Goal: Obtain resource: Download file/media

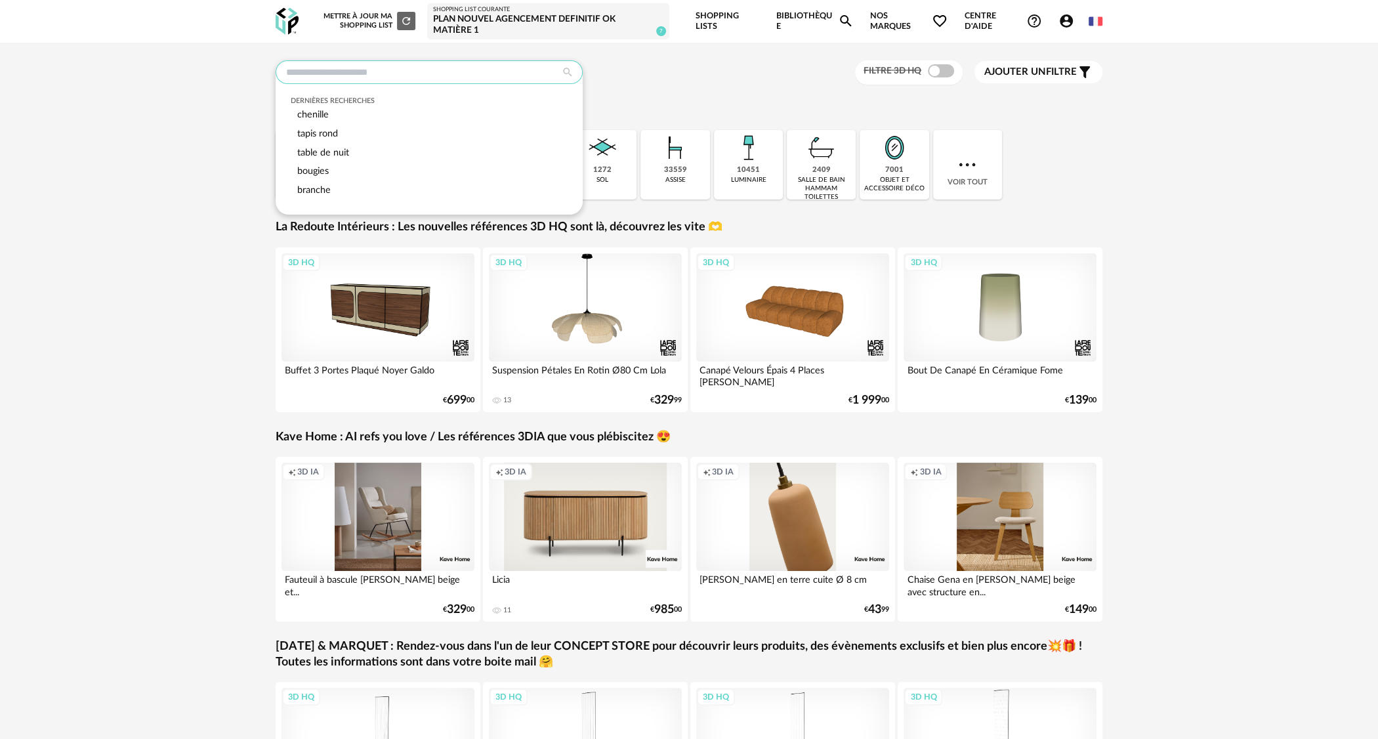
click at [414, 72] on input "text" at bounding box center [429, 72] width 307 height 24
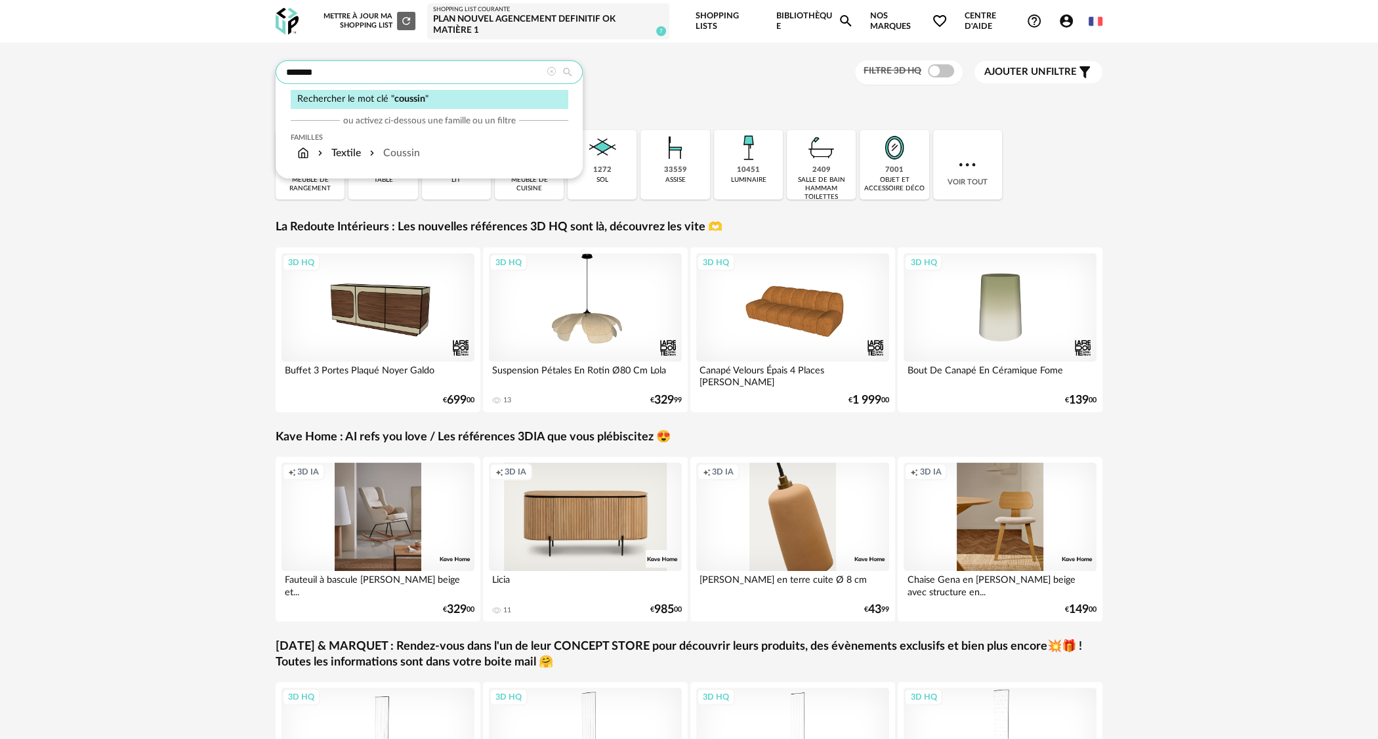
type input "*******"
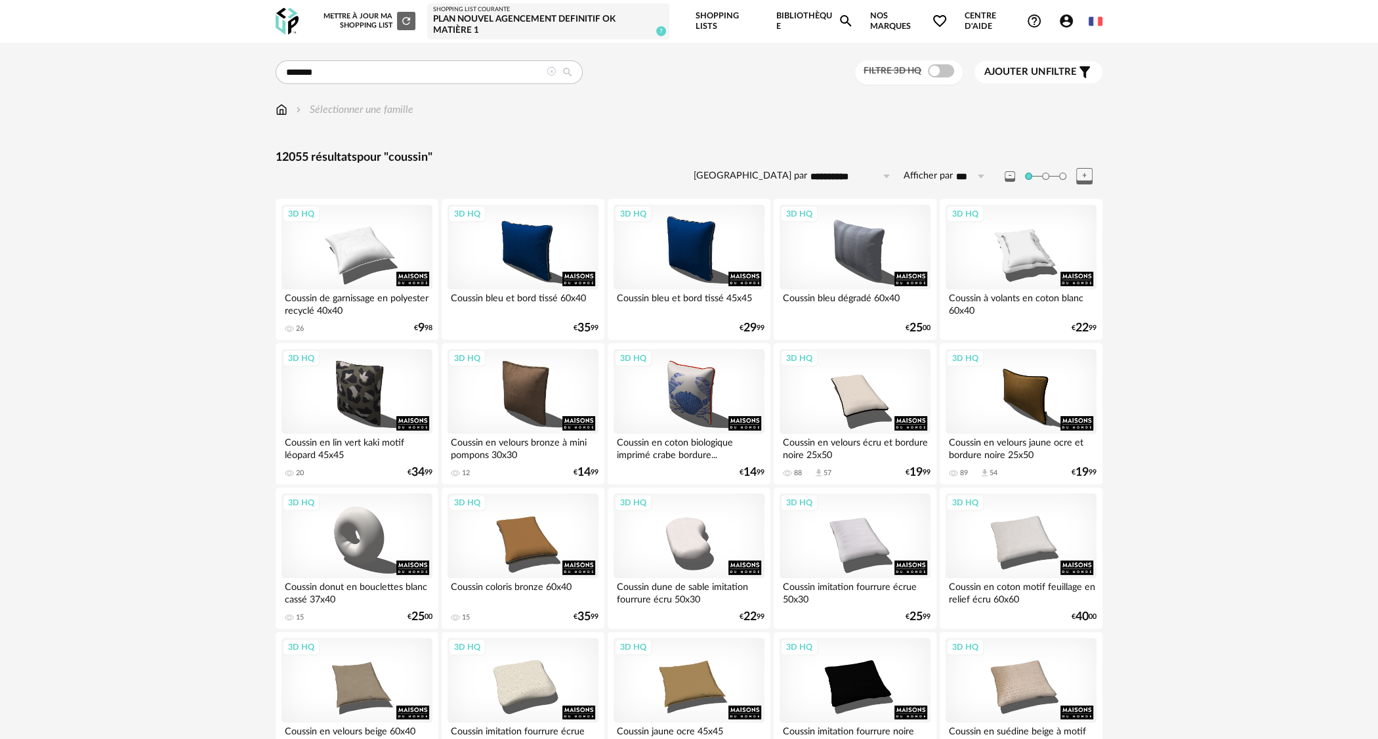
click at [946, 72] on span at bounding box center [941, 70] width 26 height 13
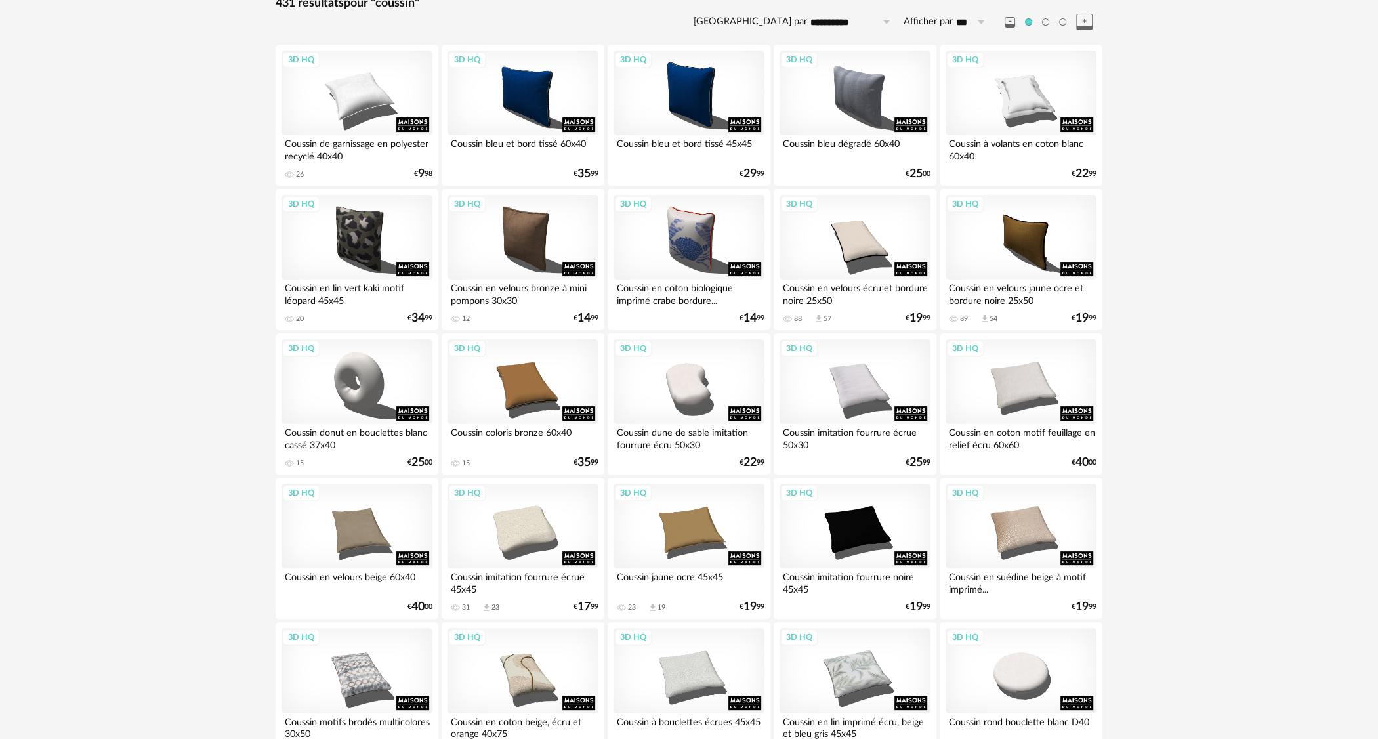
scroll to position [197, 0]
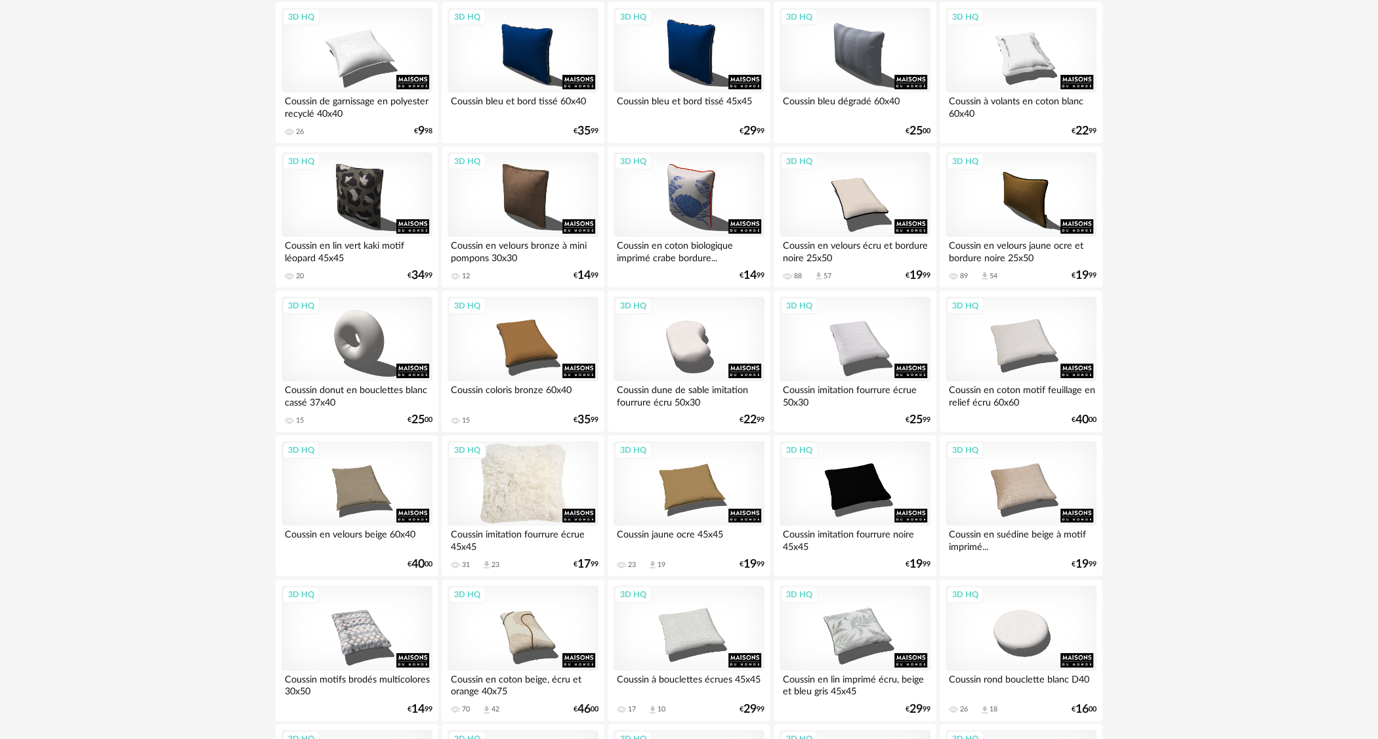
click at [541, 496] on div "3D HQ" at bounding box center [523, 483] width 151 height 85
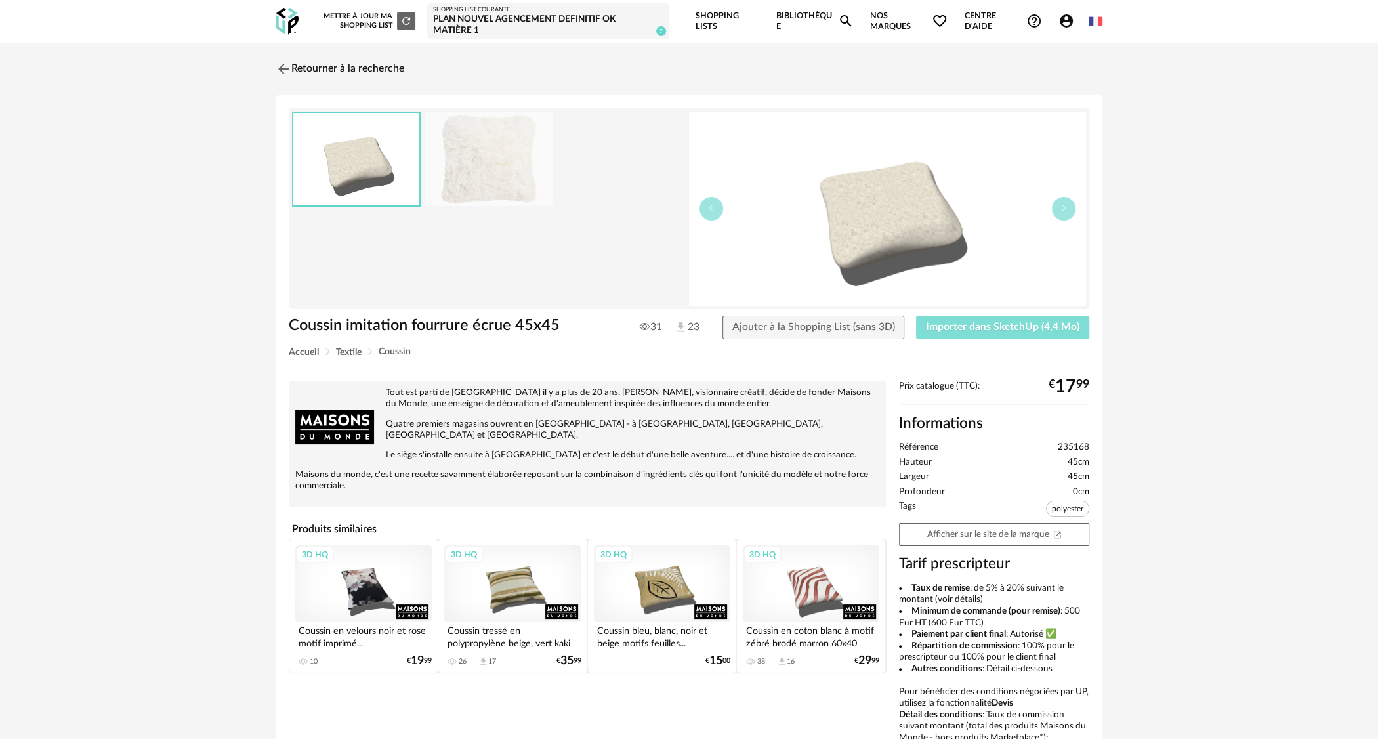
click at [1028, 332] on button "Importer dans SketchUp (4,4 Mo)" at bounding box center [1002, 328] width 173 height 24
click at [351, 69] on link "Retourner à la recherche" at bounding box center [336, 68] width 129 height 29
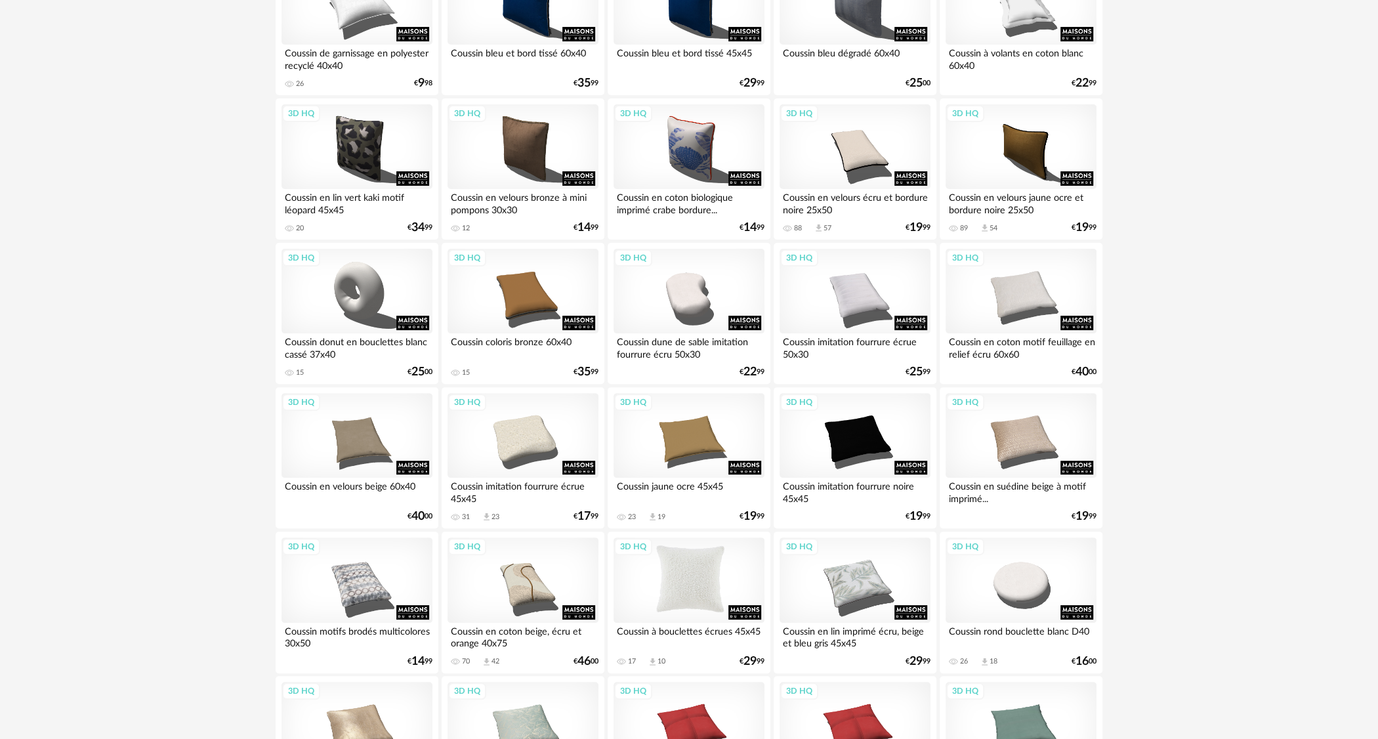
scroll to position [263, 0]
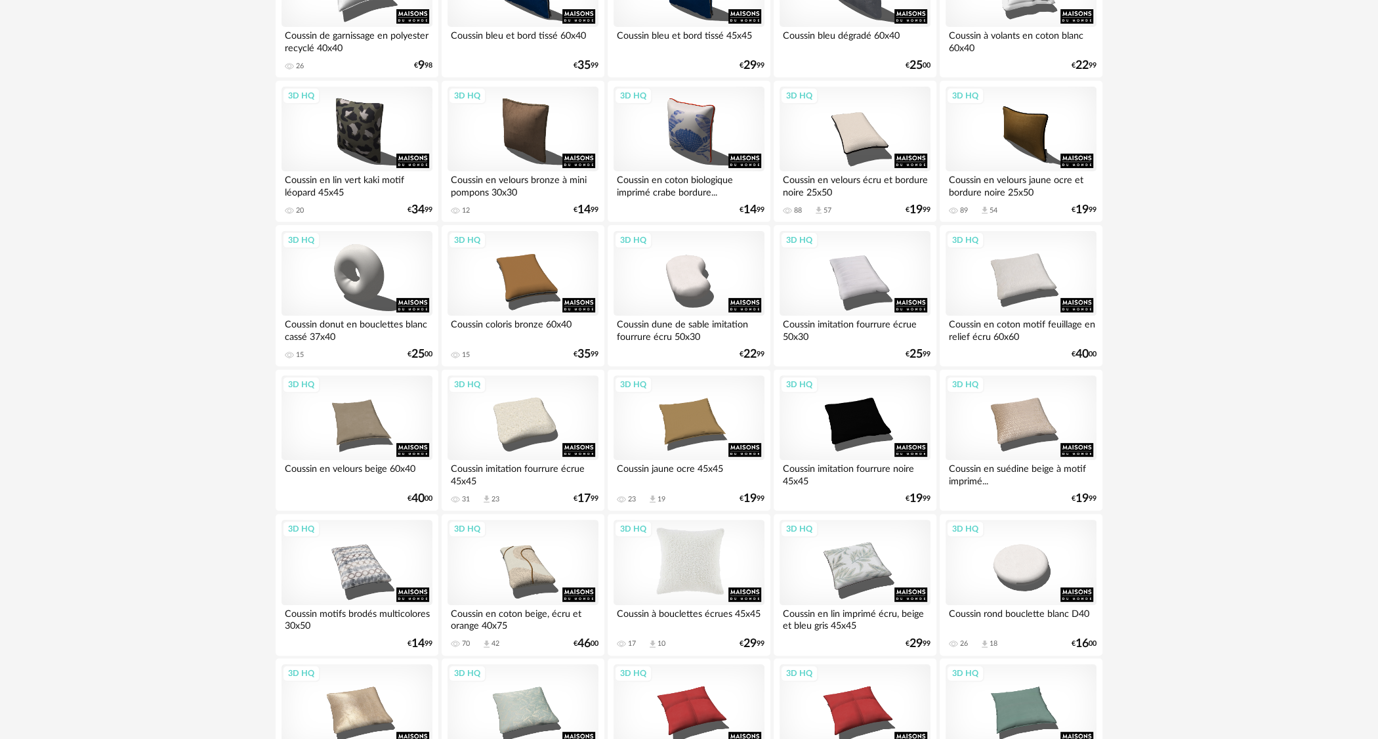
click at [720, 576] on div "3D HQ" at bounding box center [689, 562] width 151 height 85
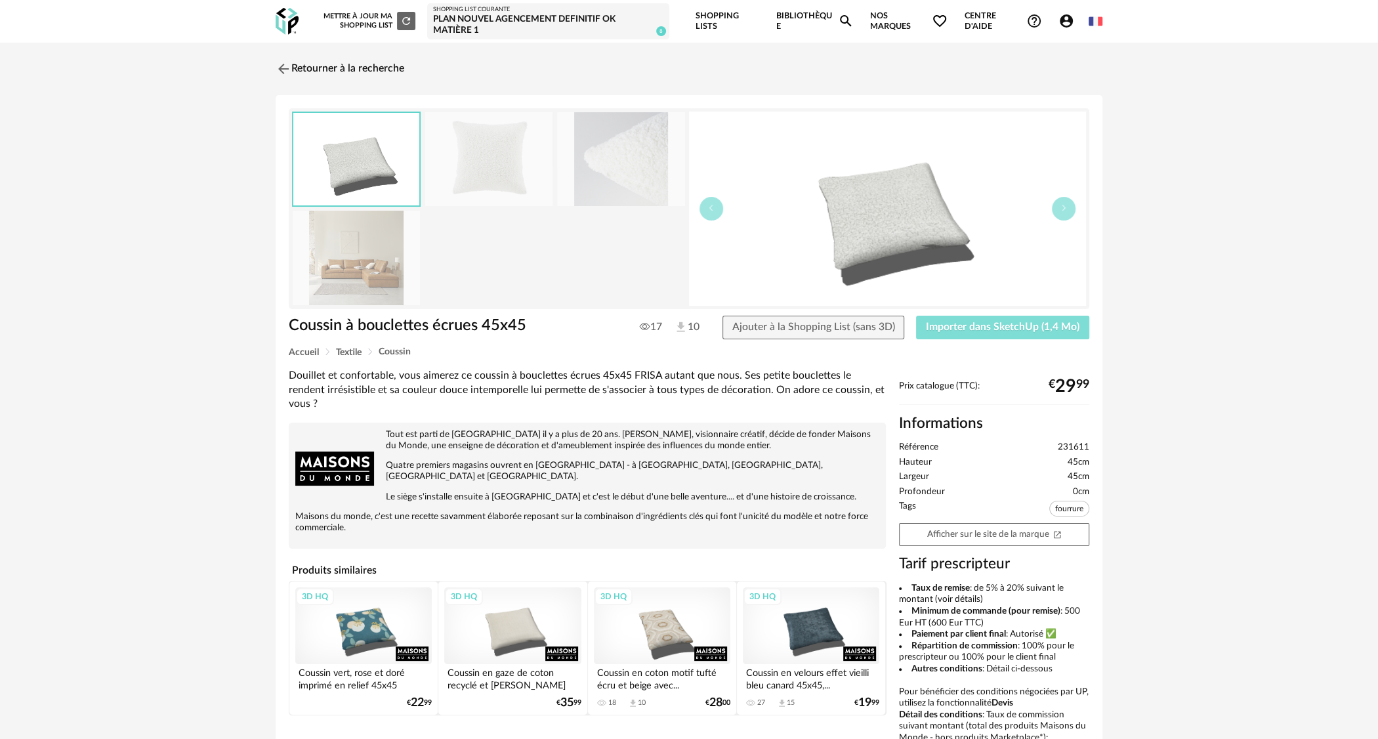
click at [1037, 330] on span "Importer dans SketchUp (1,4 Mo)" at bounding box center [1003, 327] width 154 height 11
click at [318, 64] on link "Retourner à la recherche" at bounding box center [336, 68] width 129 height 29
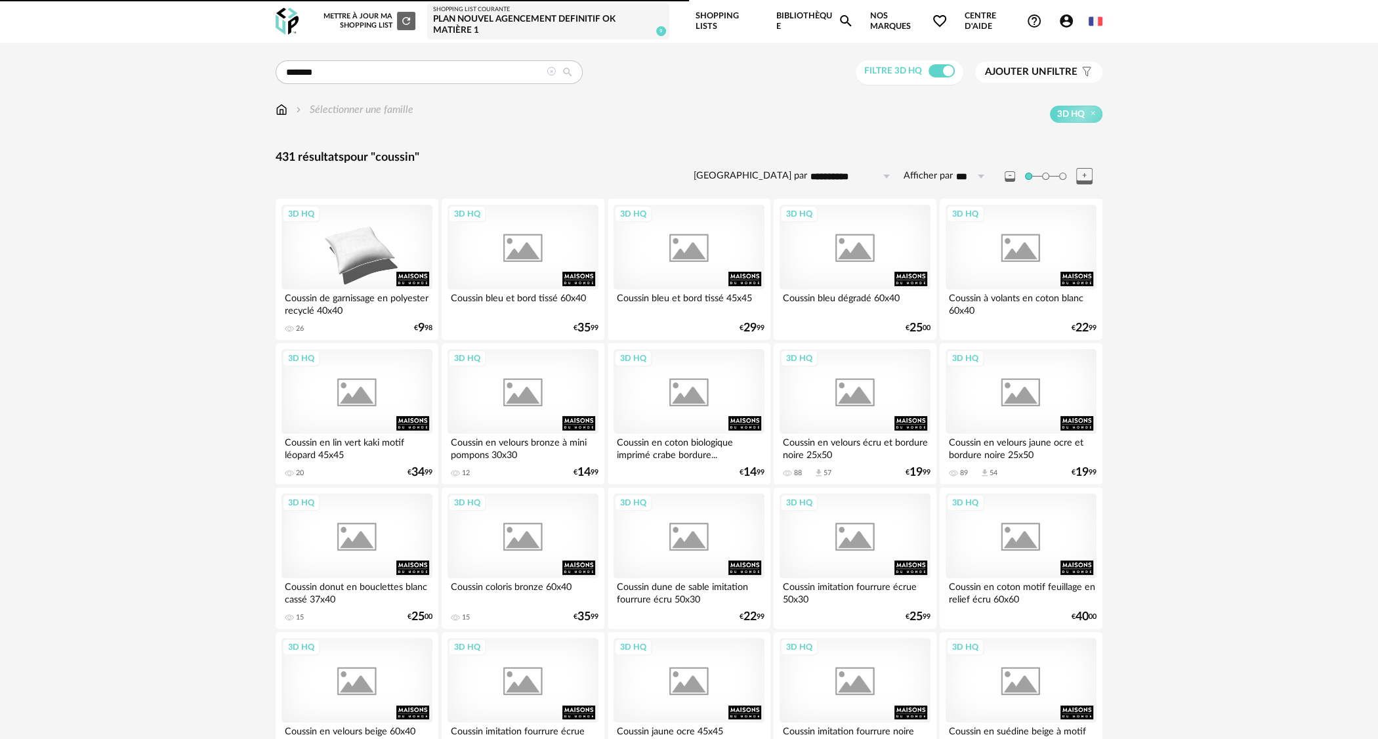
scroll to position [263, 0]
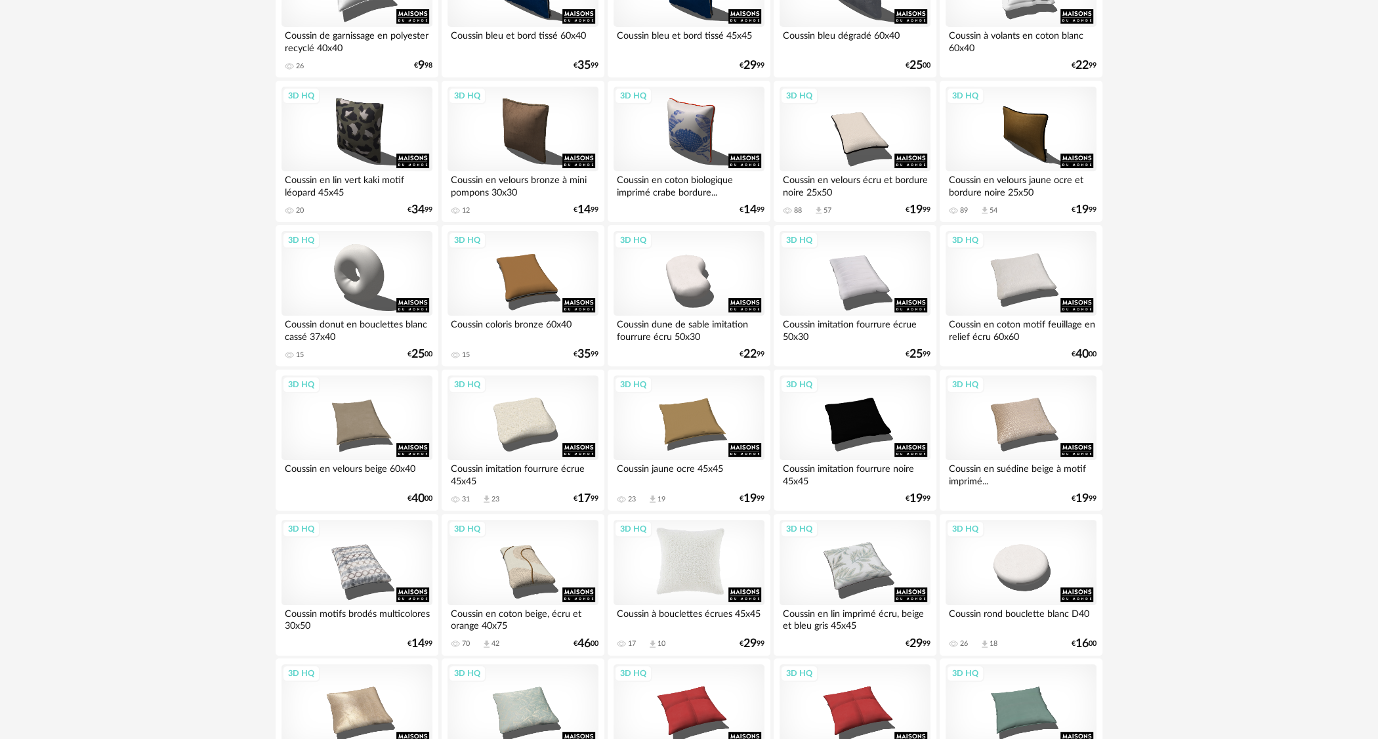
click at [705, 575] on div "3D HQ" at bounding box center [689, 562] width 151 height 85
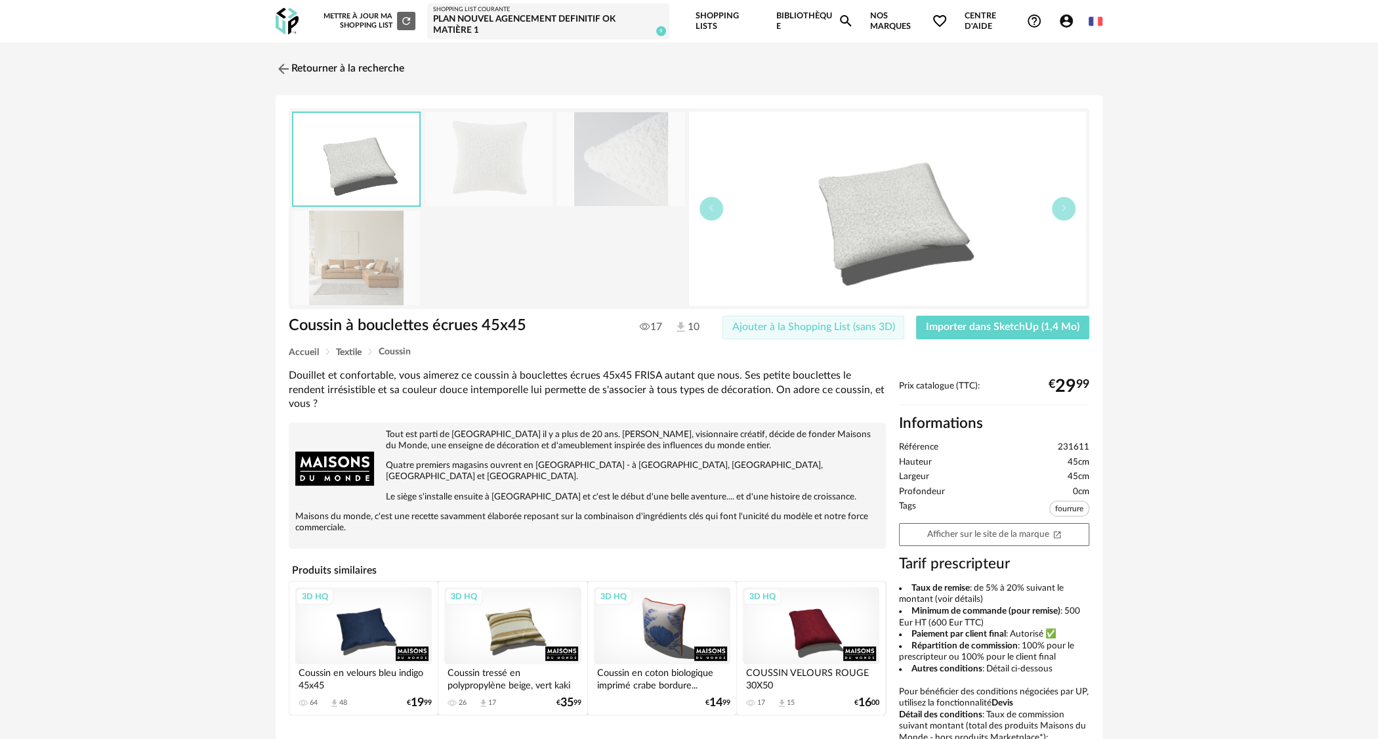
click at [815, 332] on button "Ajouter à la Shopping List (sans 3D)" at bounding box center [814, 328] width 182 height 24
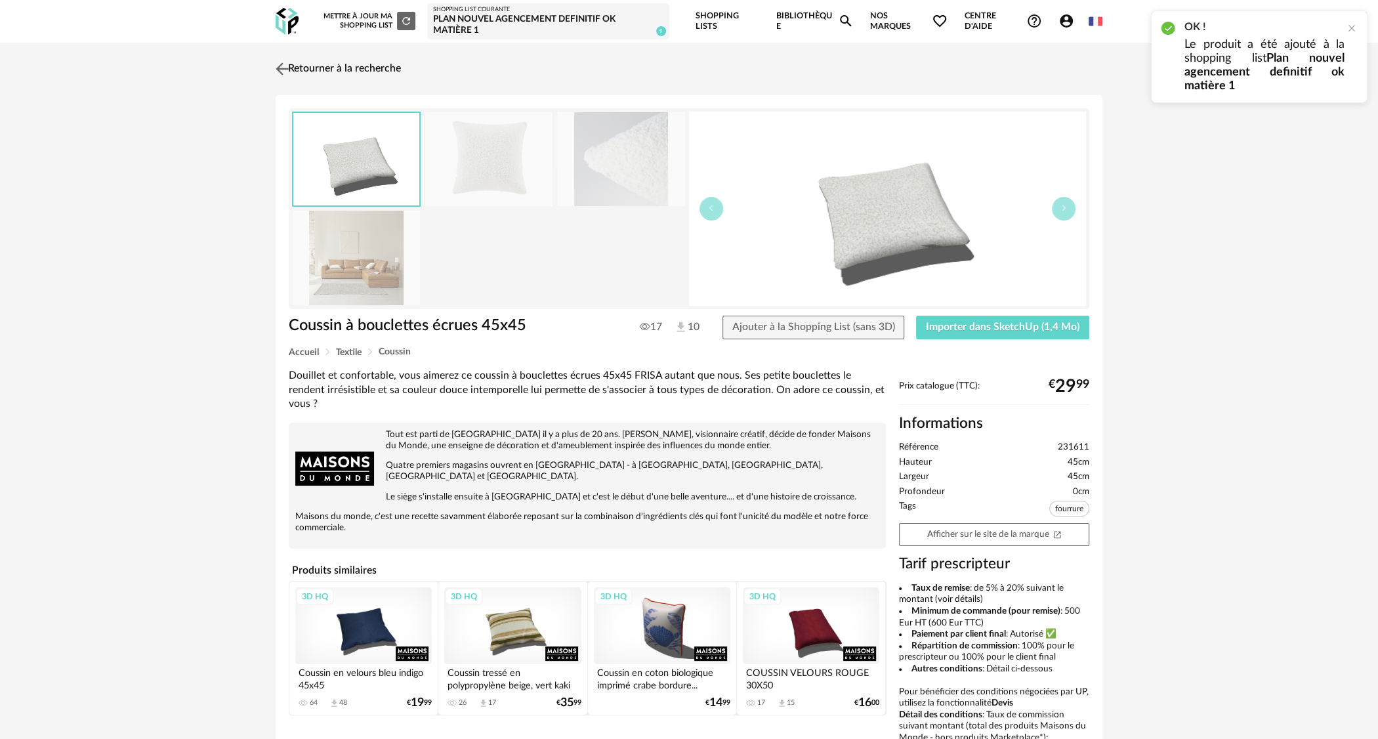
click at [292, 68] on link "Retourner à la recherche" at bounding box center [336, 68] width 129 height 29
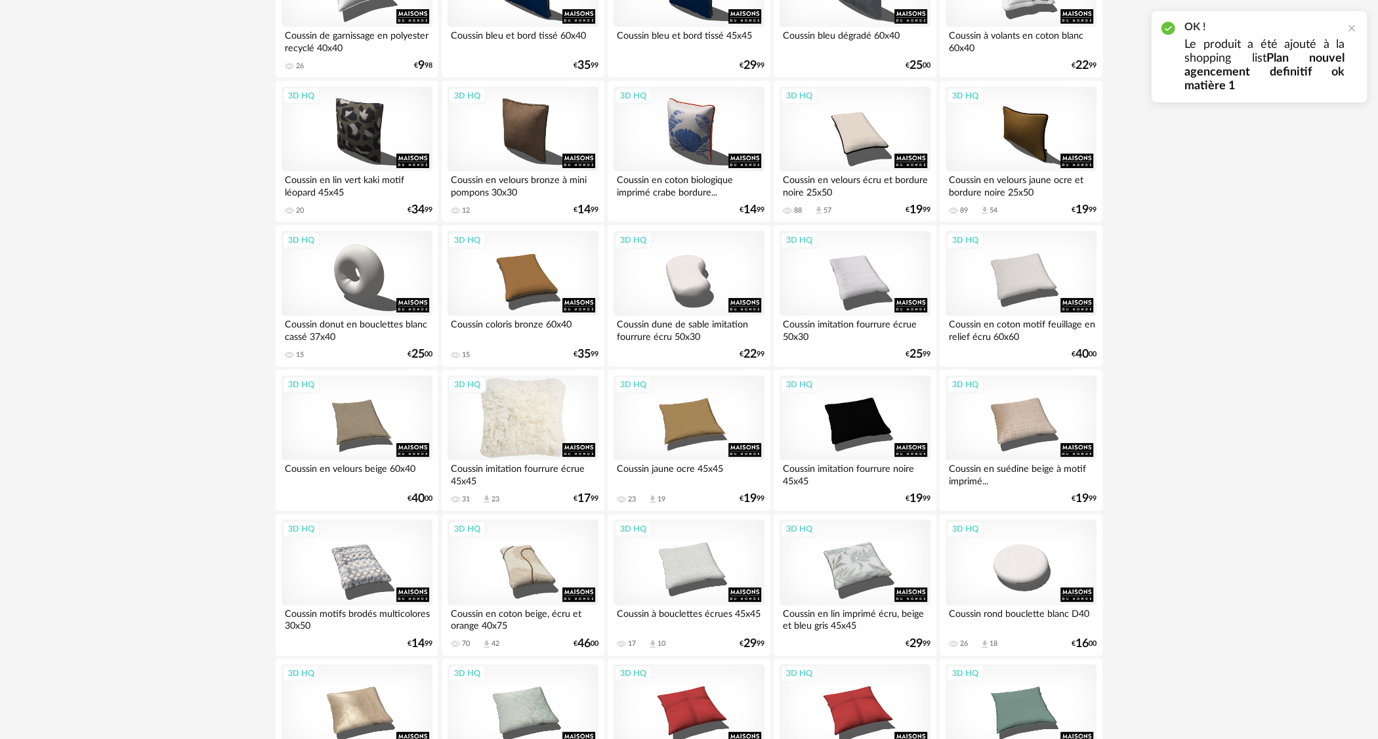
click at [518, 434] on div "3D HQ" at bounding box center [523, 417] width 151 height 85
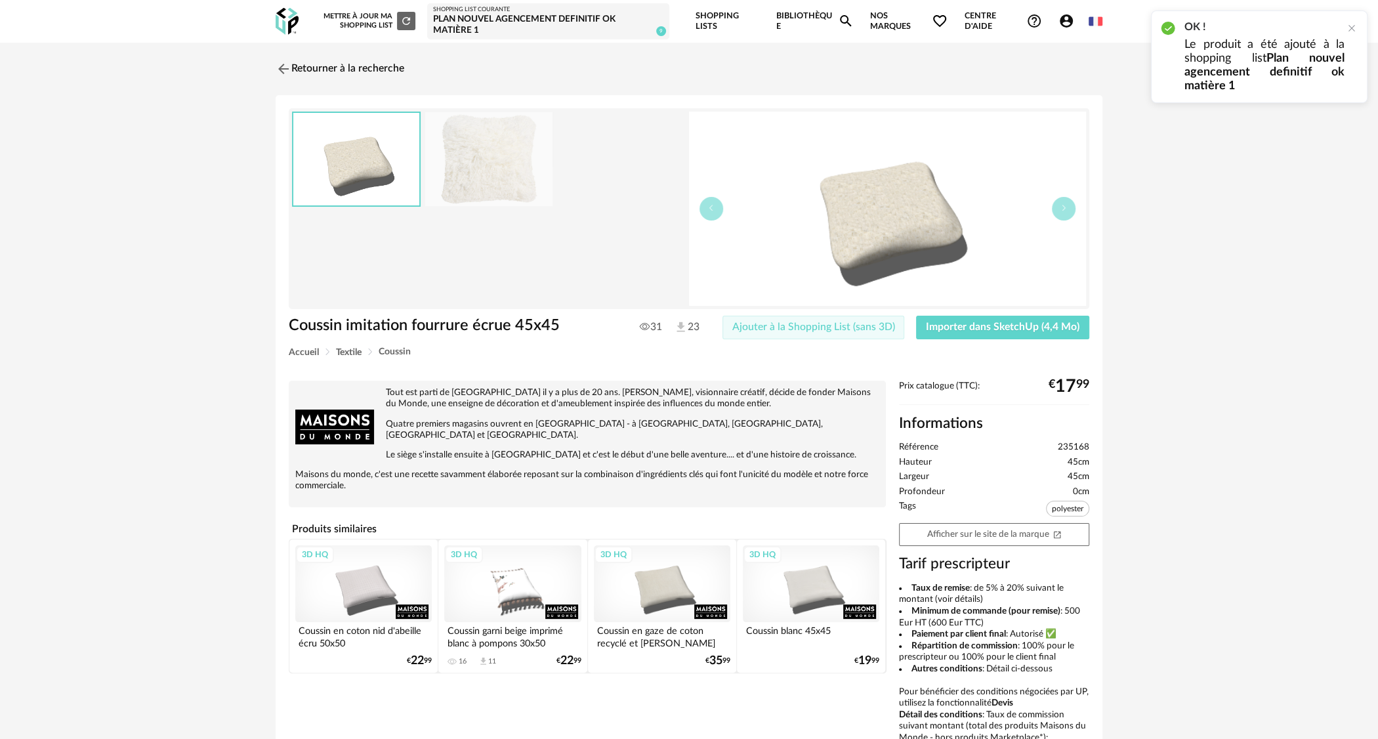
click at [857, 329] on span "Ajouter à la Shopping List (sans 3D)" at bounding box center [813, 327] width 163 height 11
click at [296, 73] on link "Retourner à la recherche" at bounding box center [336, 68] width 129 height 29
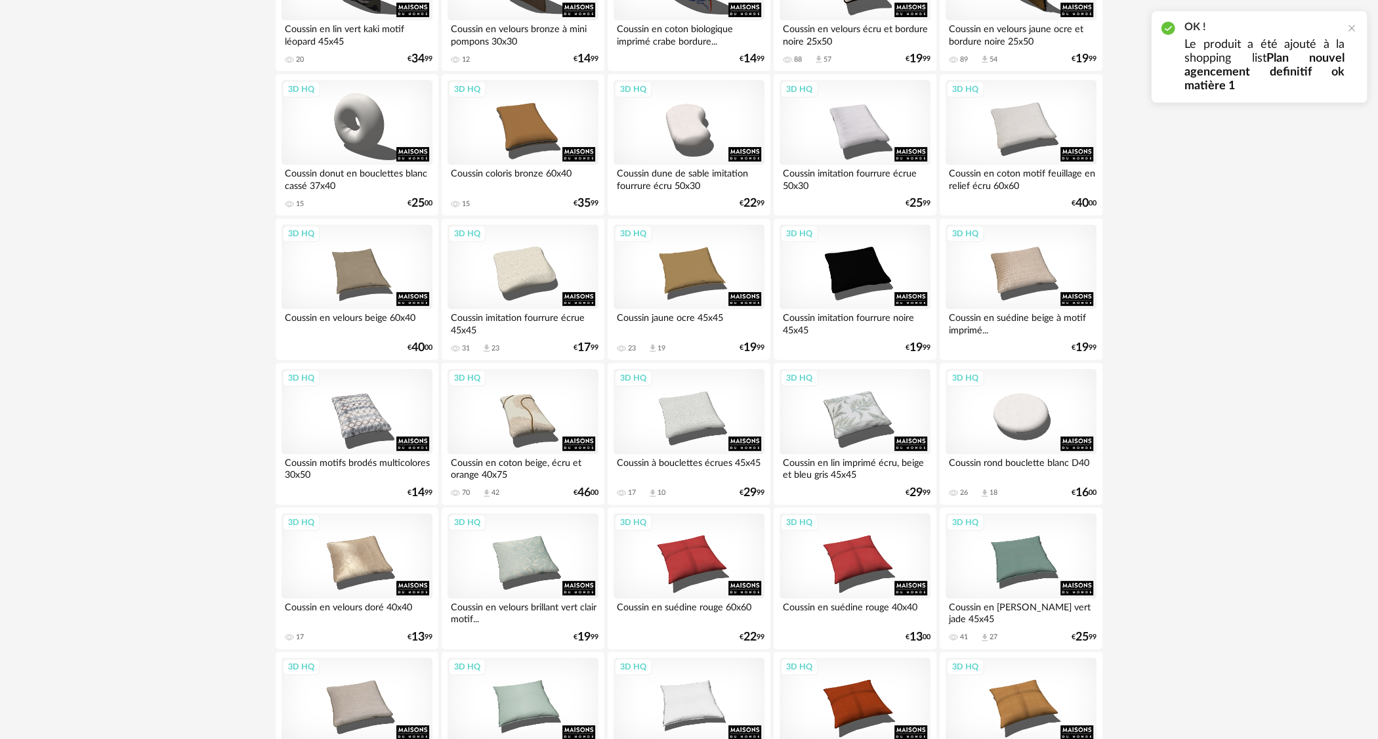
scroll to position [459, 0]
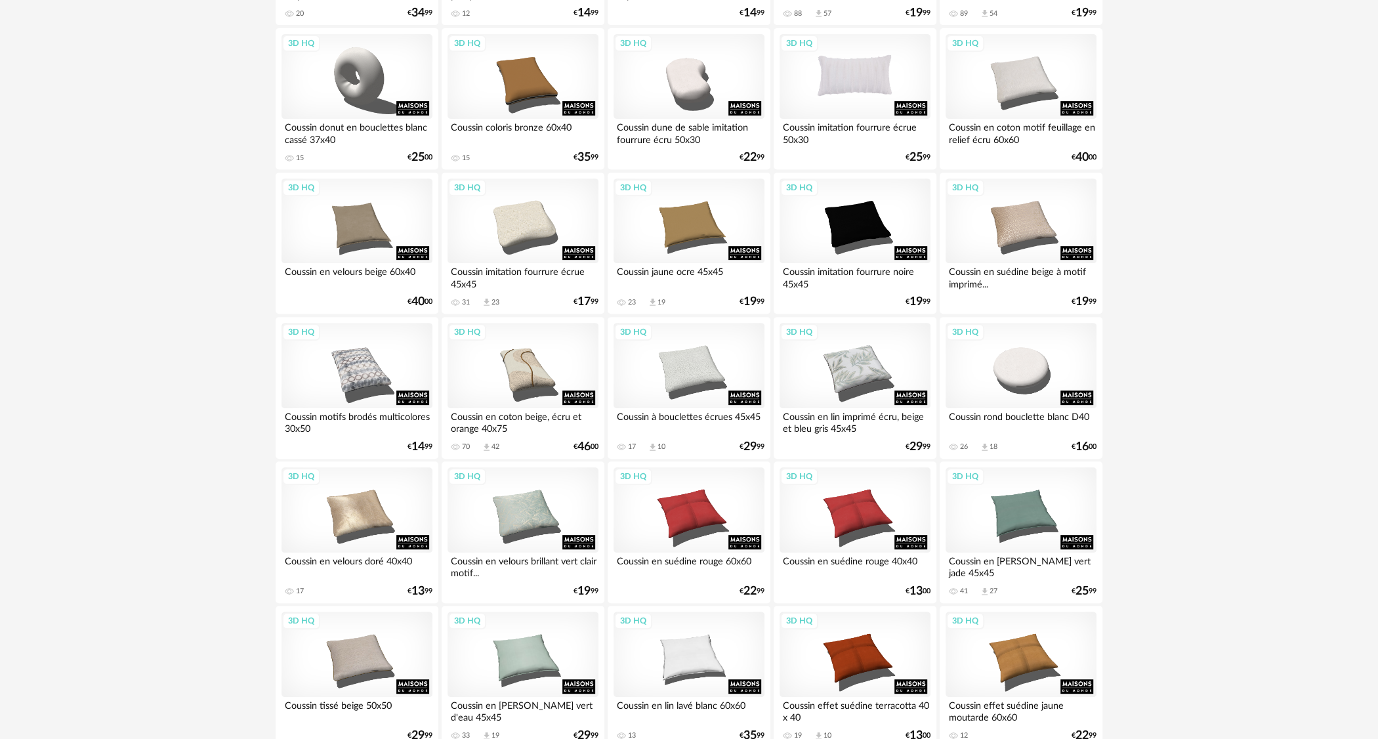
click at [864, 91] on div "3D HQ" at bounding box center [855, 76] width 151 height 85
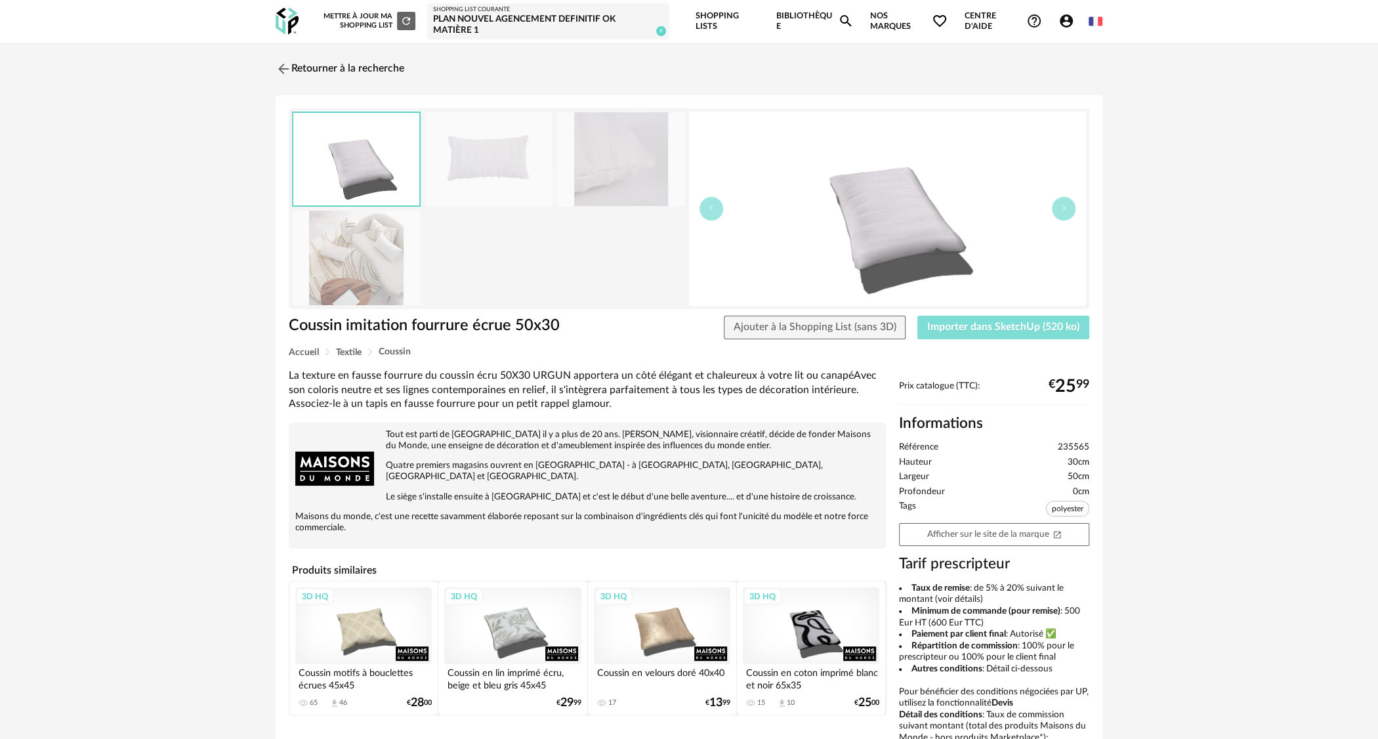
click at [1003, 330] on span "Importer dans SketchUp (520 ko)" at bounding box center [1003, 327] width 152 height 11
click at [848, 329] on span "Ajouter à la Shopping List (sans 3D)" at bounding box center [815, 327] width 163 height 11
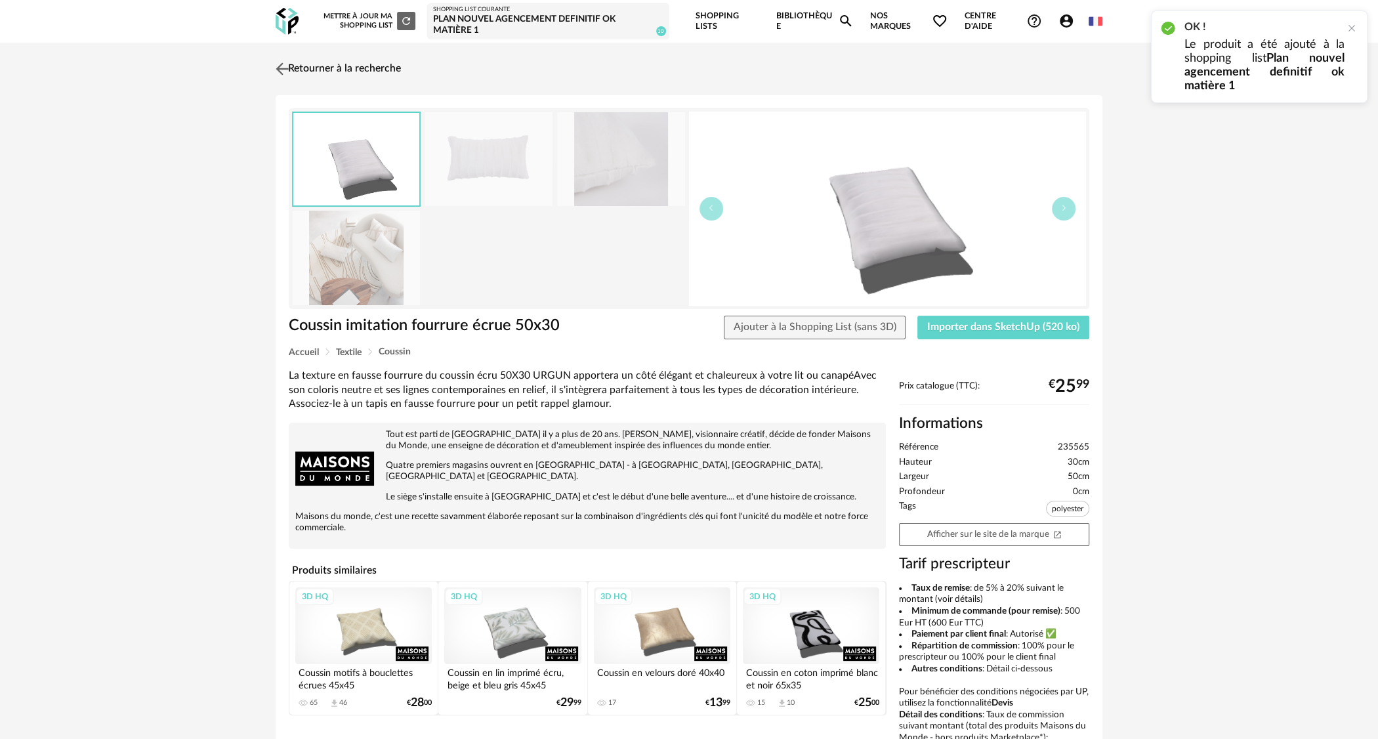
click at [295, 66] on link "Retourner à la recherche" at bounding box center [336, 68] width 129 height 29
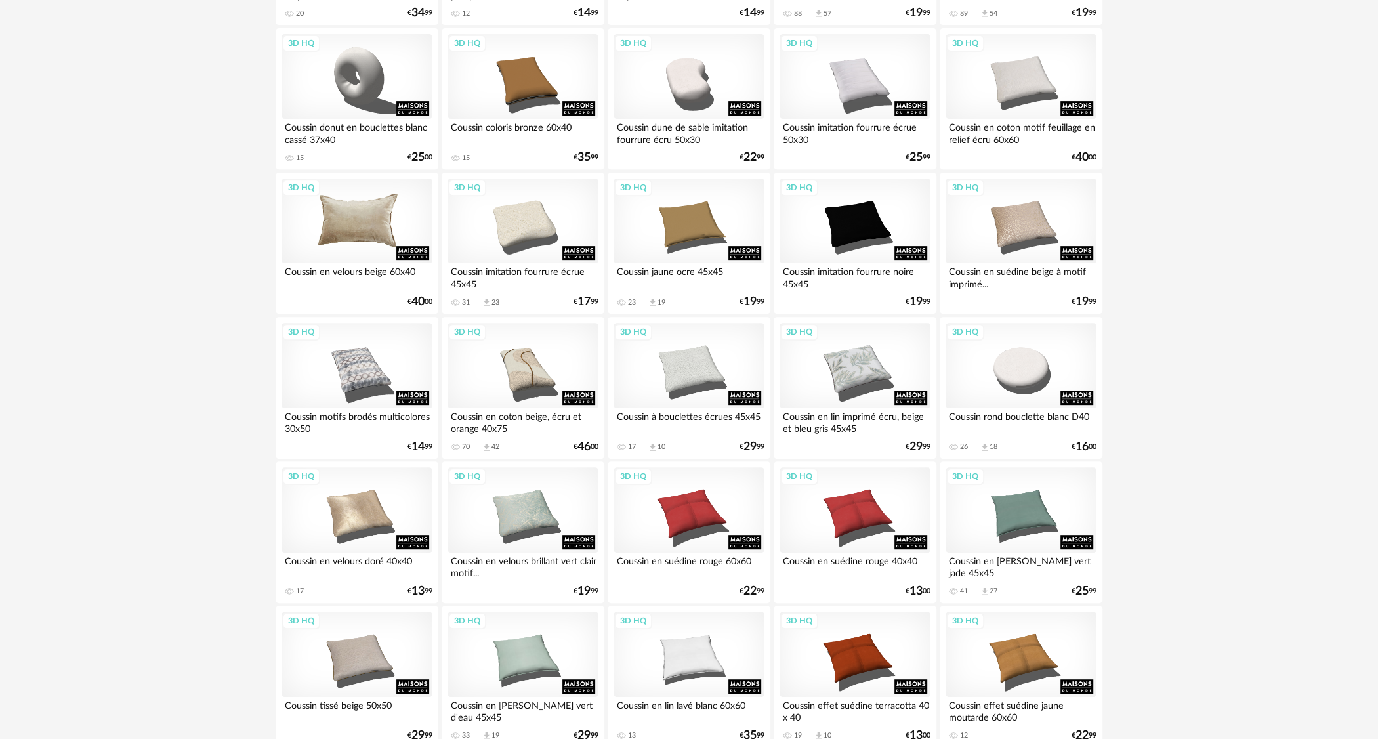
click at [385, 255] on div "3D HQ" at bounding box center [357, 221] width 151 height 85
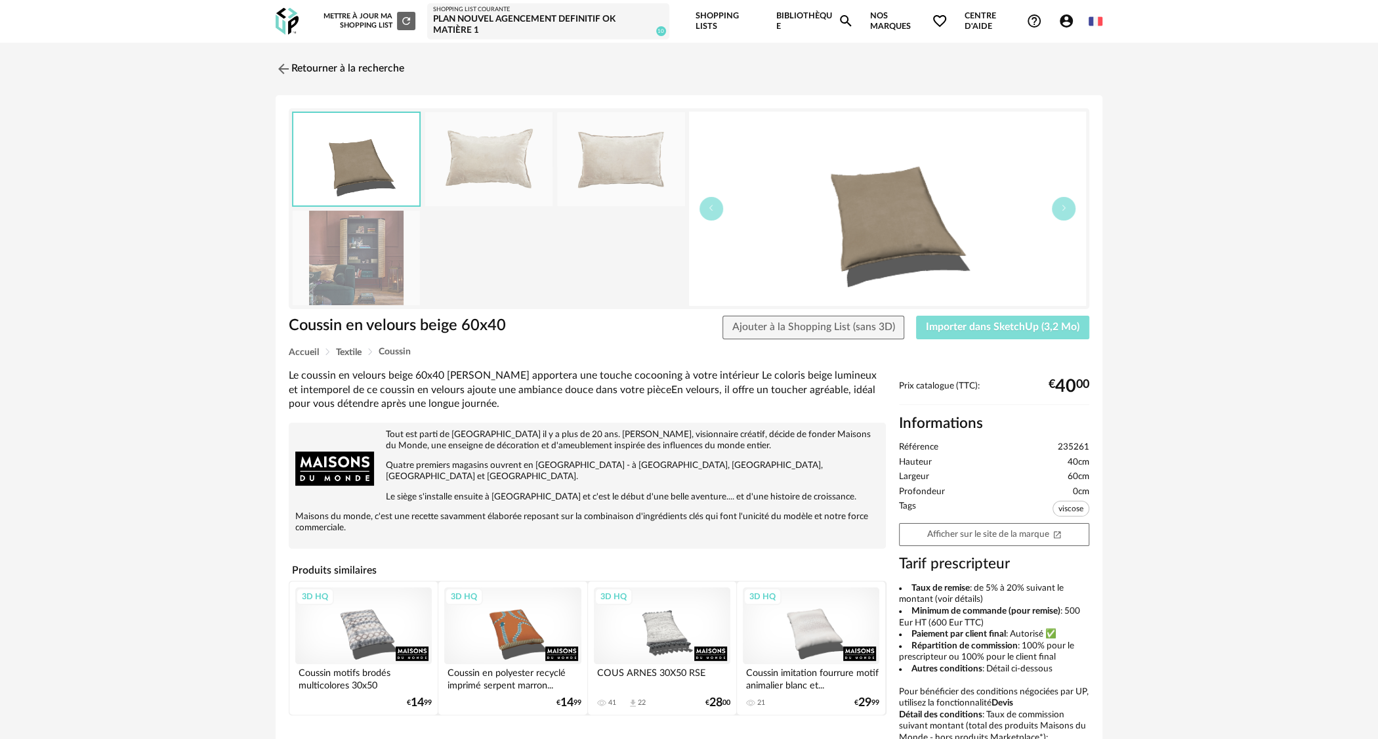
click at [993, 331] on span "Importer dans SketchUp (3,2 Mo)" at bounding box center [1003, 327] width 154 height 11
click at [847, 327] on span "Ajouter à la Shopping List (sans 3D)" at bounding box center [813, 327] width 163 height 11
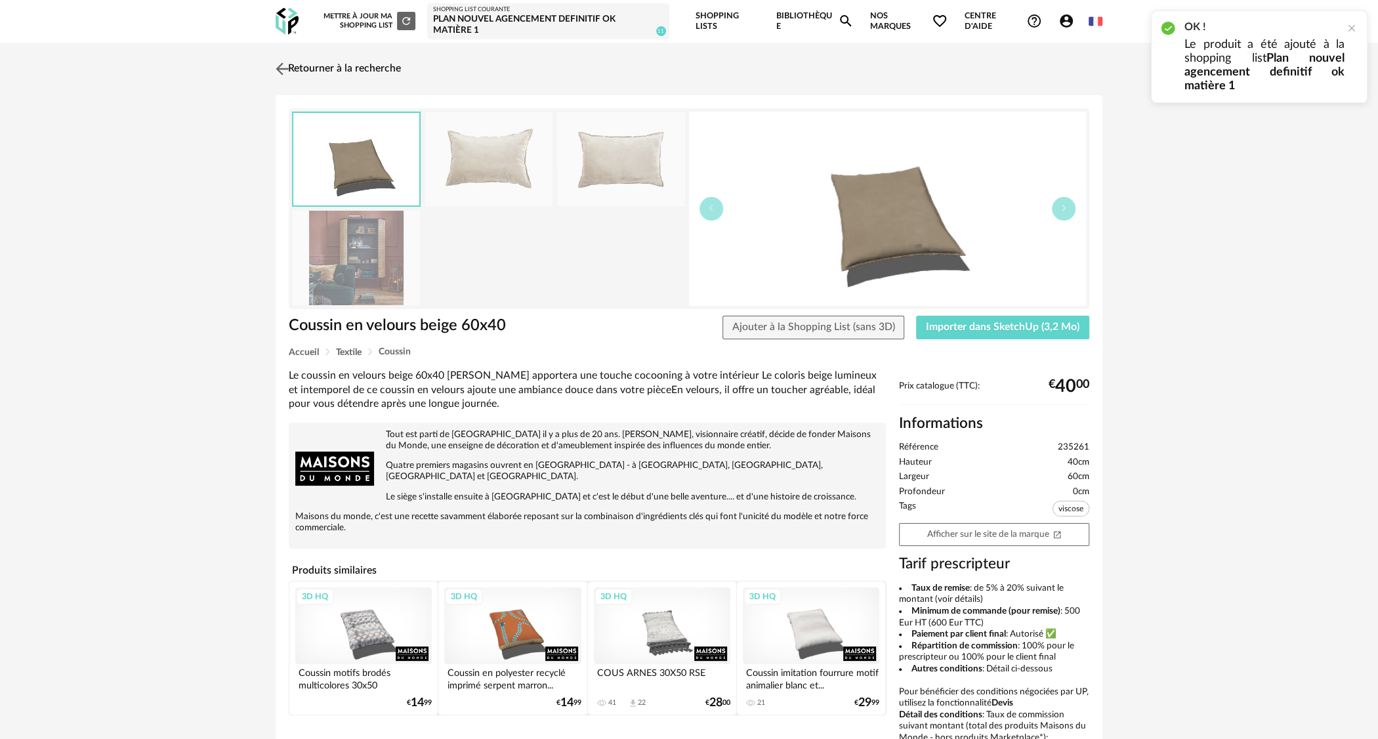
click at [379, 66] on link "Retourner à la recherche" at bounding box center [336, 68] width 129 height 29
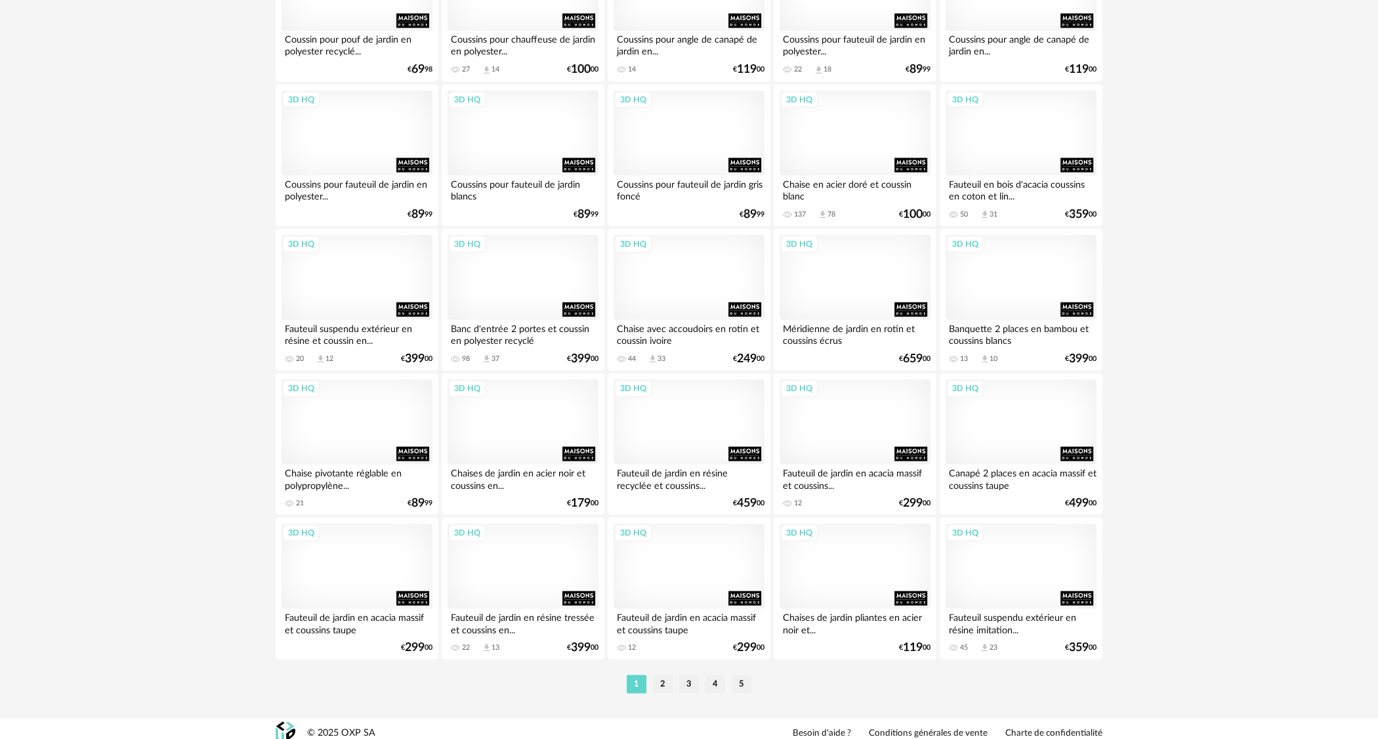
scroll to position [2434, 0]
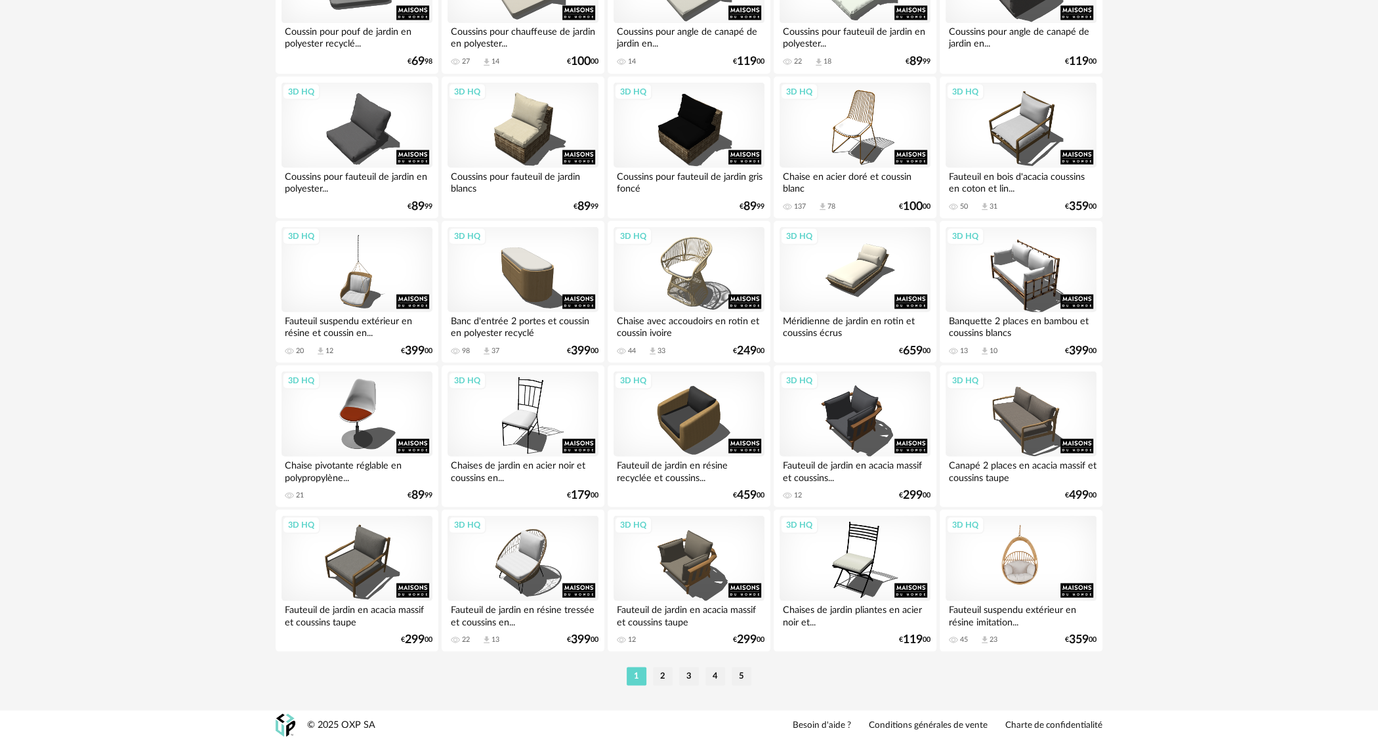
click at [1021, 569] on div "3D HQ" at bounding box center [1021, 557] width 151 height 85
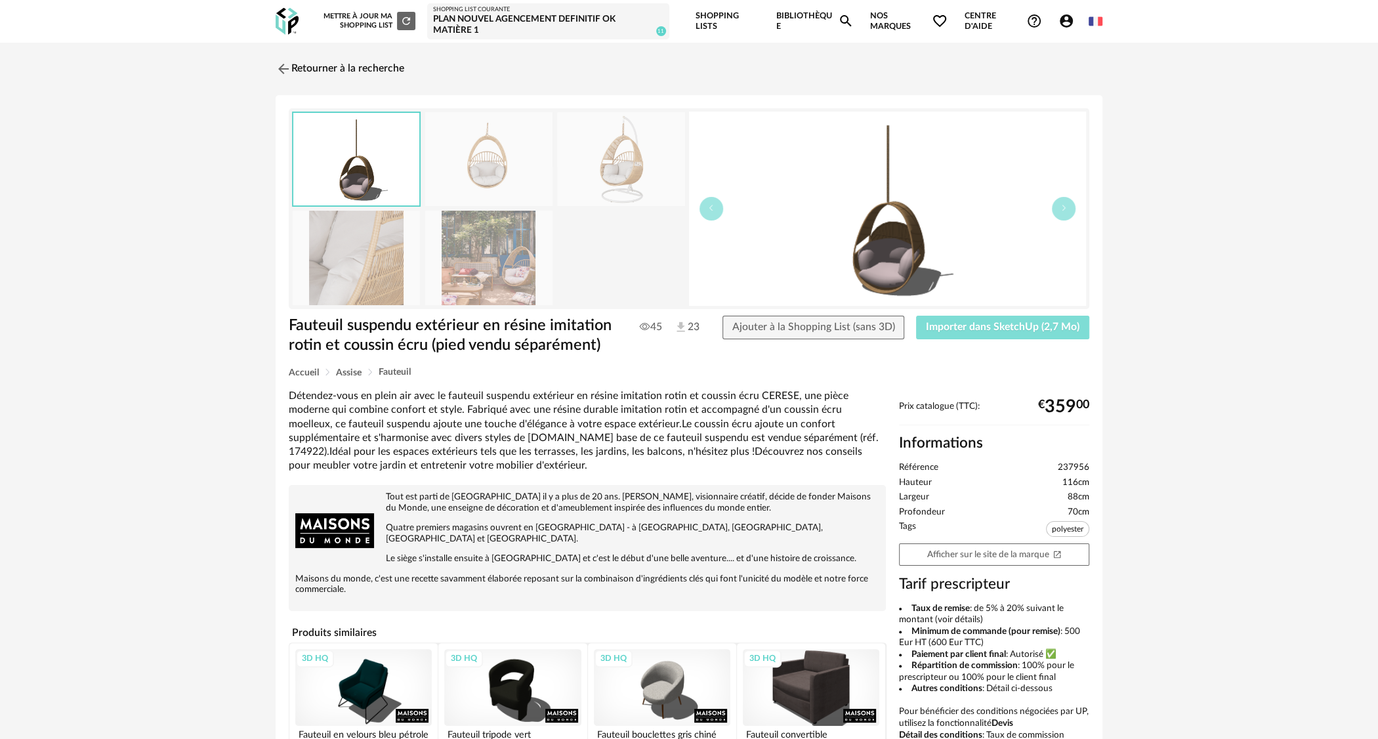
click at [997, 326] on span "Importer dans SketchUp (2,7 Mo)" at bounding box center [1003, 327] width 154 height 11
click at [290, 59] on img at bounding box center [282, 68] width 19 height 19
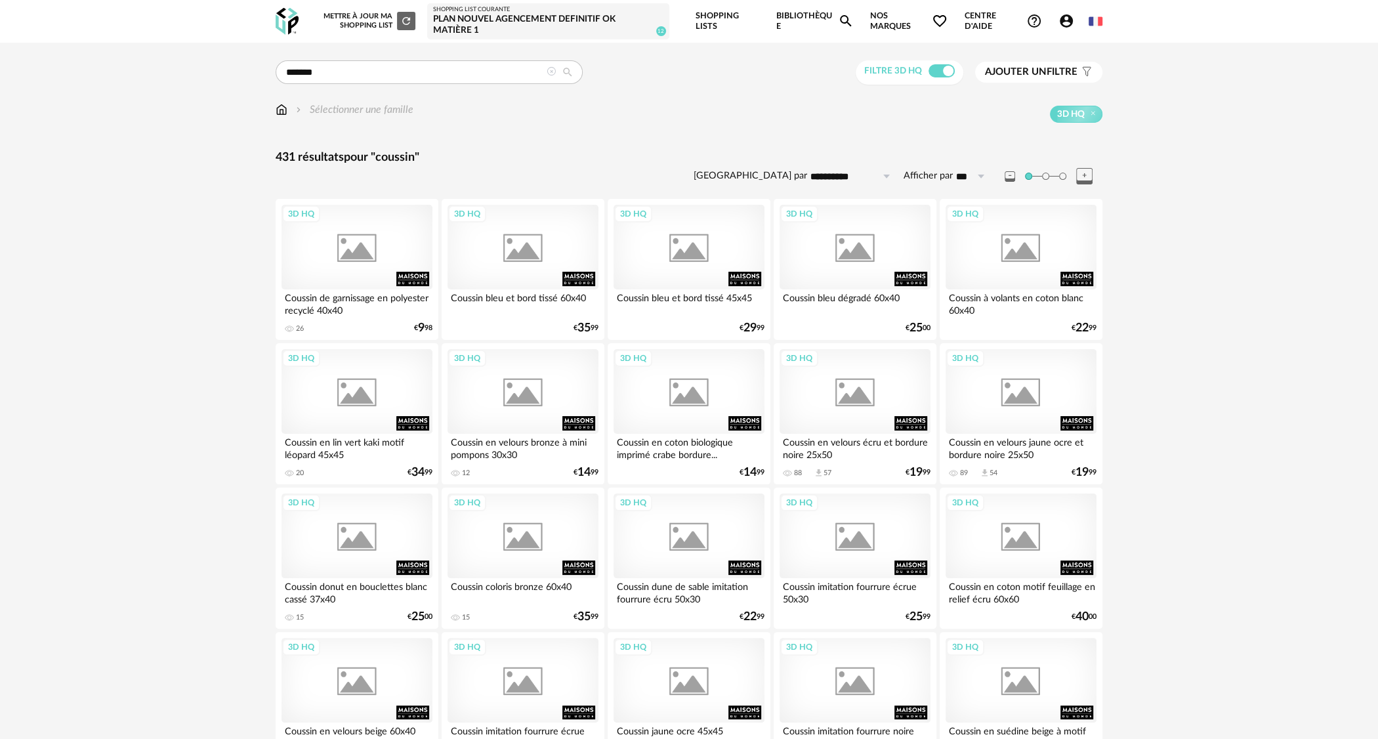
scroll to position [2434, 0]
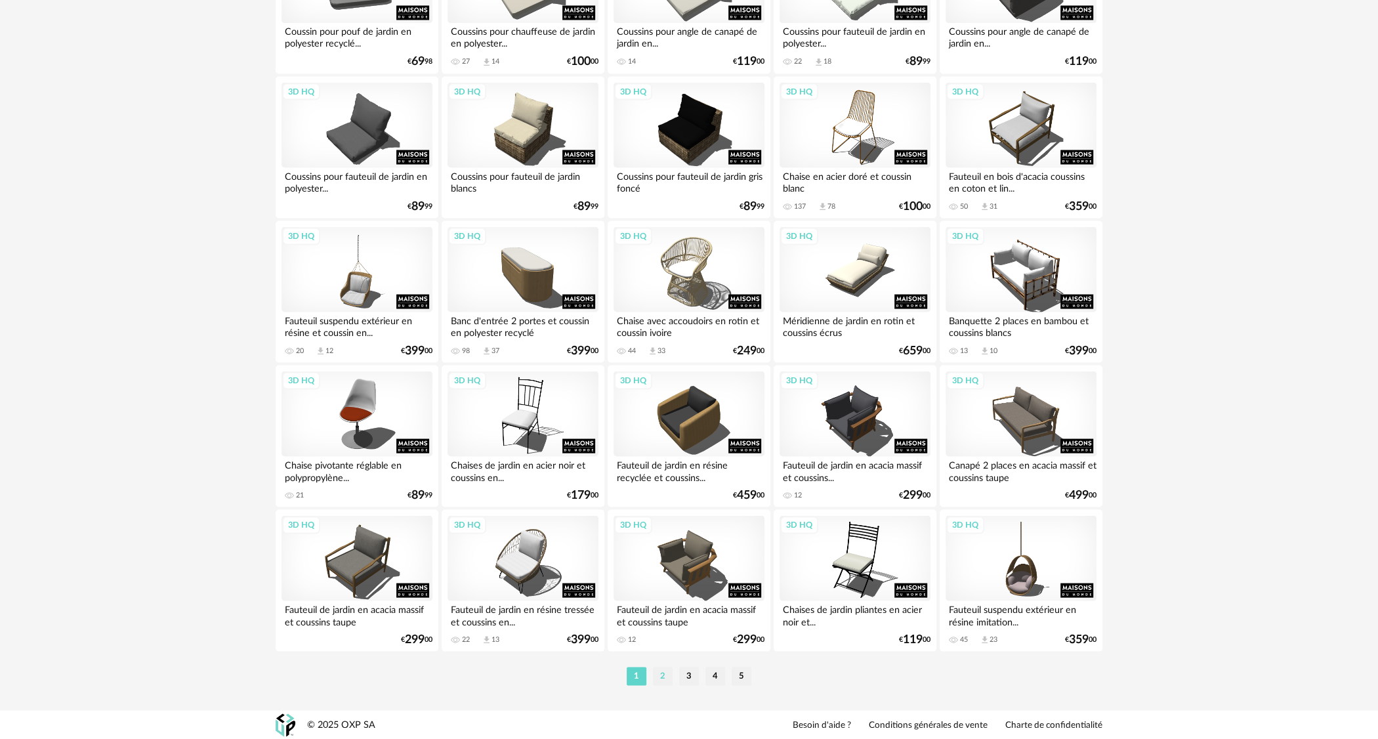
click at [659, 673] on li "2" at bounding box center [663, 676] width 20 height 18
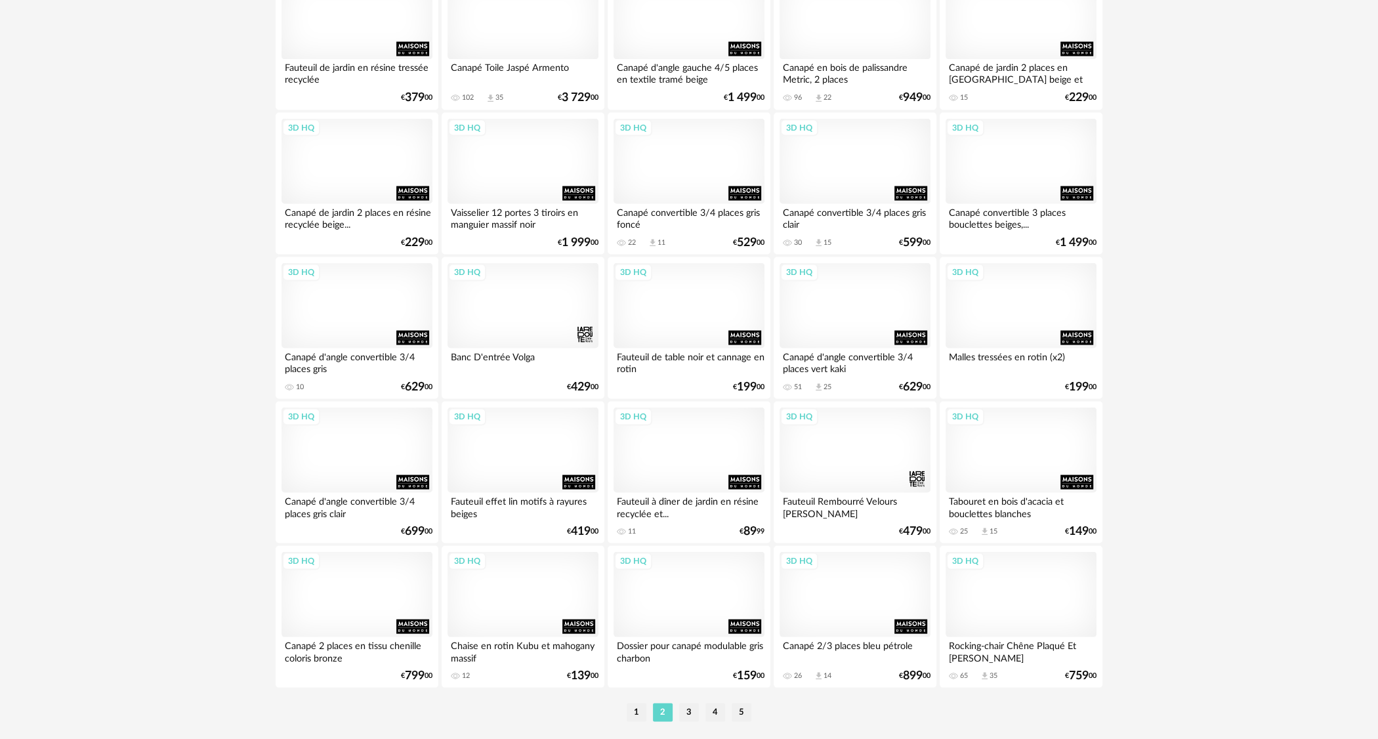
scroll to position [2434, 0]
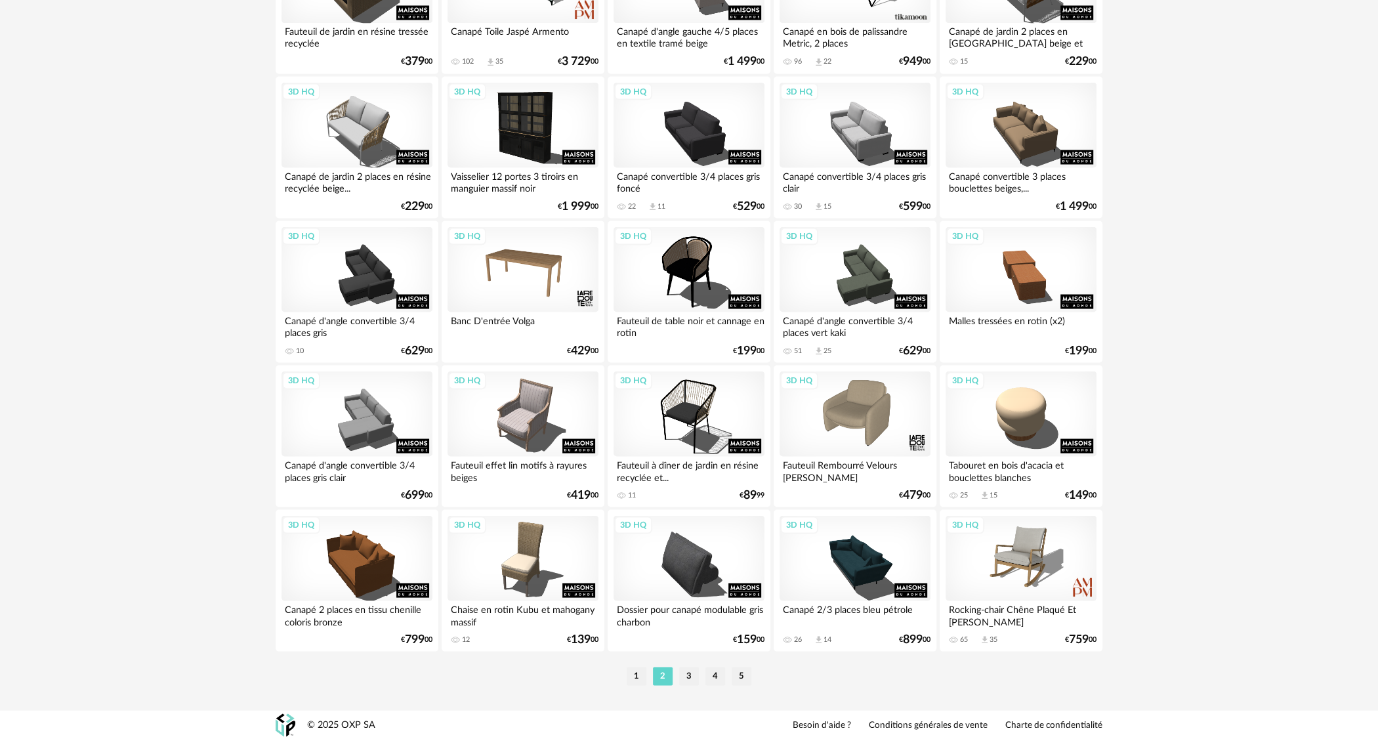
click at [701, 675] on ul "1 2 3 4 5" at bounding box center [689, 676] width 131 height 18
click at [690, 677] on li "3" at bounding box center [689, 676] width 20 height 18
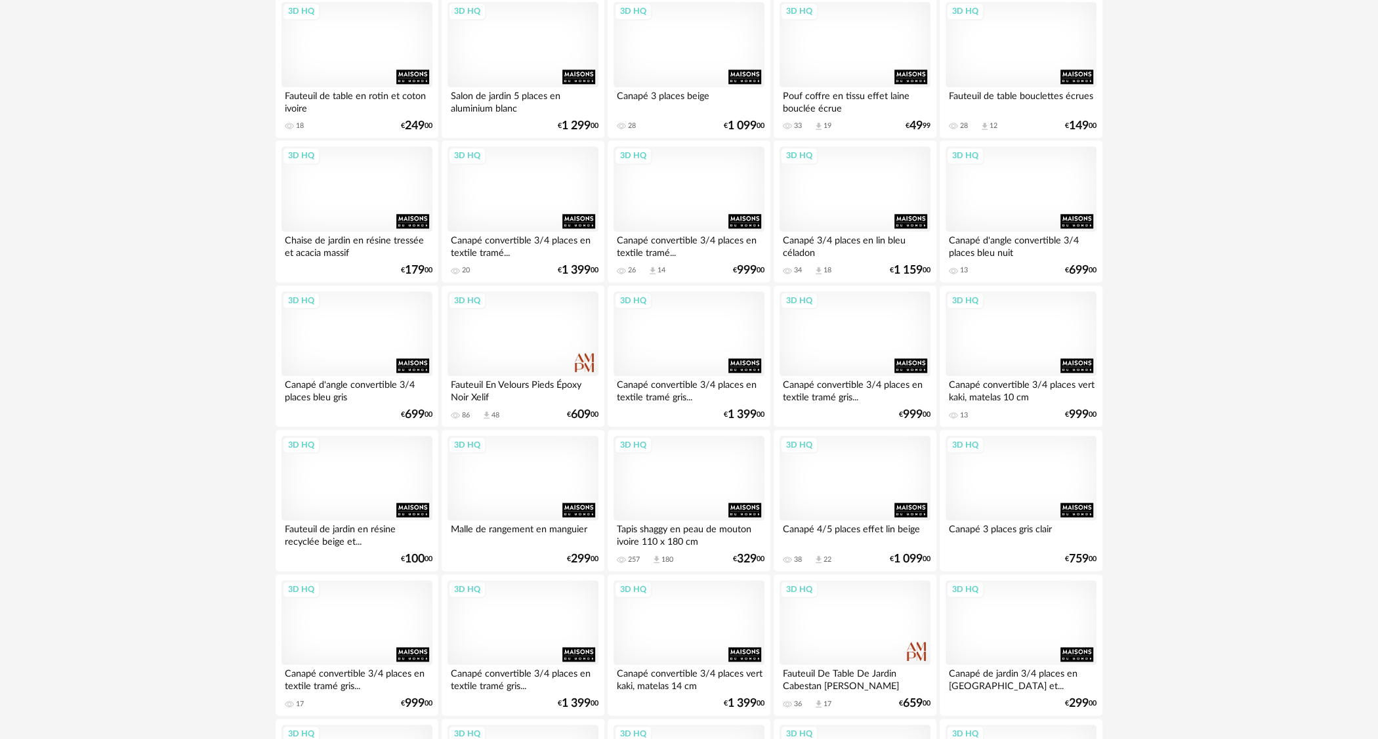
scroll to position [1510, 0]
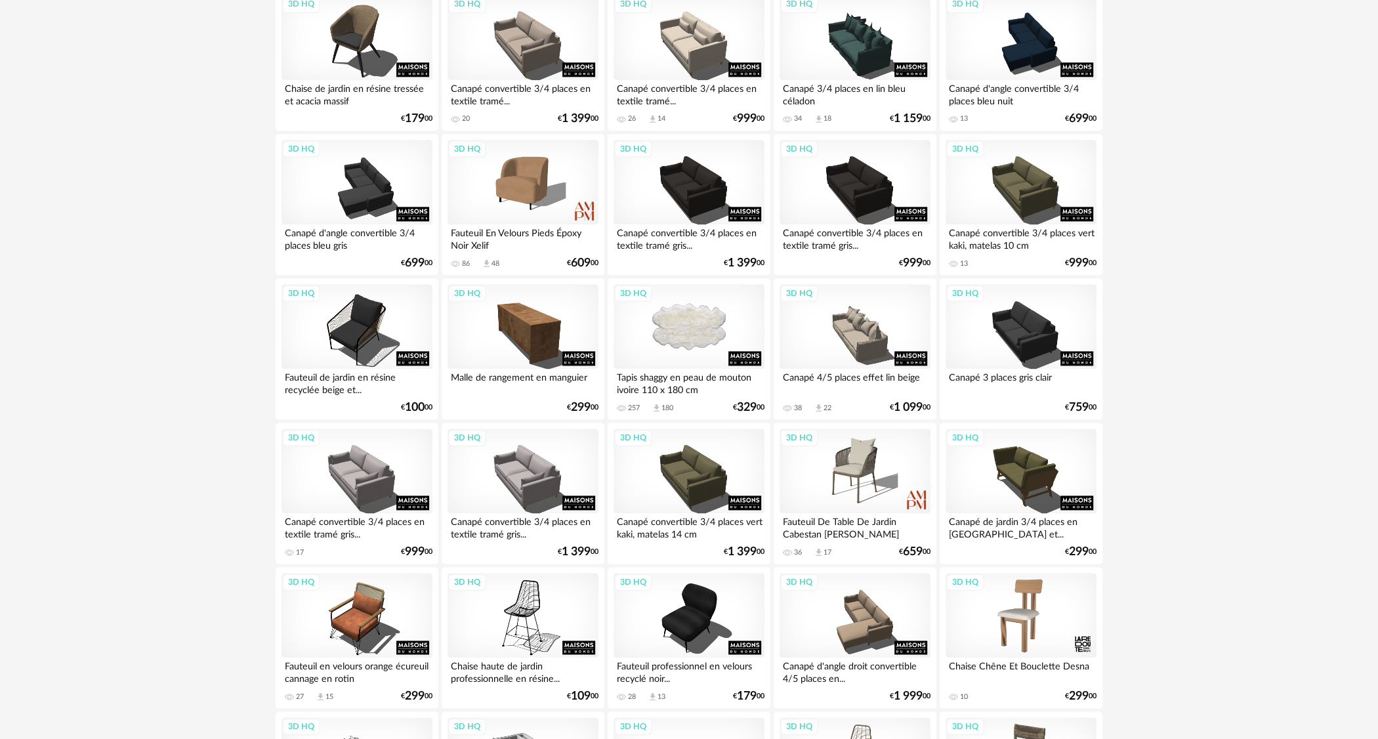
click at [688, 339] on div "3D HQ" at bounding box center [689, 326] width 151 height 85
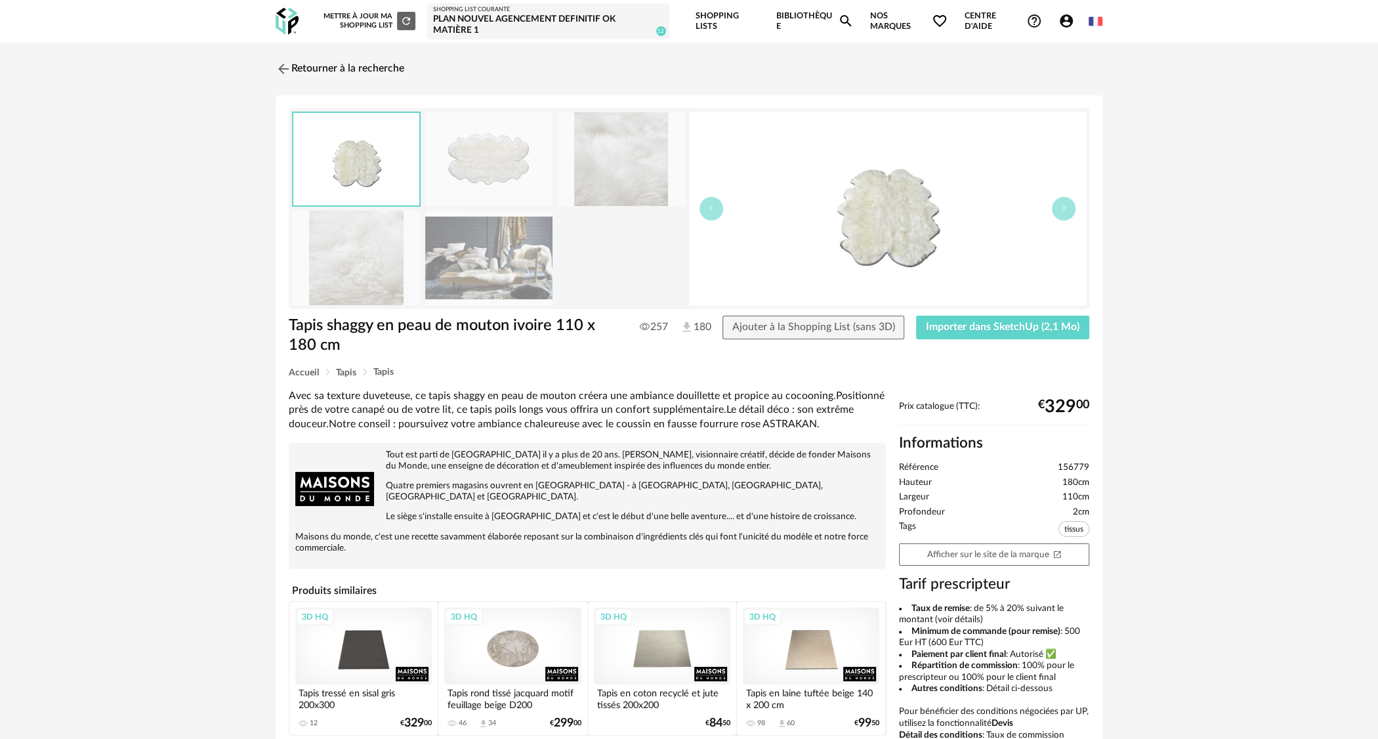
click at [1036, 339] on div "Tapis shaggy en peau de mouton ivoire 110 x 180 cm 257 180 Ajouter à la Shoppin…" at bounding box center [689, 342] width 814 height 52
click at [997, 329] on span "Importer dans SketchUp (2,1 Mo)" at bounding box center [1003, 327] width 154 height 11
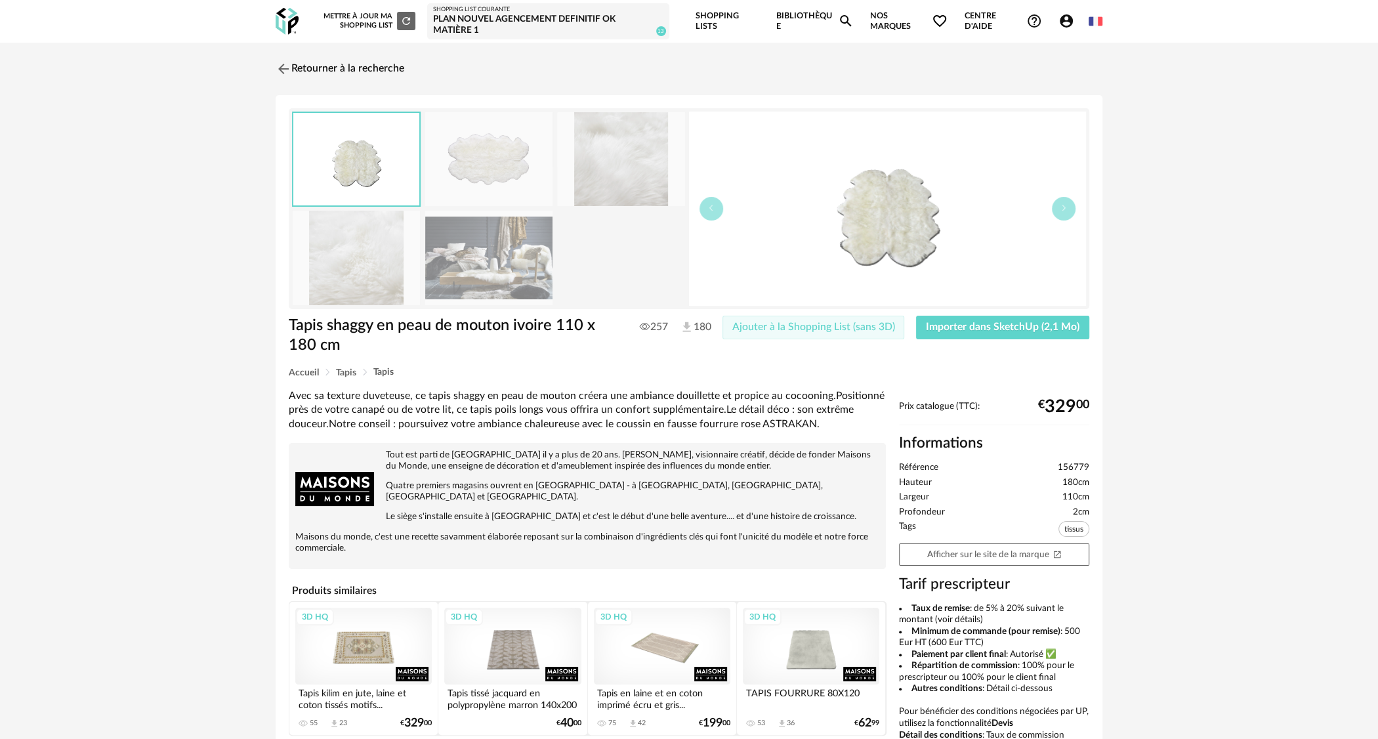
click at [782, 330] on span "Ajouter à la Shopping List (sans 3D)" at bounding box center [813, 327] width 163 height 11
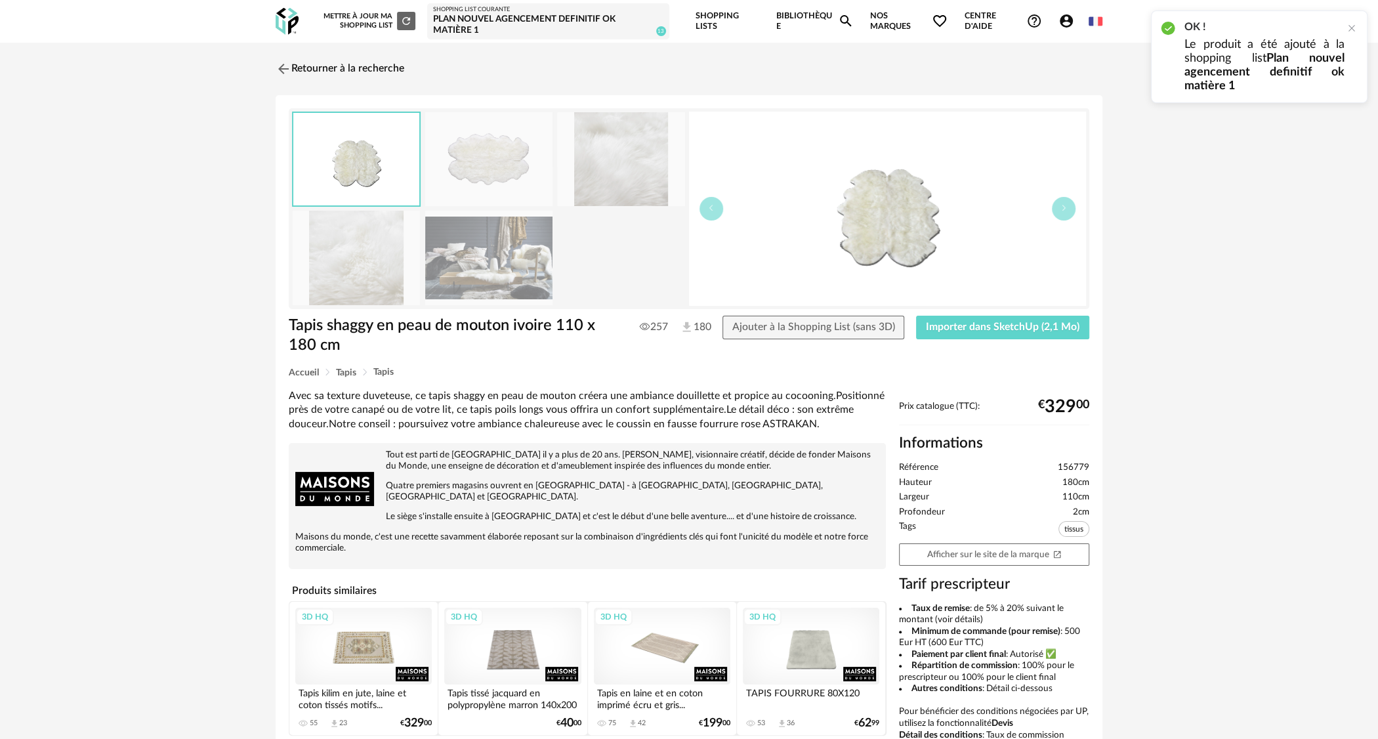
click at [825, 643] on div "3D HQ" at bounding box center [811, 646] width 137 height 77
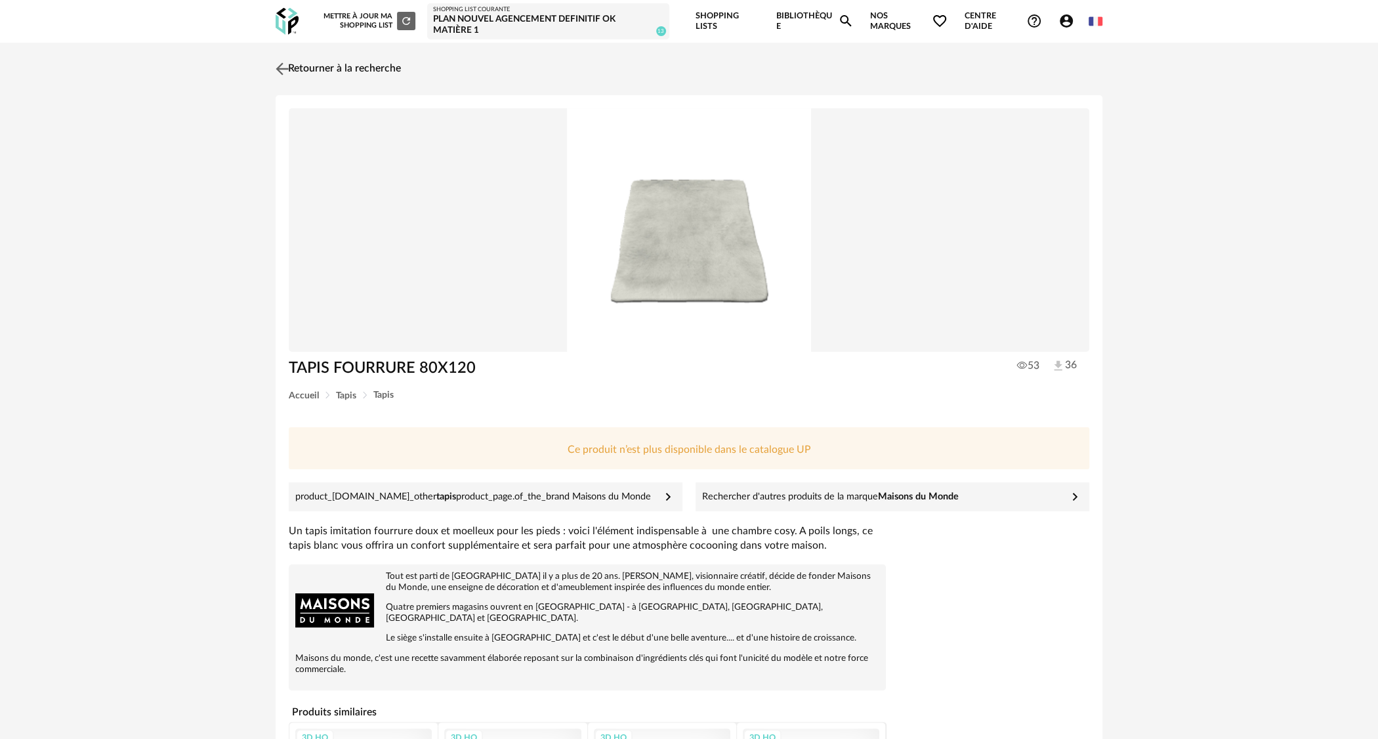
click at [353, 65] on link "Retourner à la recherche" at bounding box center [336, 68] width 129 height 29
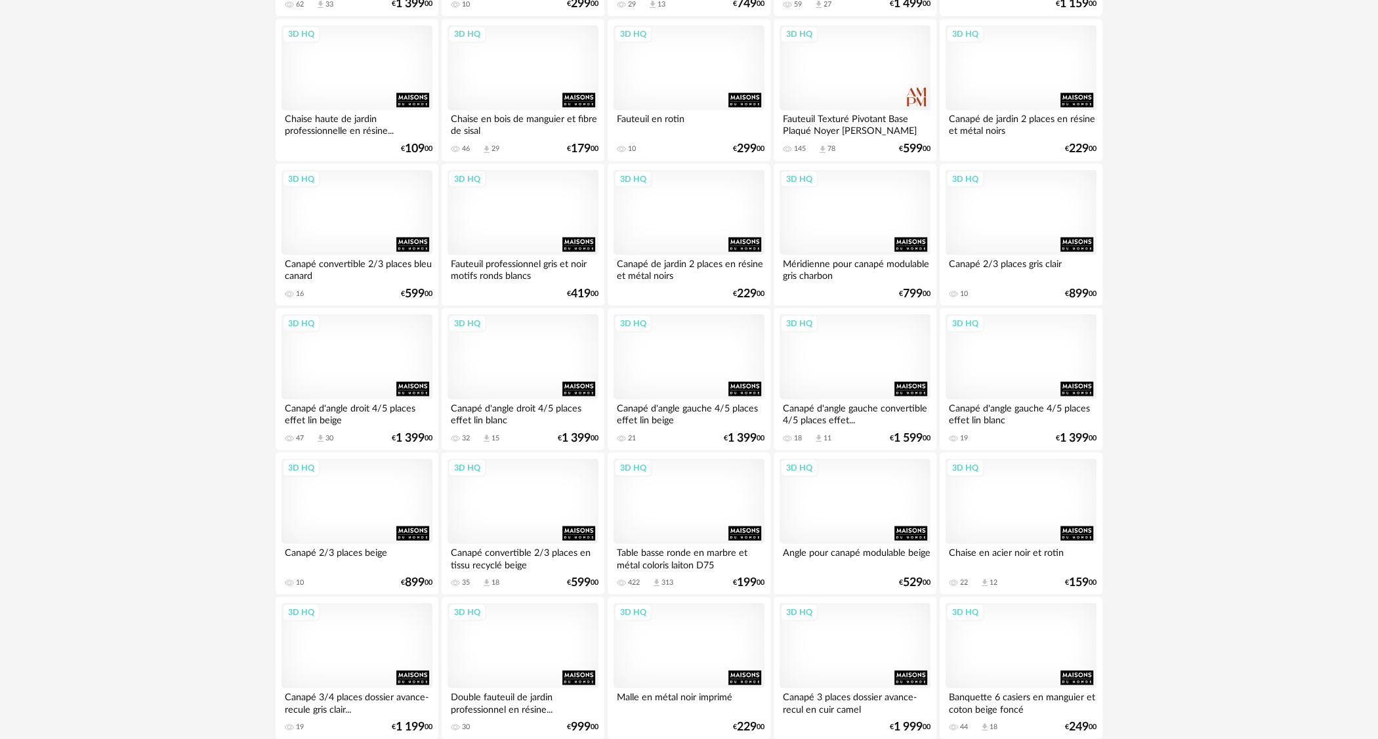
scroll to position [2434, 0]
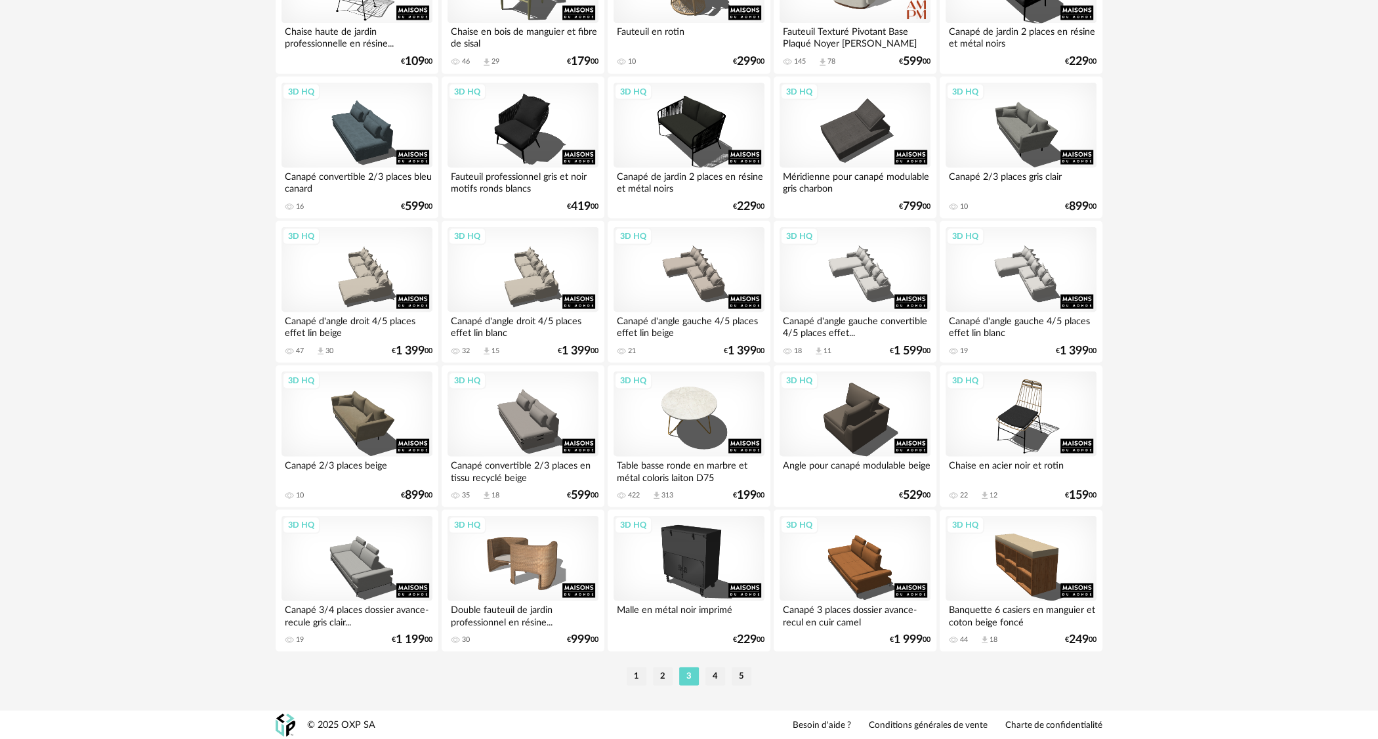
click at [717, 669] on li "4" at bounding box center [716, 676] width 20 height 18
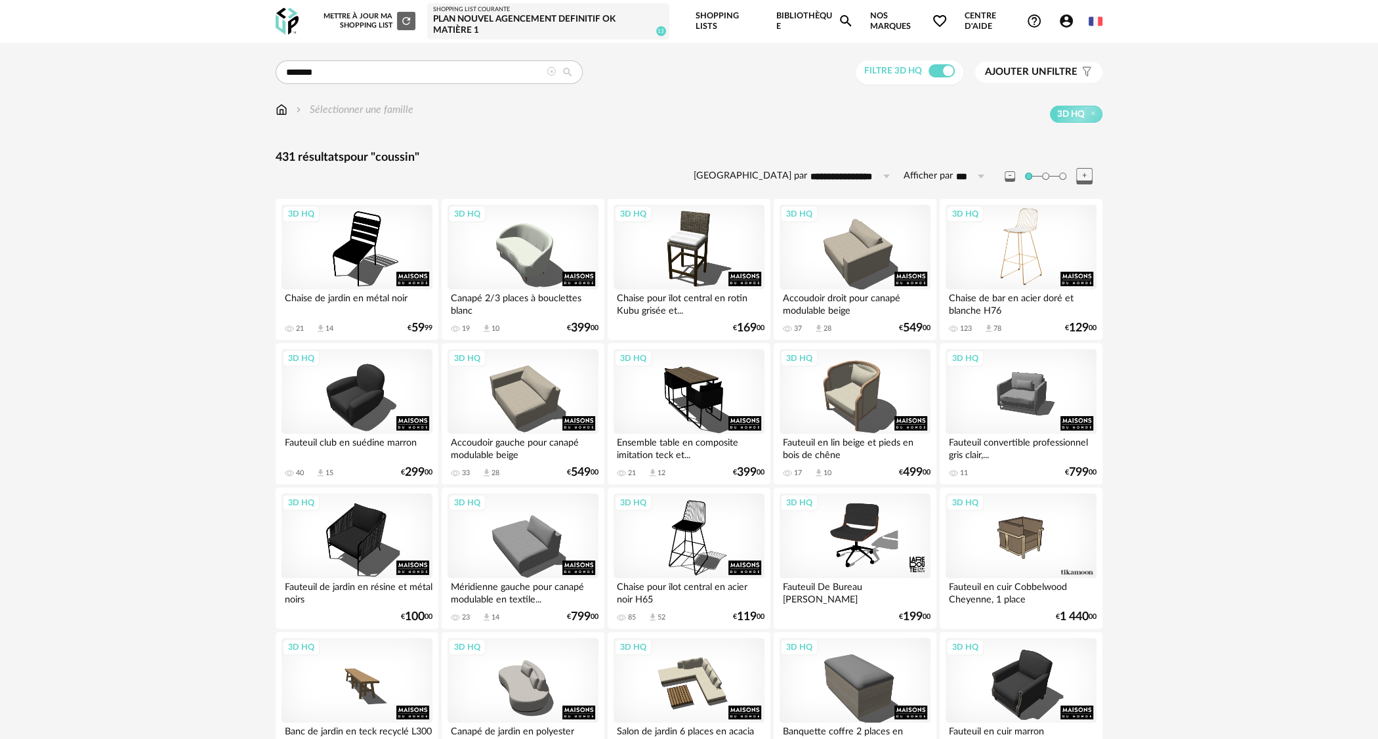
click at [1034, 253] on div "3D HQ" at bounding box center [1021, 247] width 151 height 85
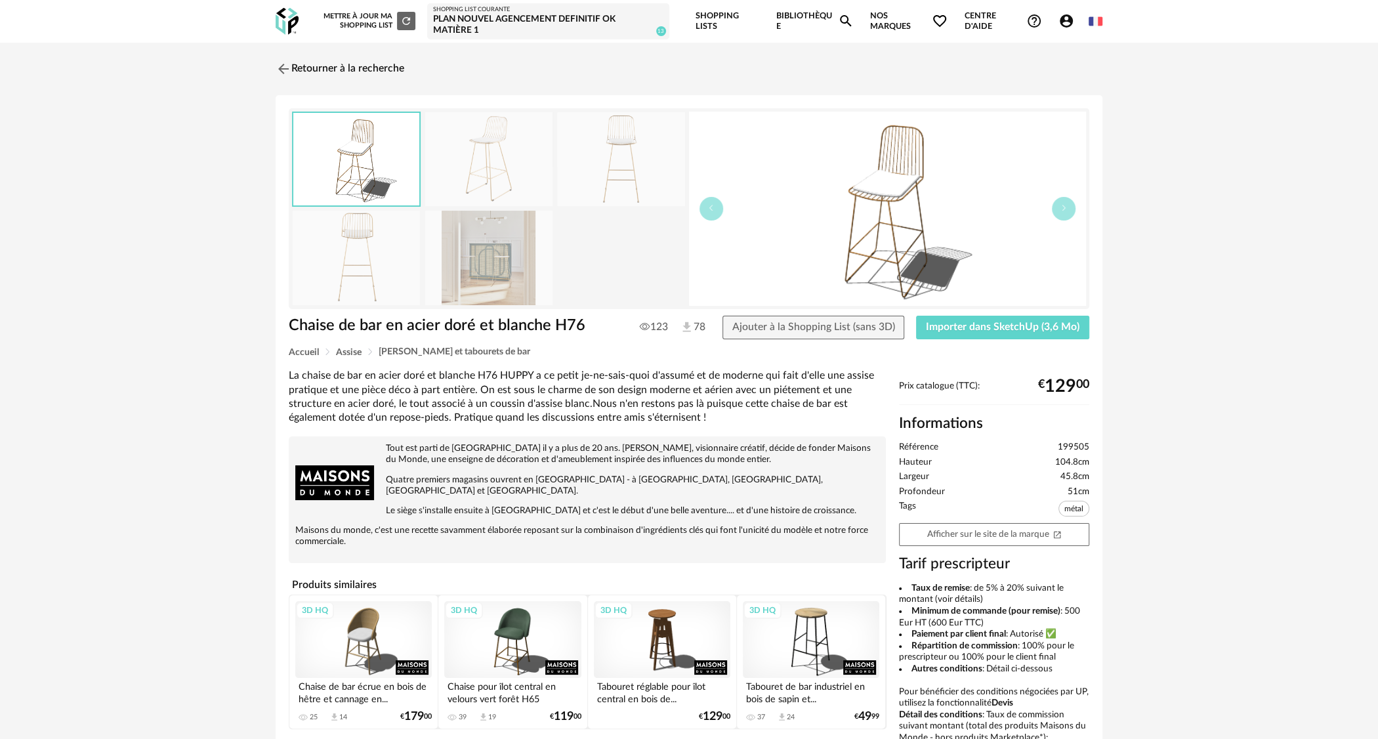
click at [627, 161] on img at bounding box center [620, 159] width 127 height 94
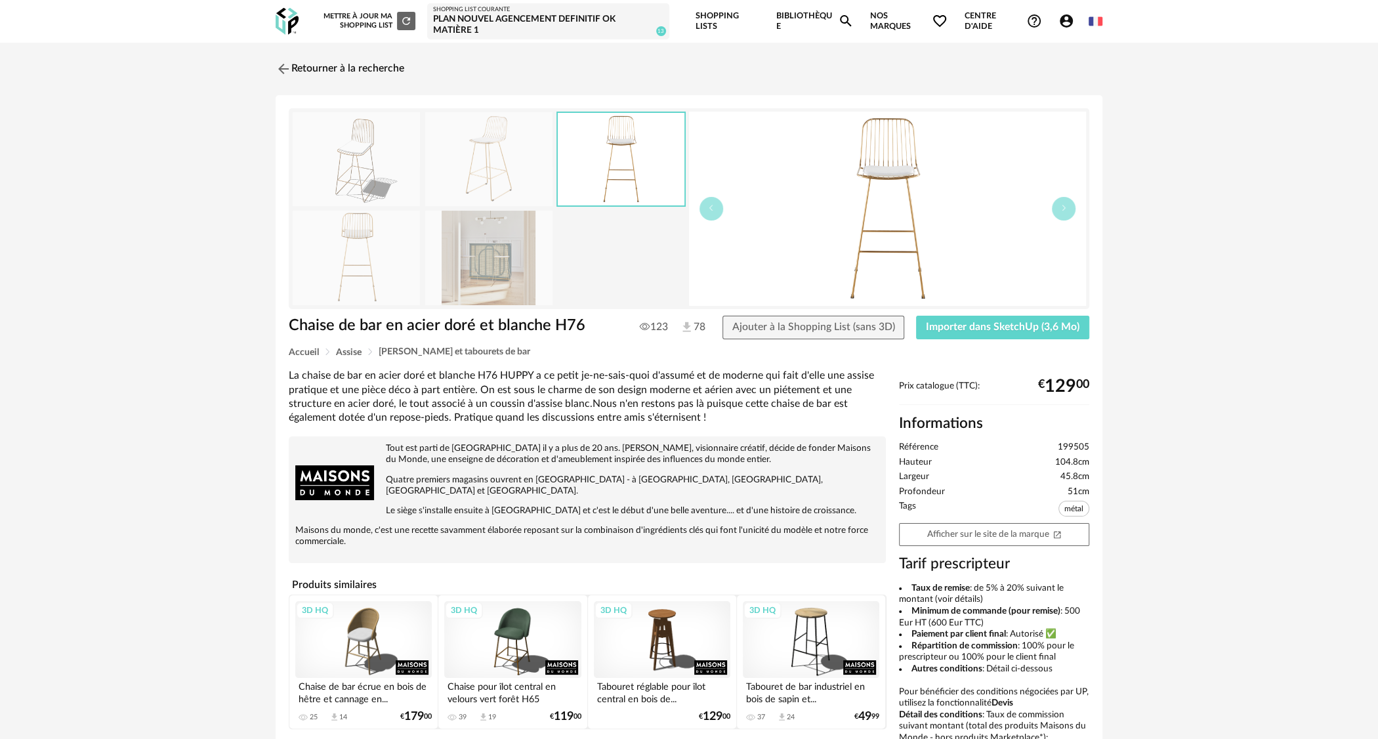
click at [505, 165] on img at bounding box center [488, 159] width 127 height 94
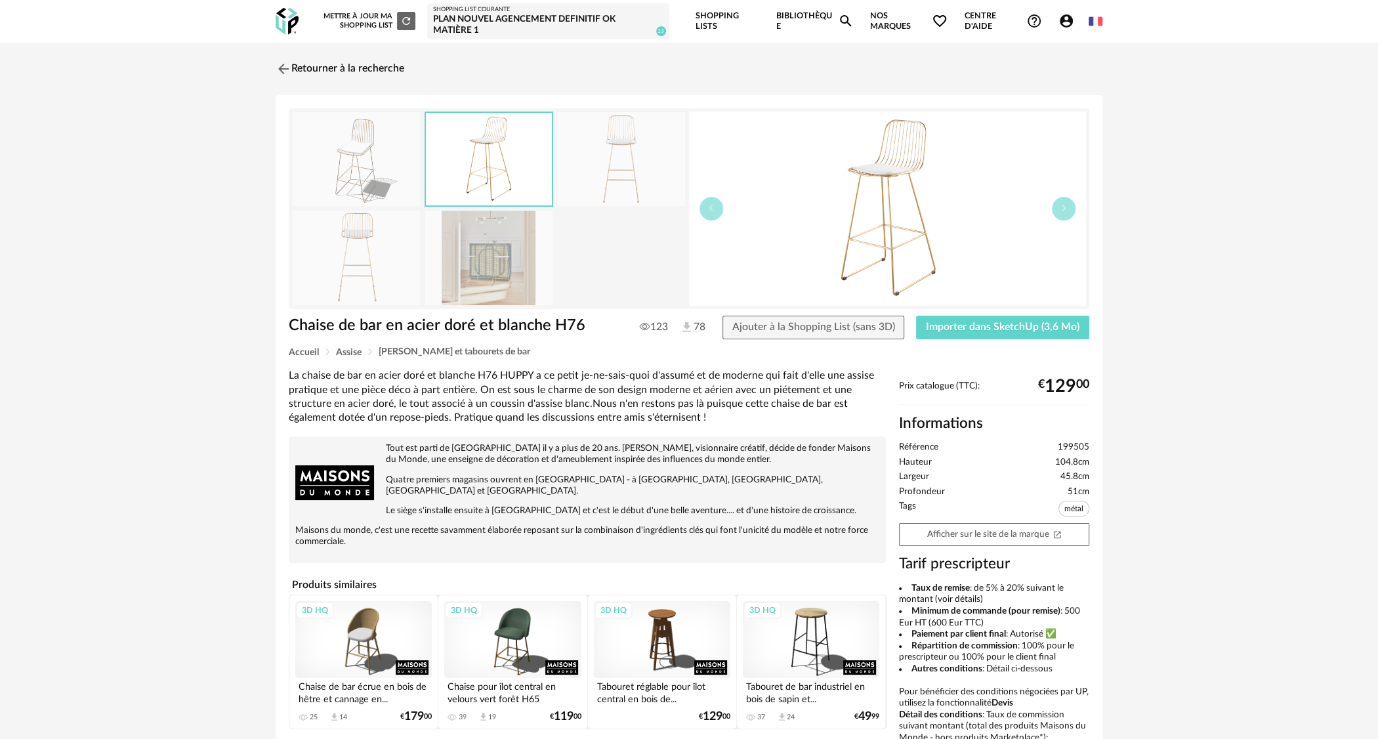
click at [513, 639] on div "3D HQ" at bounding box center [512, 639] width 137 height 77
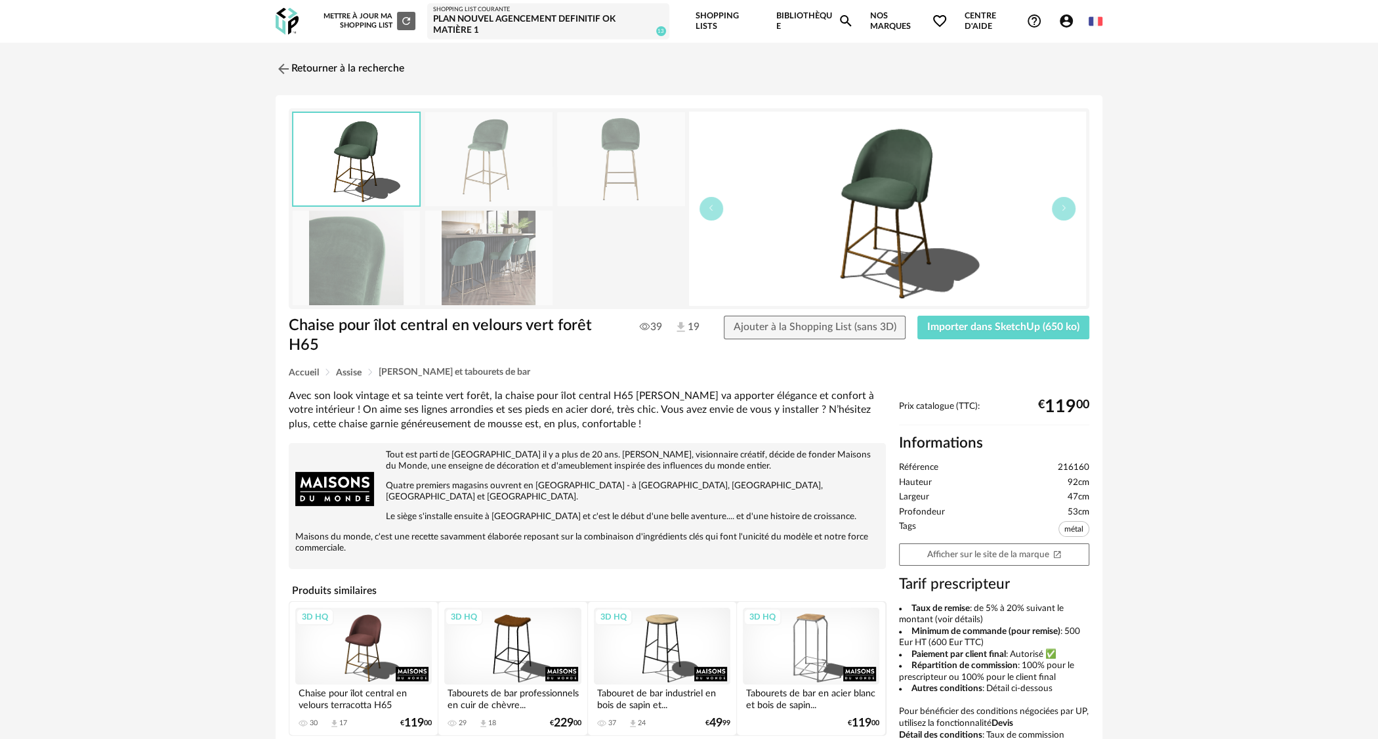
click at [508, 278] on img at bounding box center [488, 258] width 127 height 94
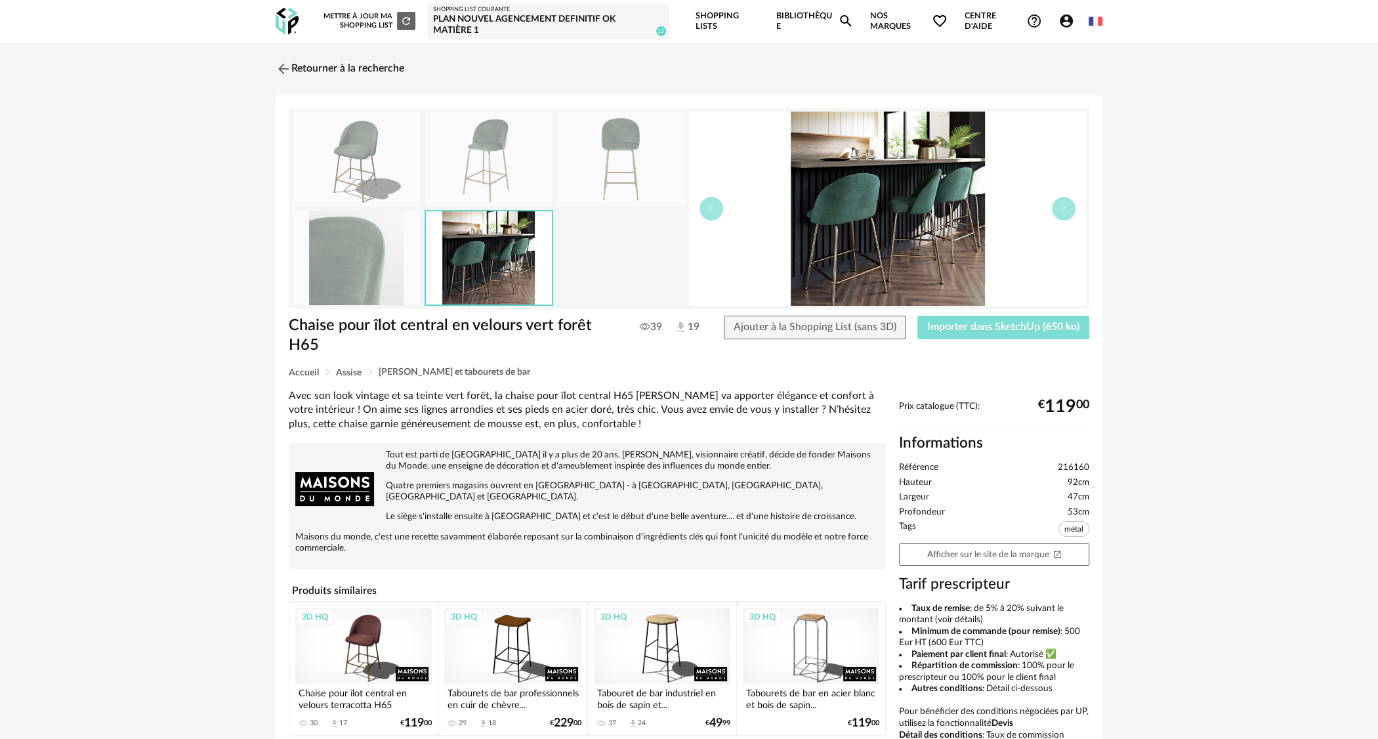
click at [1056, 327] on span "Importer dans SketchUp (650 ko)" at bounding box center [1003, 327] width 152 height 11
click at [289, 66] on img at bounding box center [282, 68] width 19 height 19
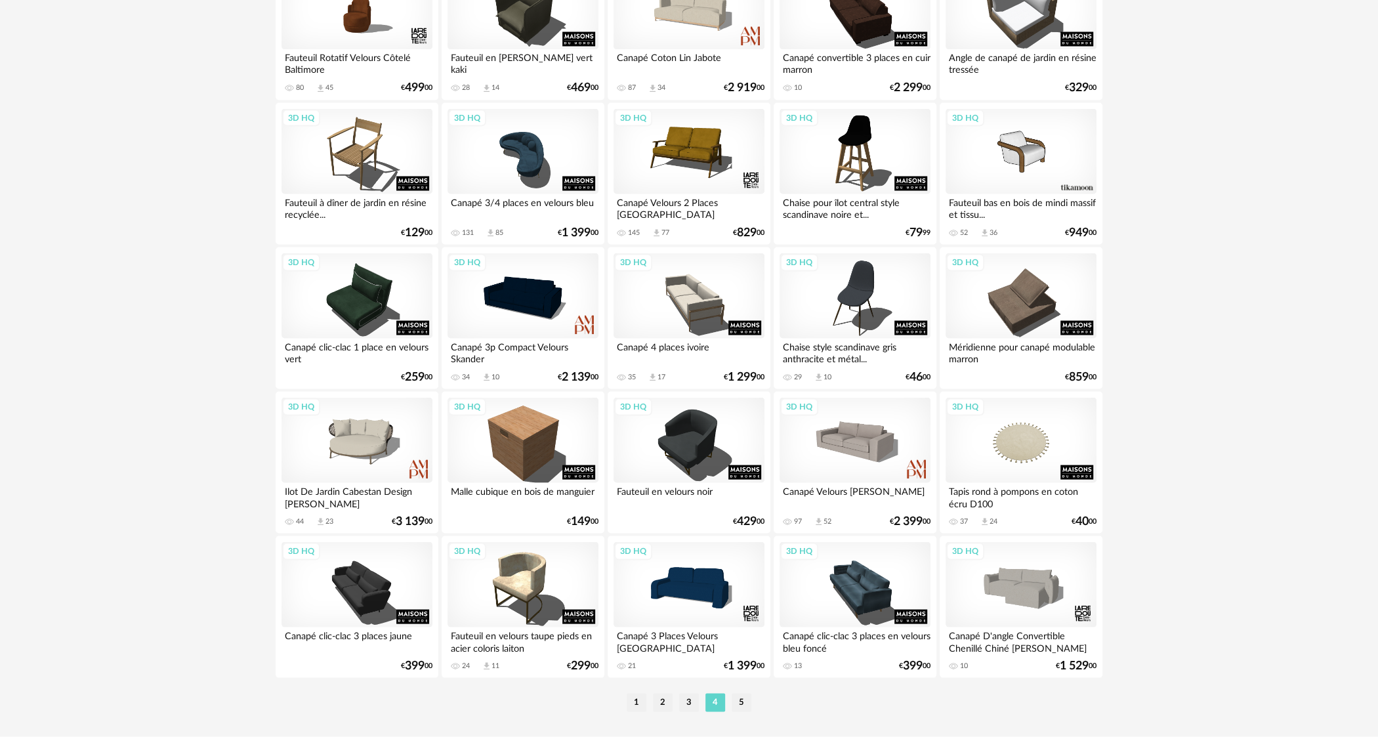
scroll to position [2434, 0]
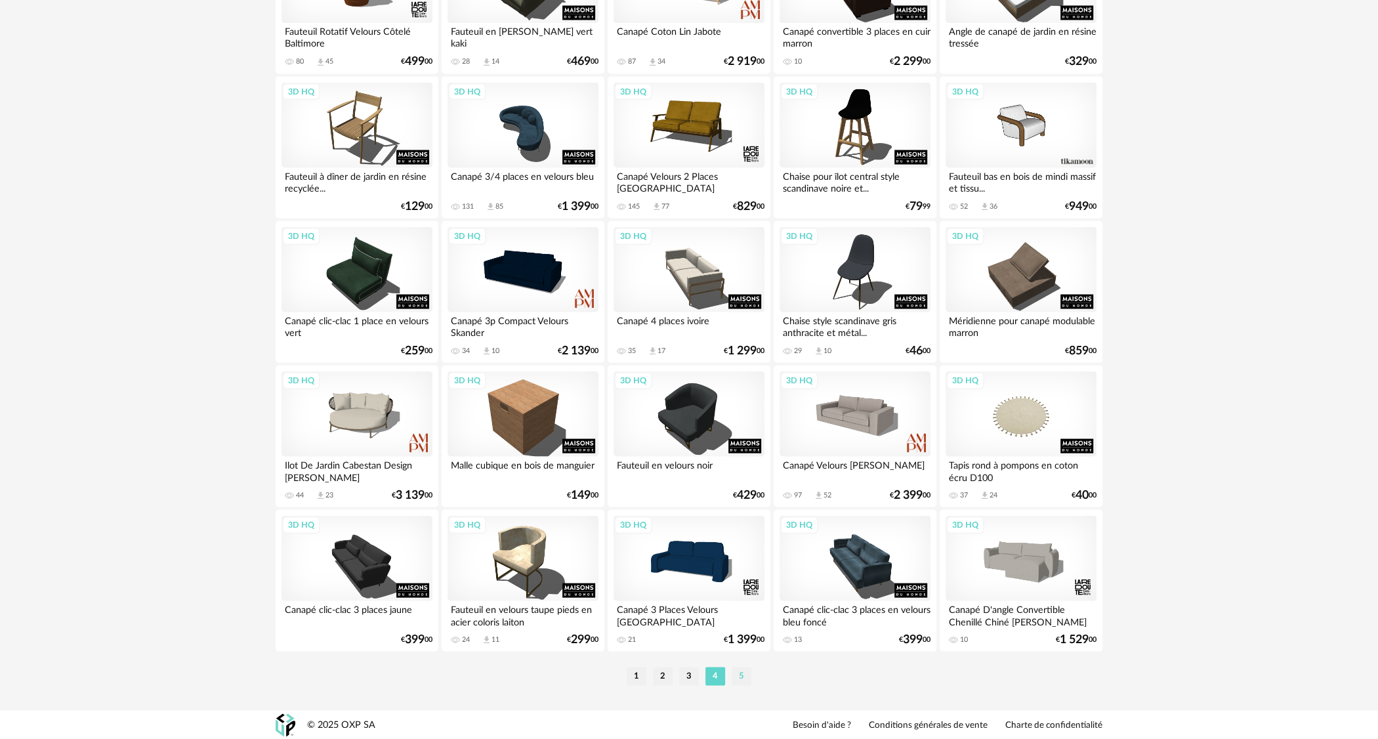
click at [743, 675] on li "5" at bounding box center [742, 676] width 20 height 18
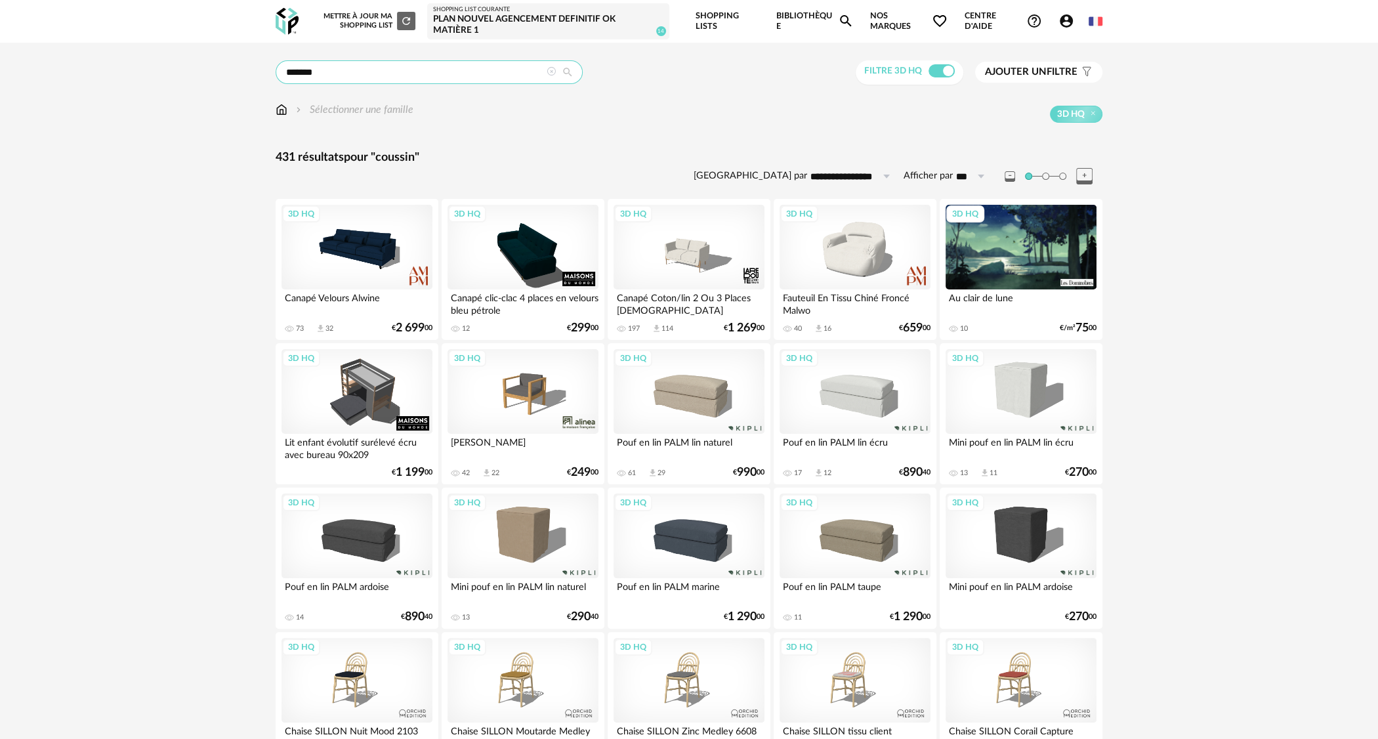
click at [534, 75] on input "*******" at bounding box center [429, 72] width 307 height 24
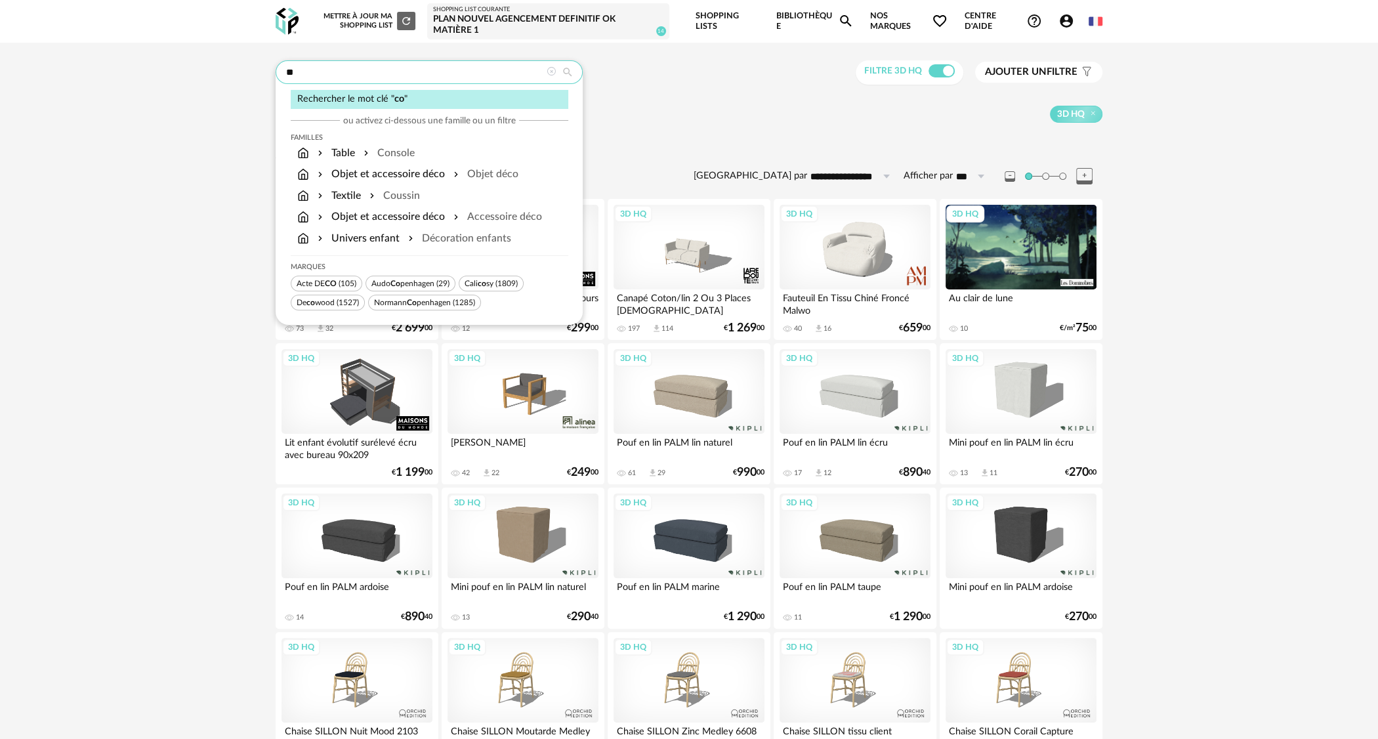
type input "*"
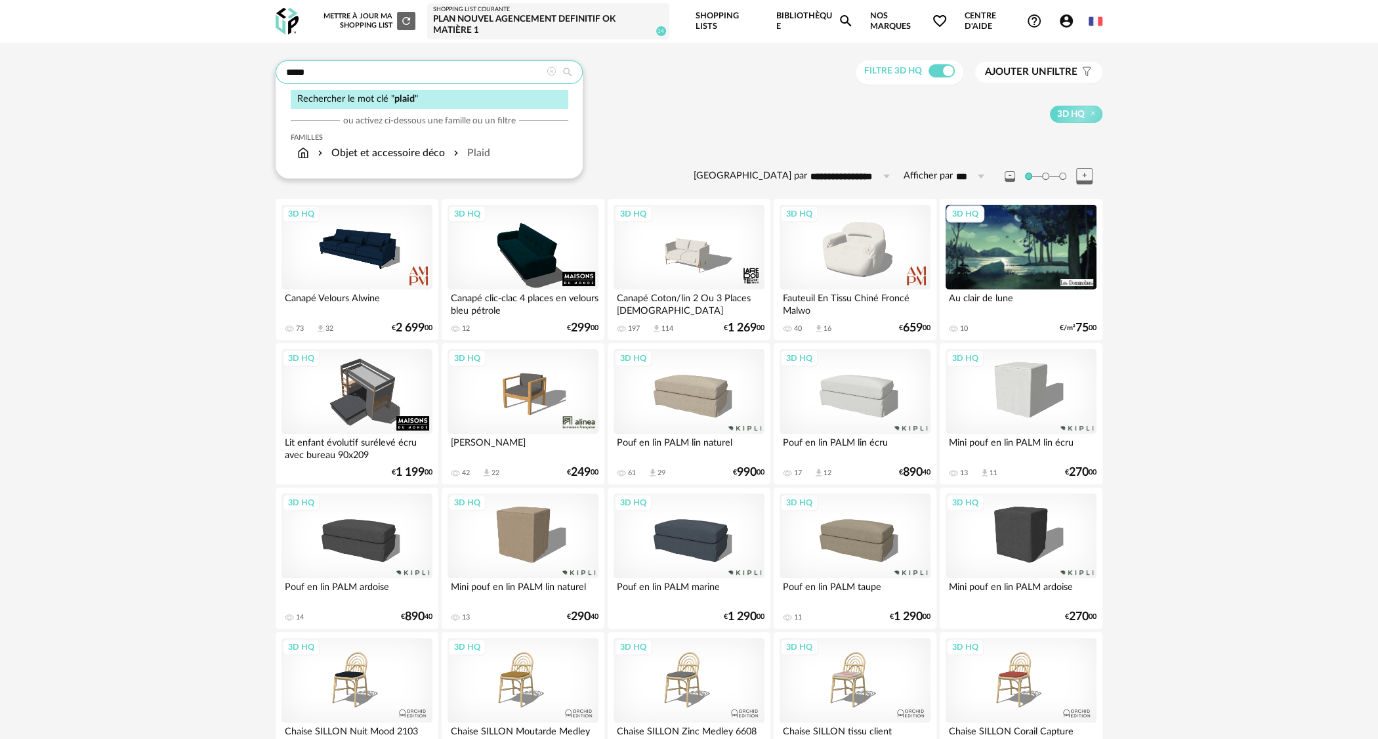
type input "*****"
type input "**********"
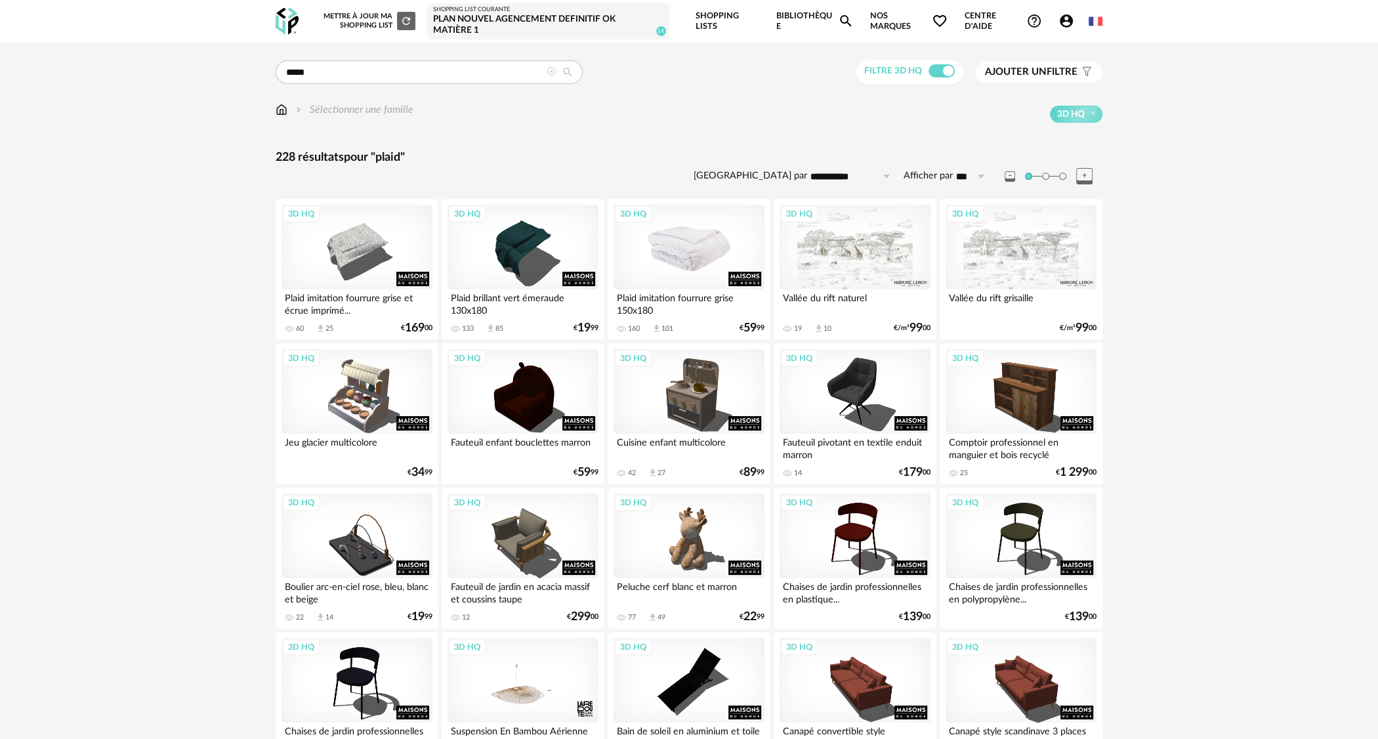
click at [687, 282] on div "3D HQ" at bounding box center [689, 247] width 151 height 85
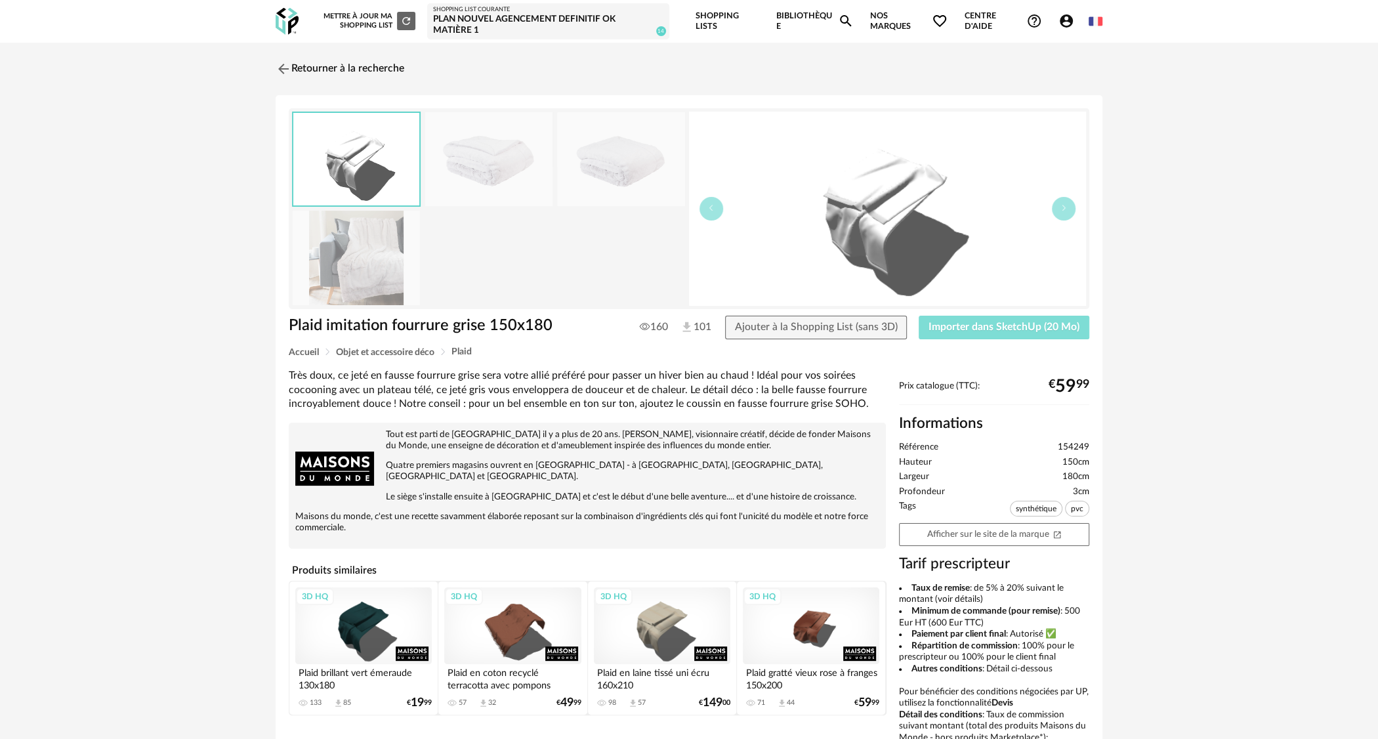
click at [994, 328] on span "Importer dans SketchUp (20 Mo)" at bounding box center [1004, 327] width 151 height 11
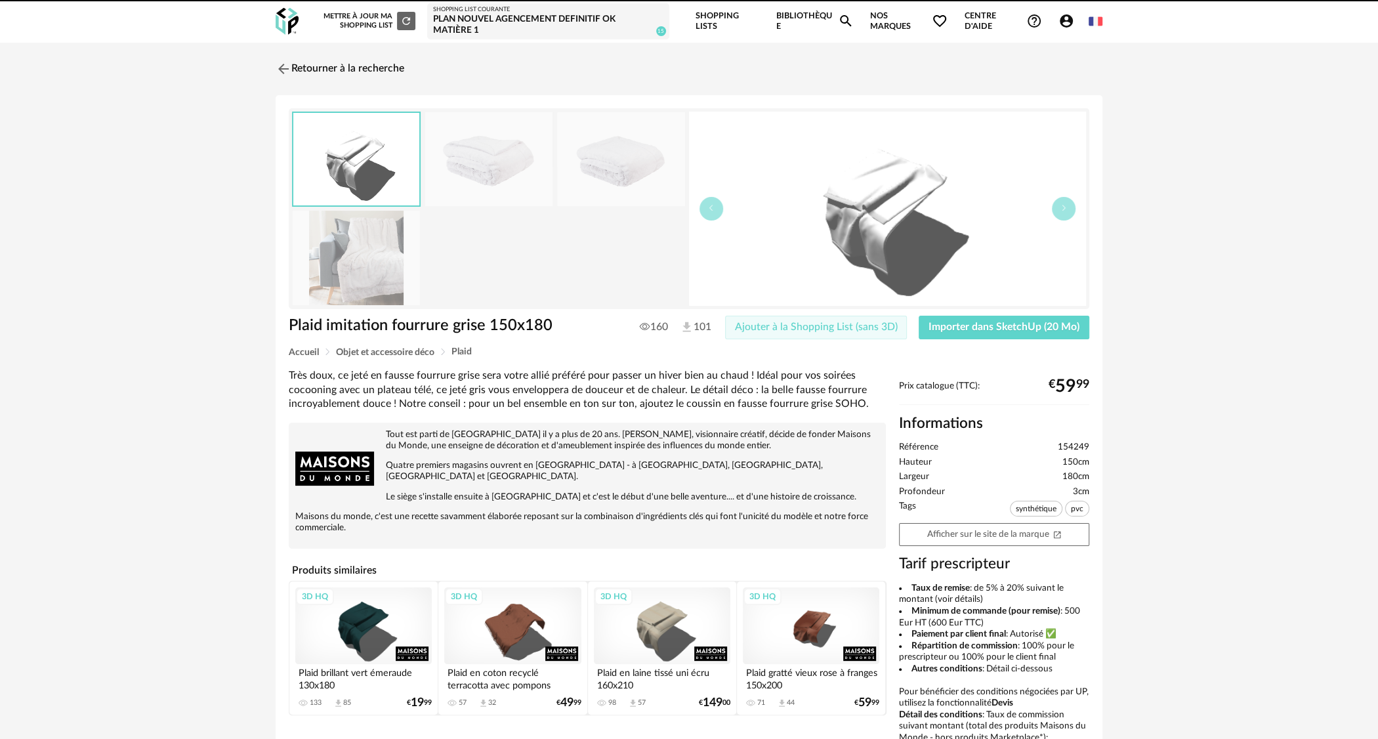
click at [872, 333] on button "Ajouter à la Shopping List (sans 3D)" at bounding box center [816, 328] width 182 height 24
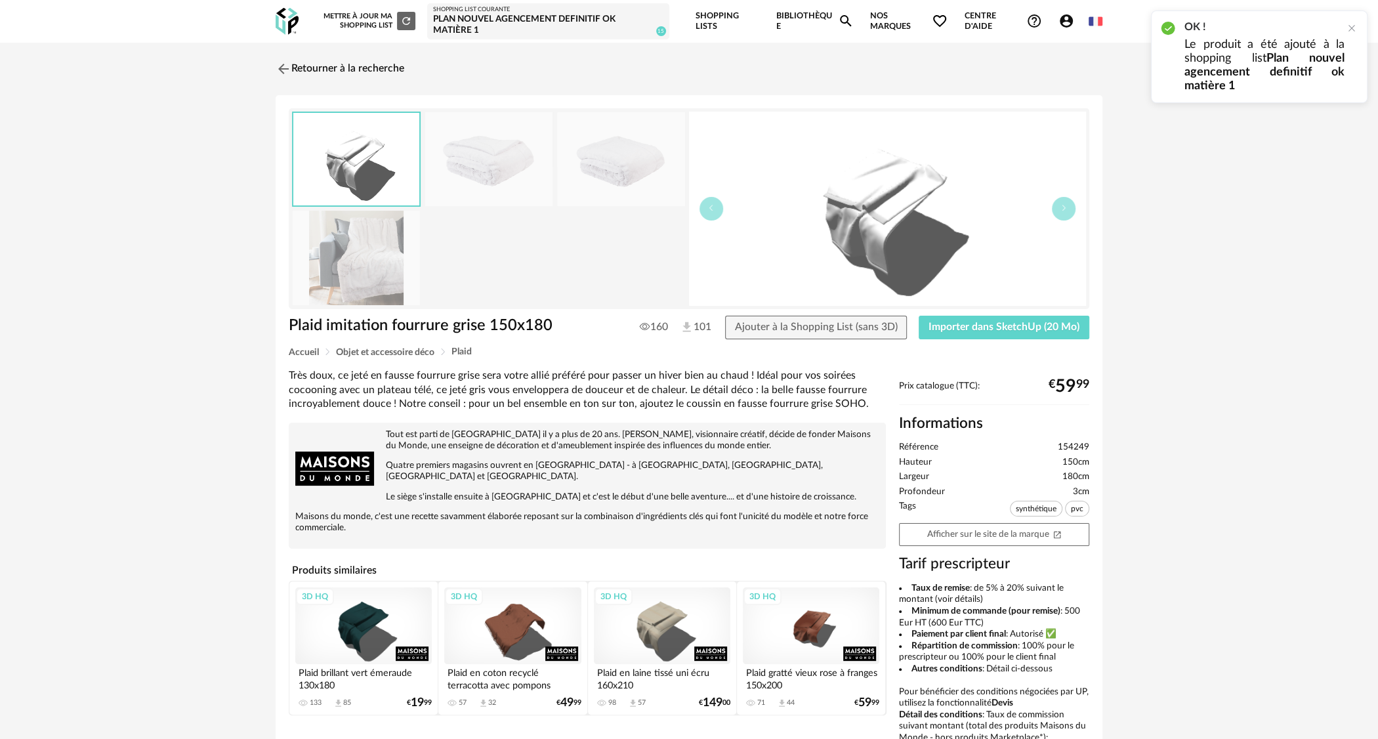
click at [685, 643] on div "3D HQ" at bounding box center [662, 625] width 137 height 77
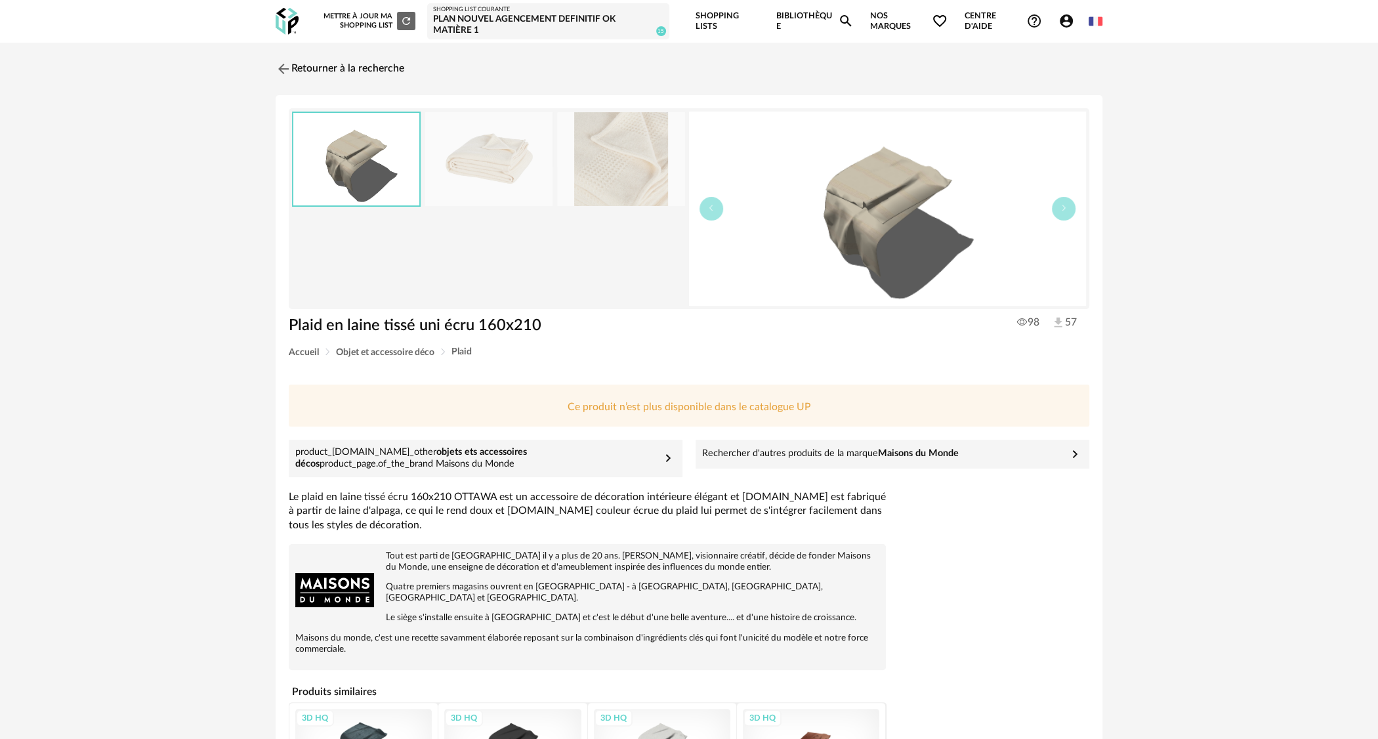
click at [608, 162] on img at bounding box center [620, 159] width 127 height 94
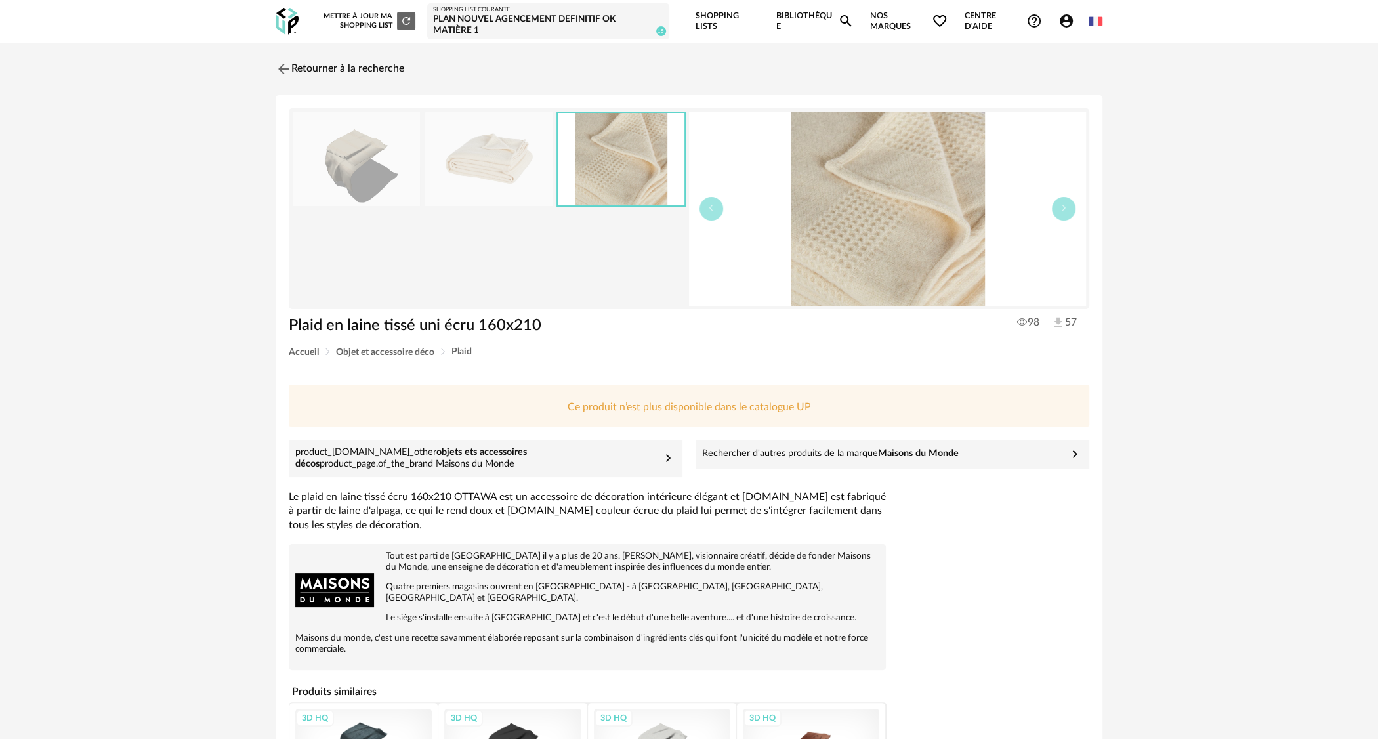
click at [517, 157] on img at bounding box center [488, 159] width 127 height 94
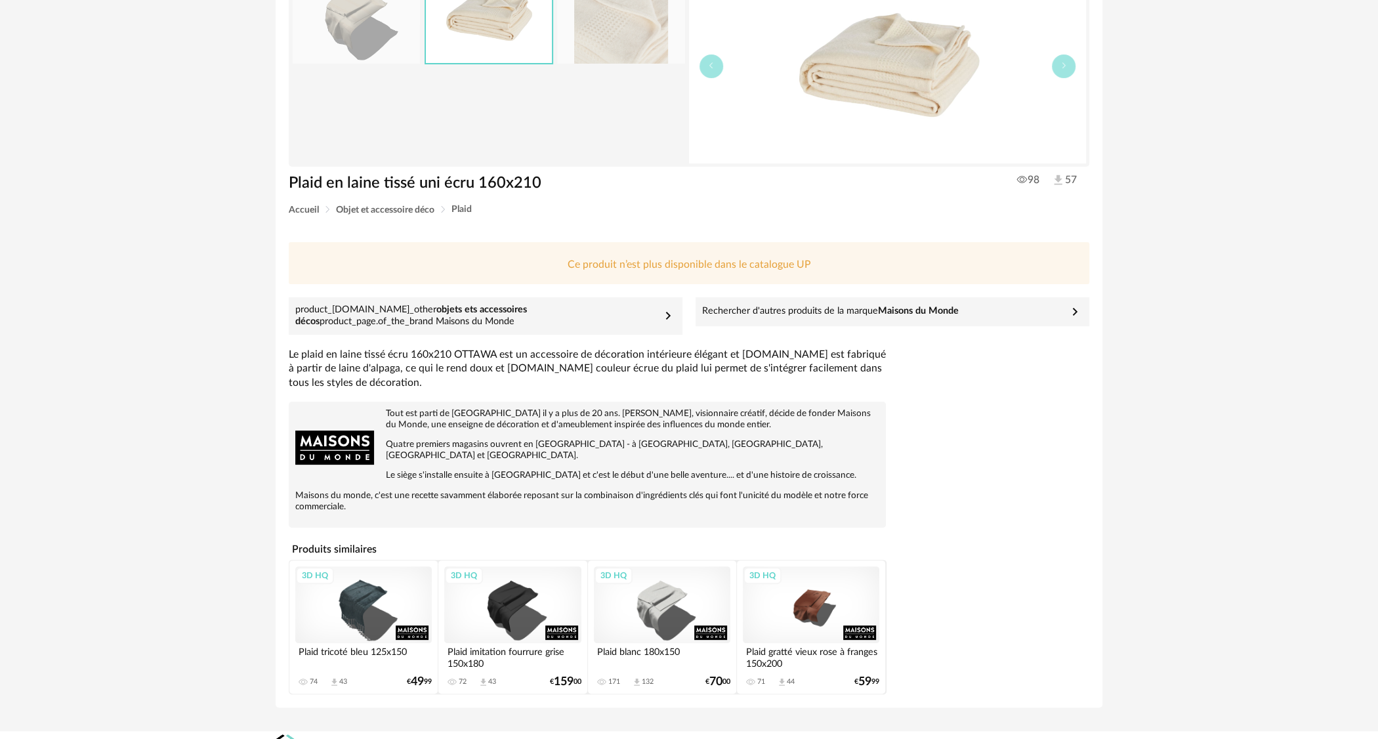
scroll to position [152, 0]
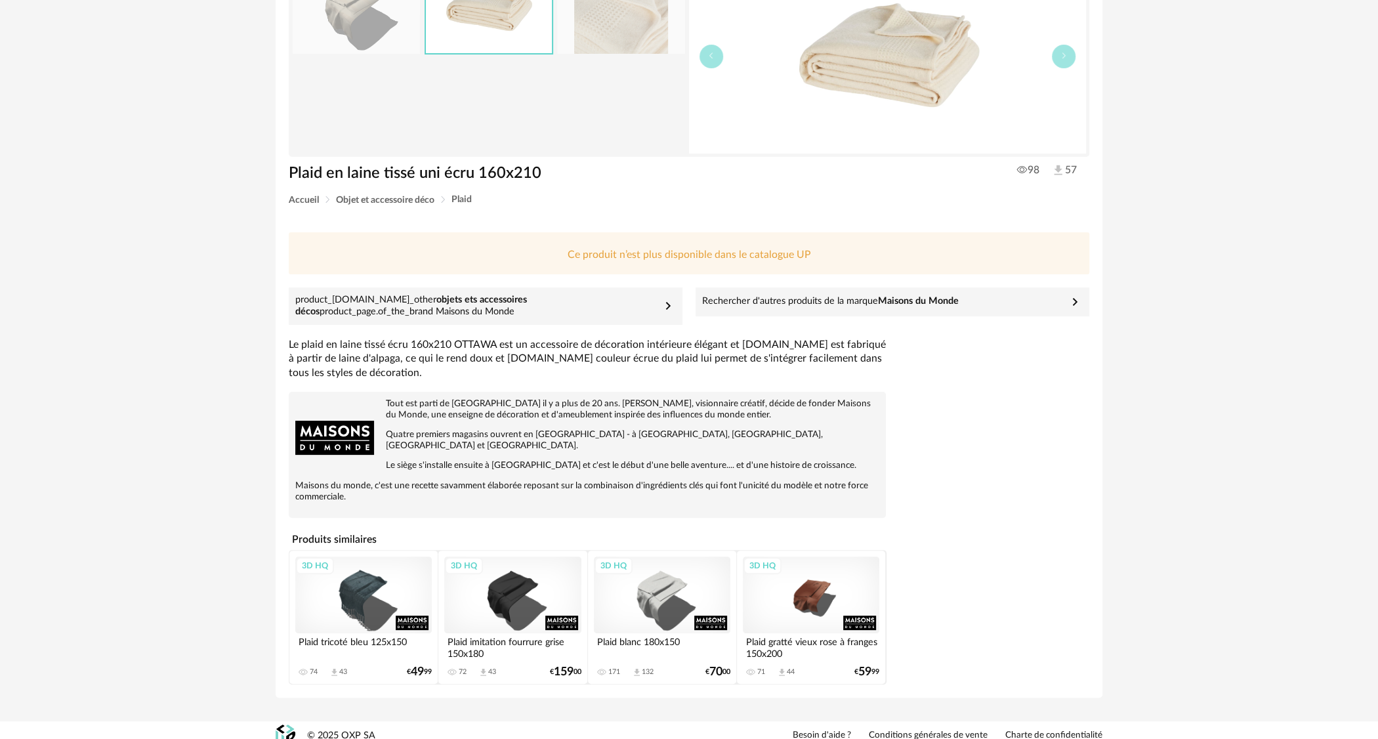
click at [658, 580] on div "3D HQ" at bounding box center [662, 595] width 137 height 77
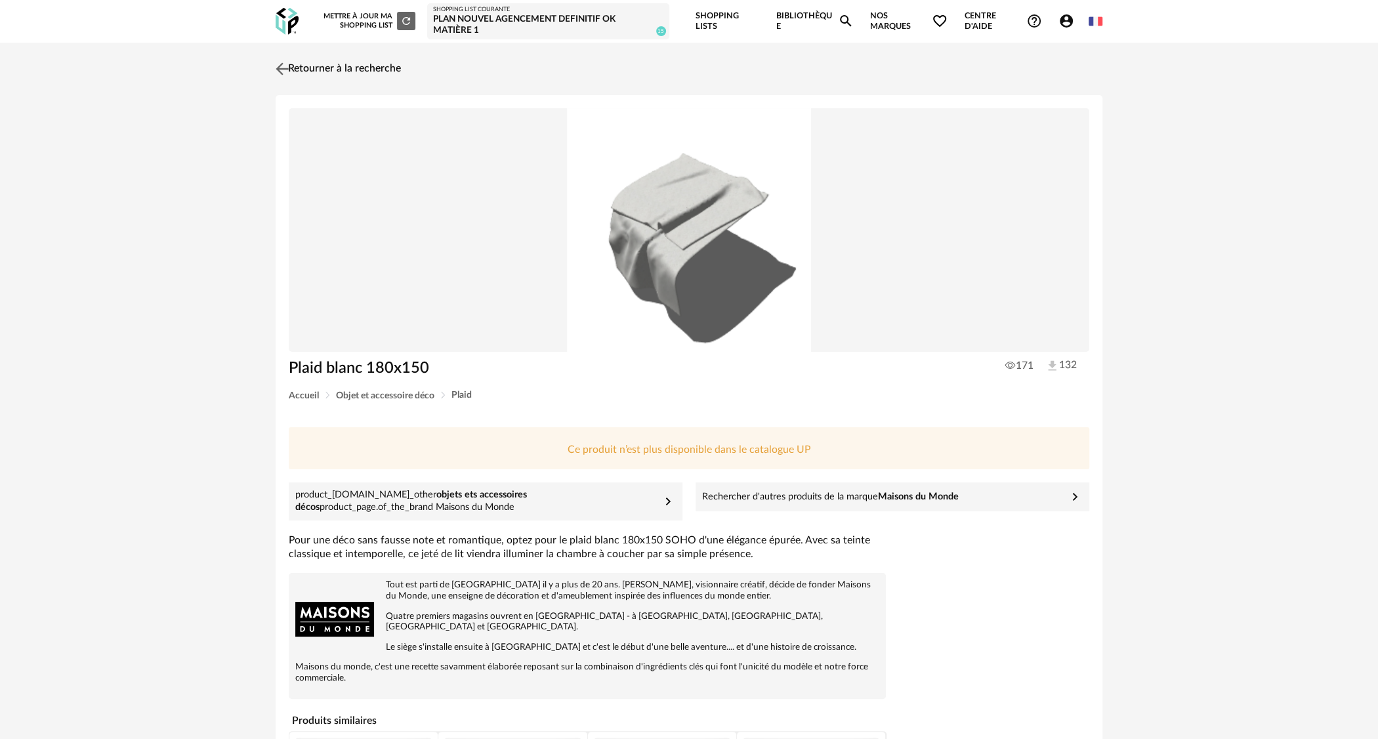
click at [316, 62] on link "Retourner à la recherche" at bounding box center [336, 68] width 129 height 29
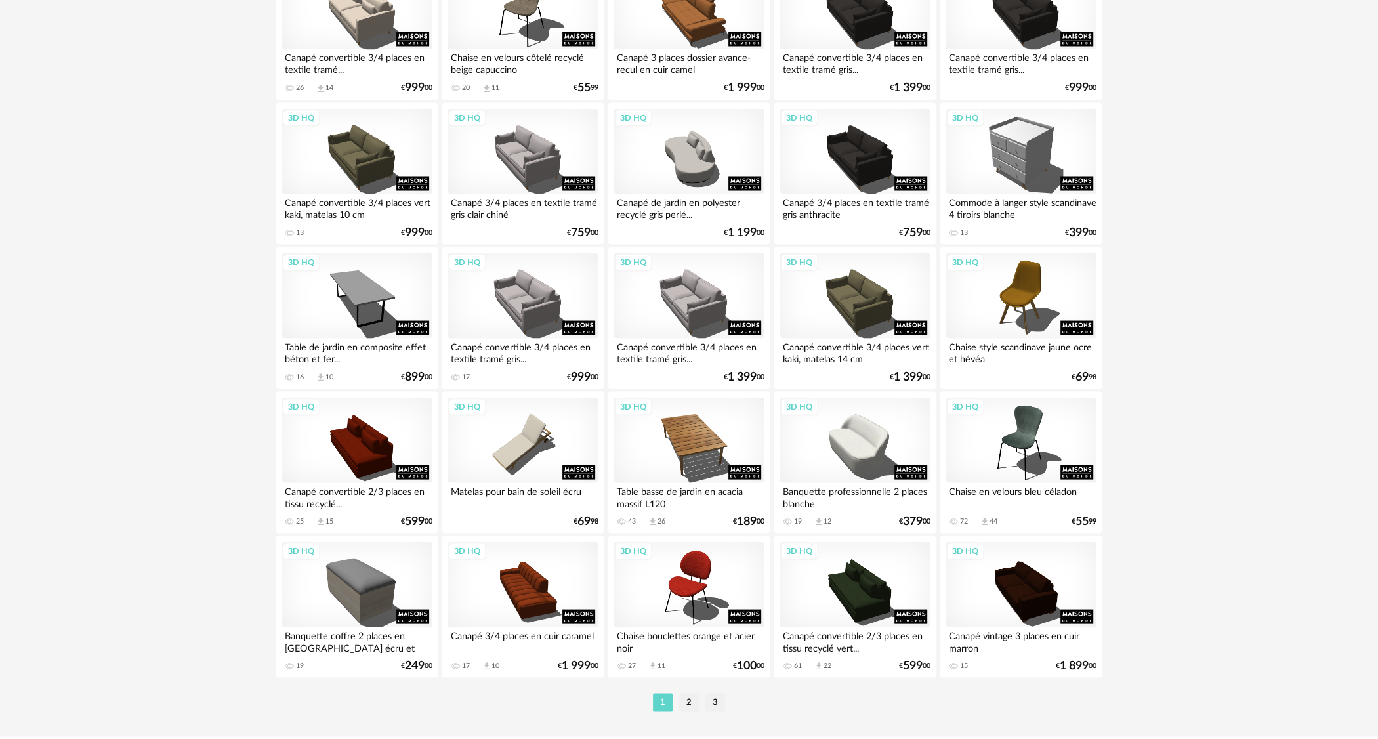
scroll to position [2434, 0]
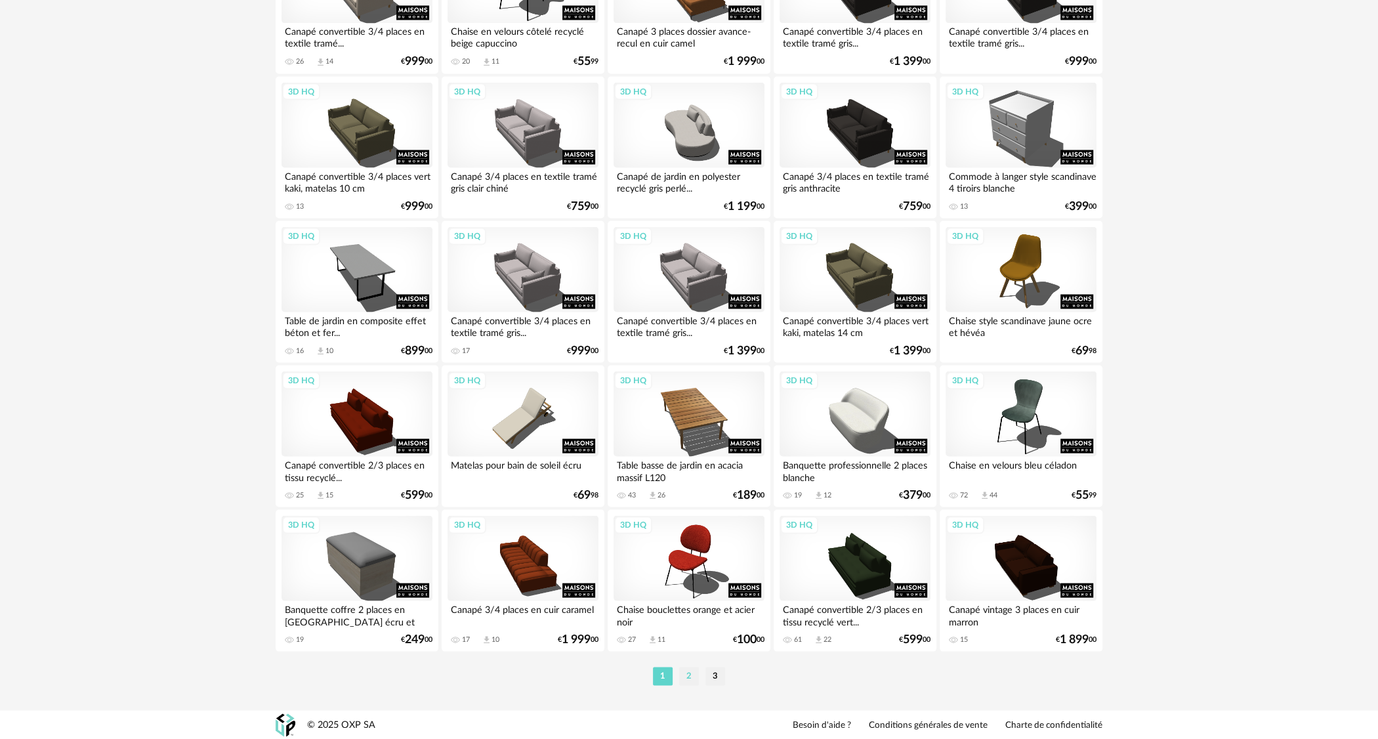
click at [679, 671] on li "2" at bounding box center [689, 676] width 20 height 18
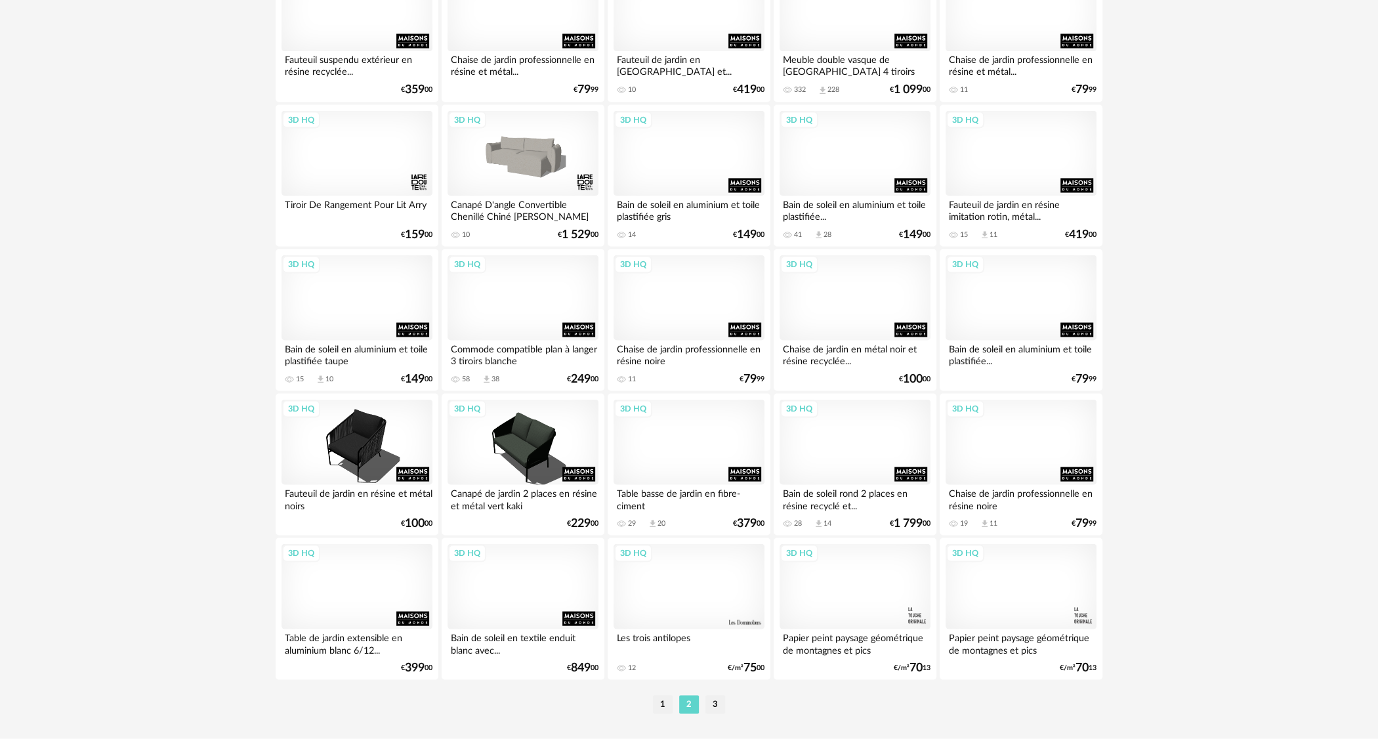
scroll to position [2434, 0]
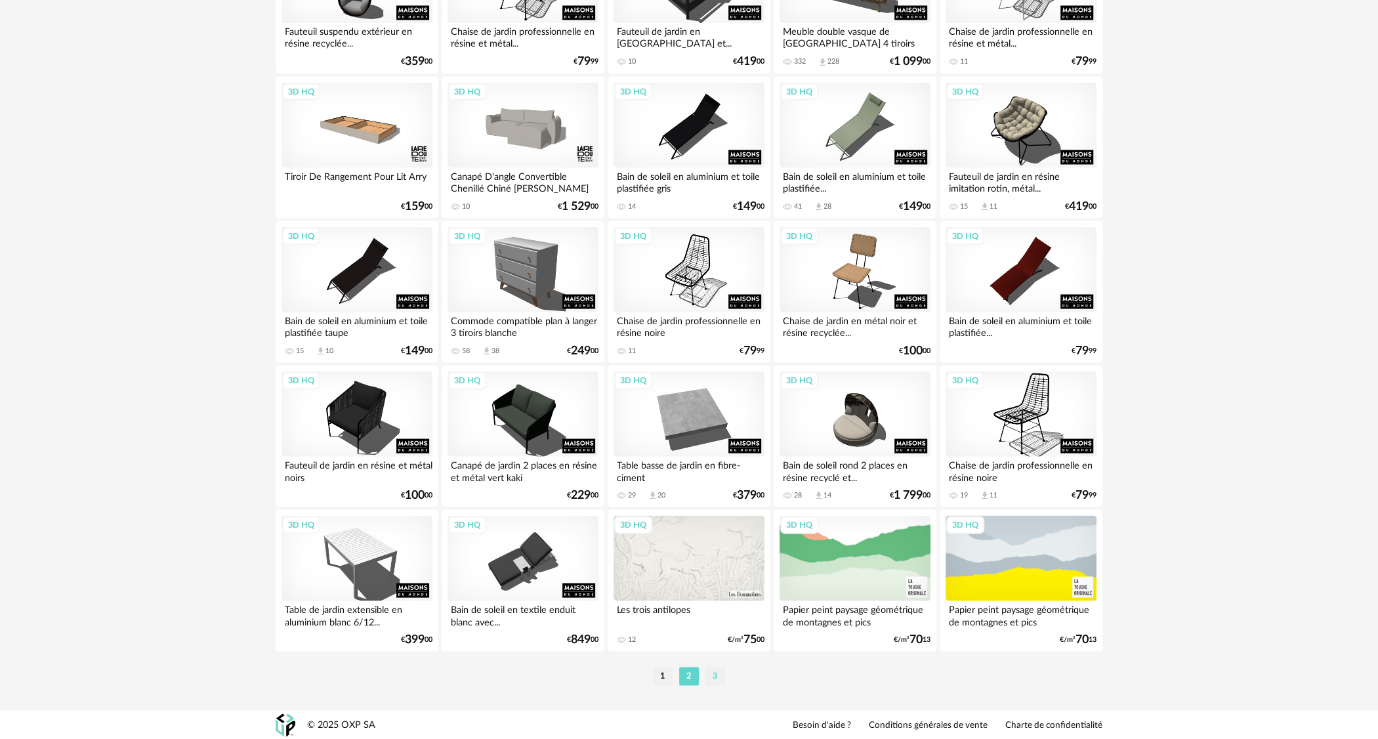
click at [716, 673] on li "3" at bounding box center [716, 676] width 20 height 18
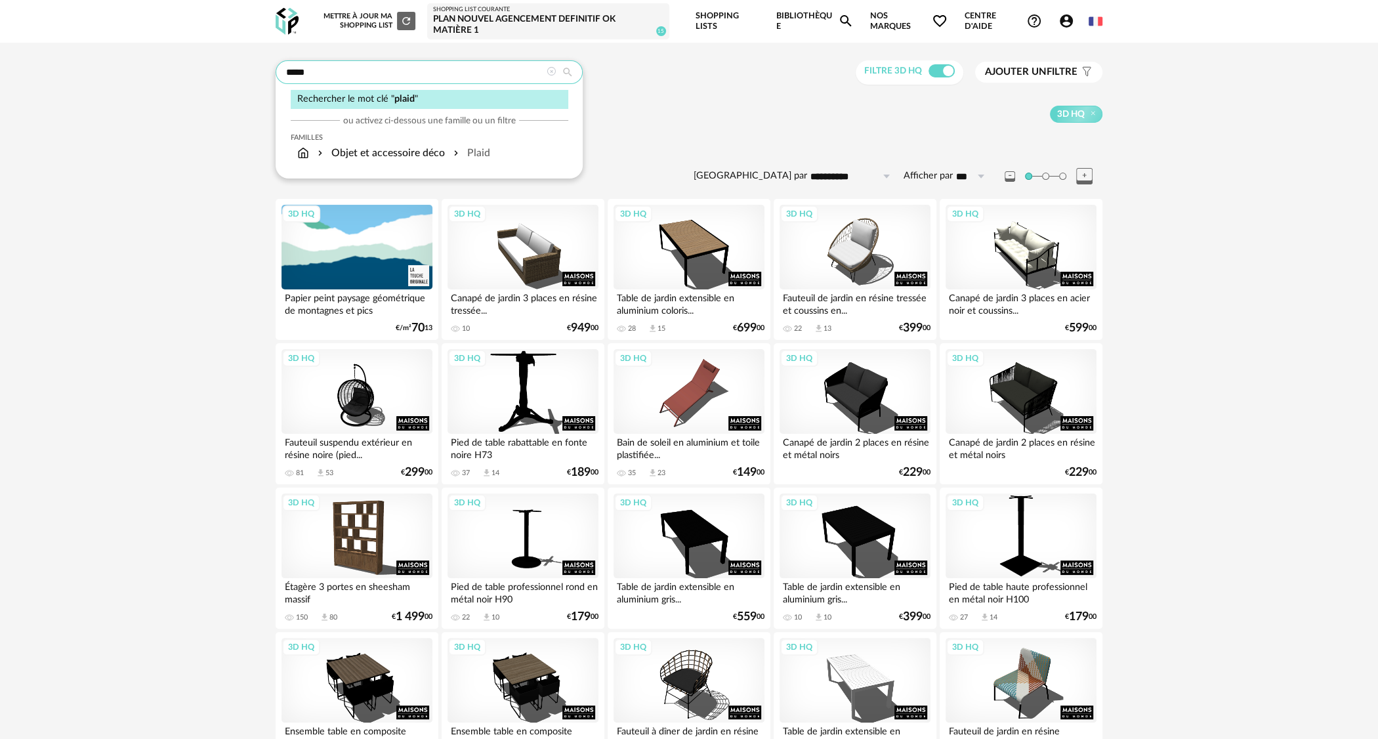
drag, startPoint x: 313, startPoint y: 73, endPoint x: 268, endPoint y: 64, distance: 45.4
click at [268, 64] on div "**********" at bounding box center [689, 622] width 851 height 1124
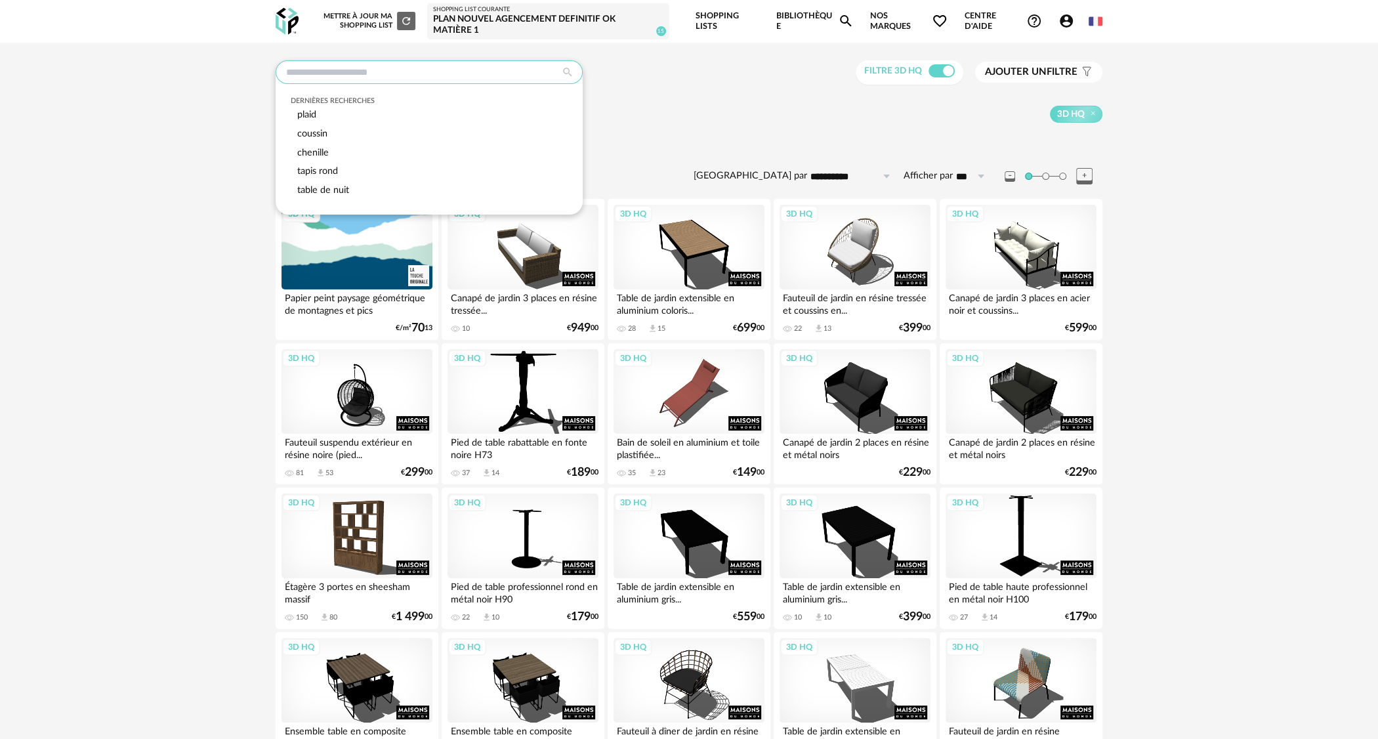
type input "**********"
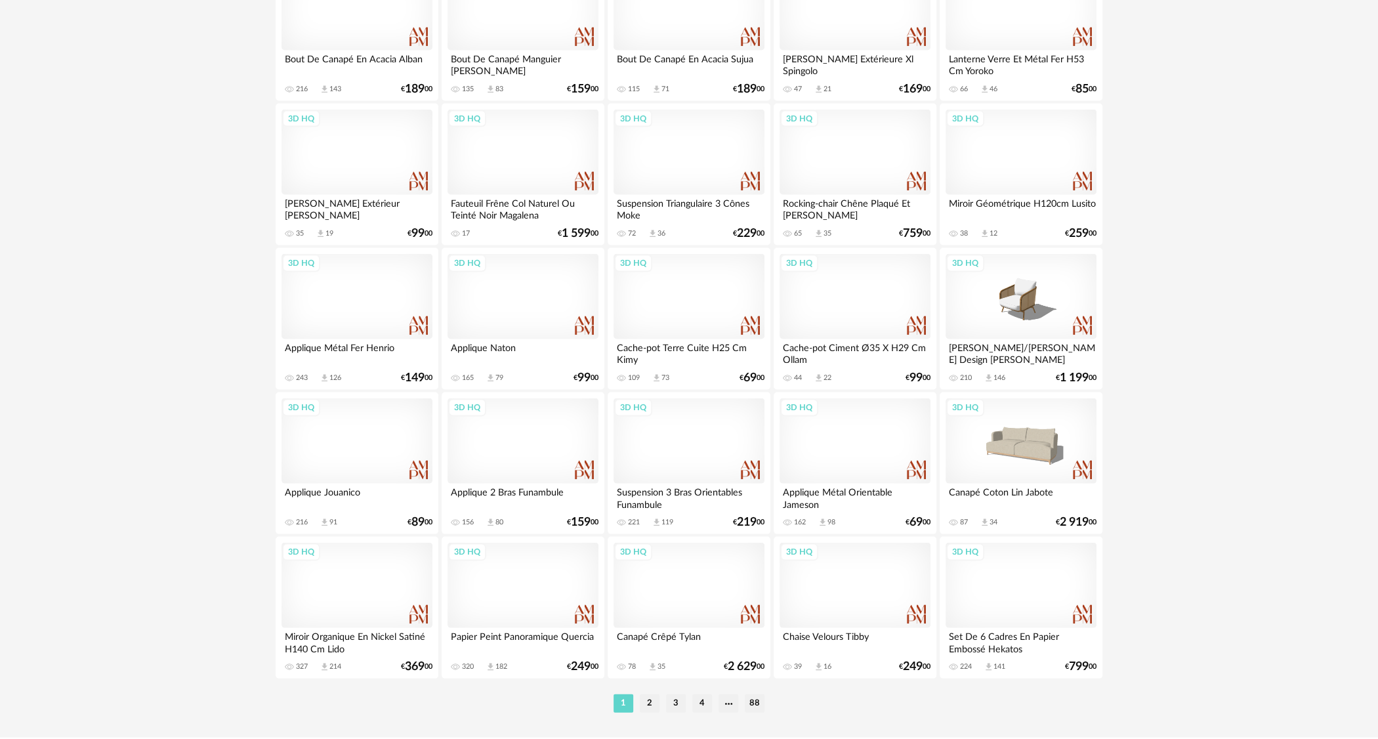
scroll to position [2503, 0]
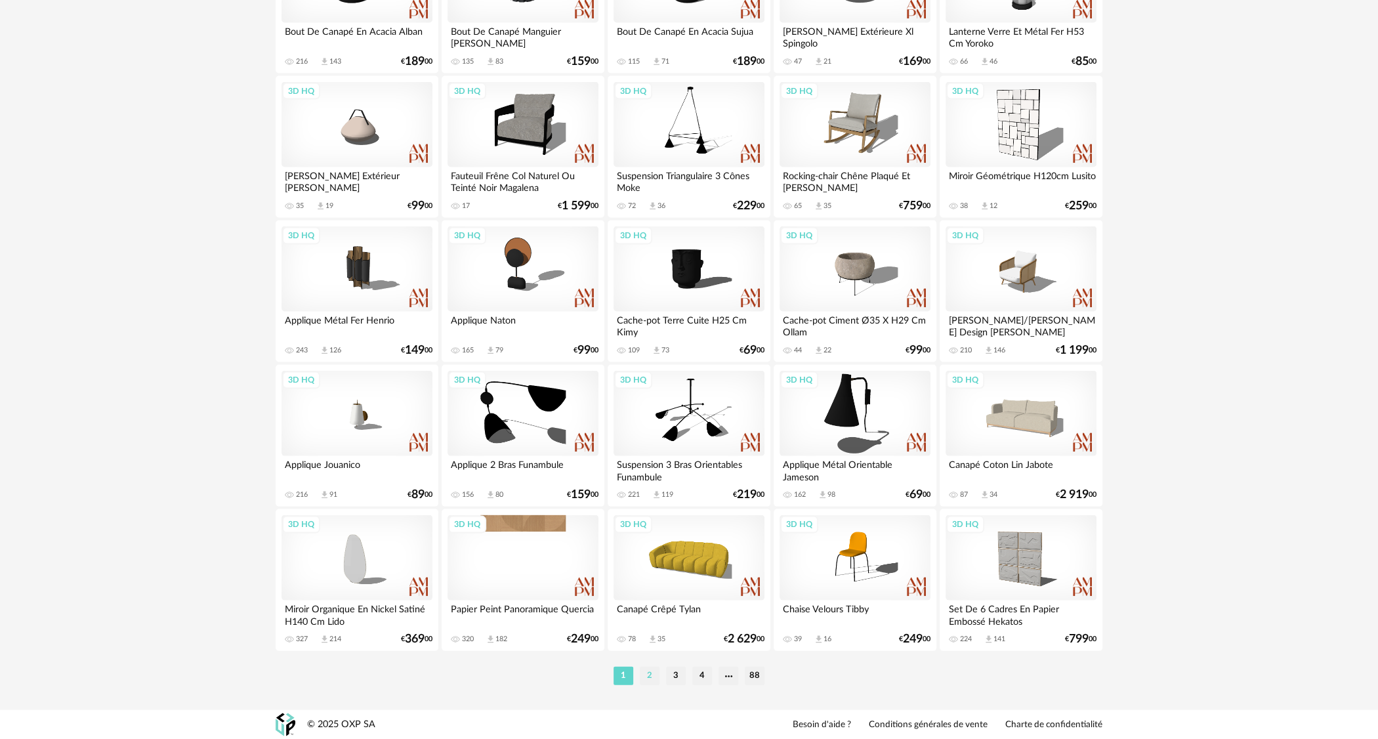
click at [650, 669] on li "2" at bounding box center [650, 676] width 20 height 18
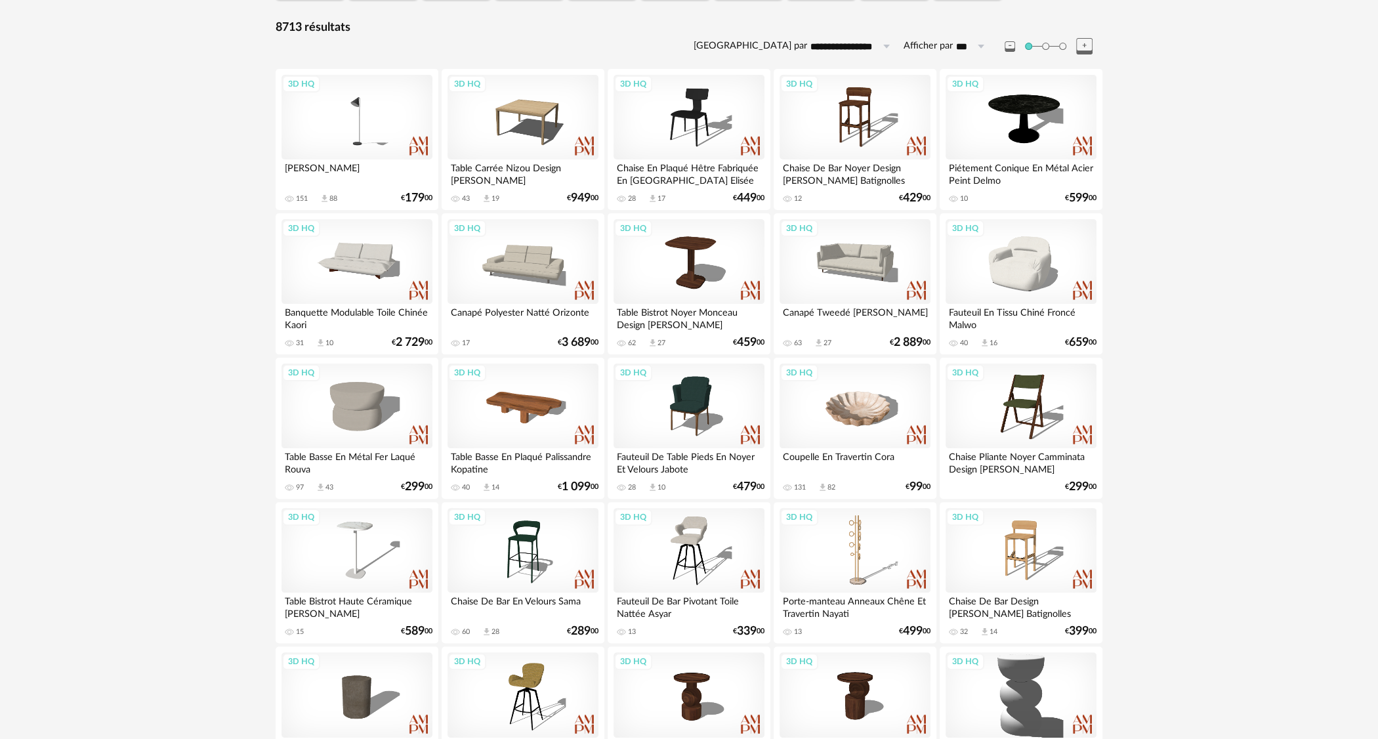
scroll to position [263, 0]
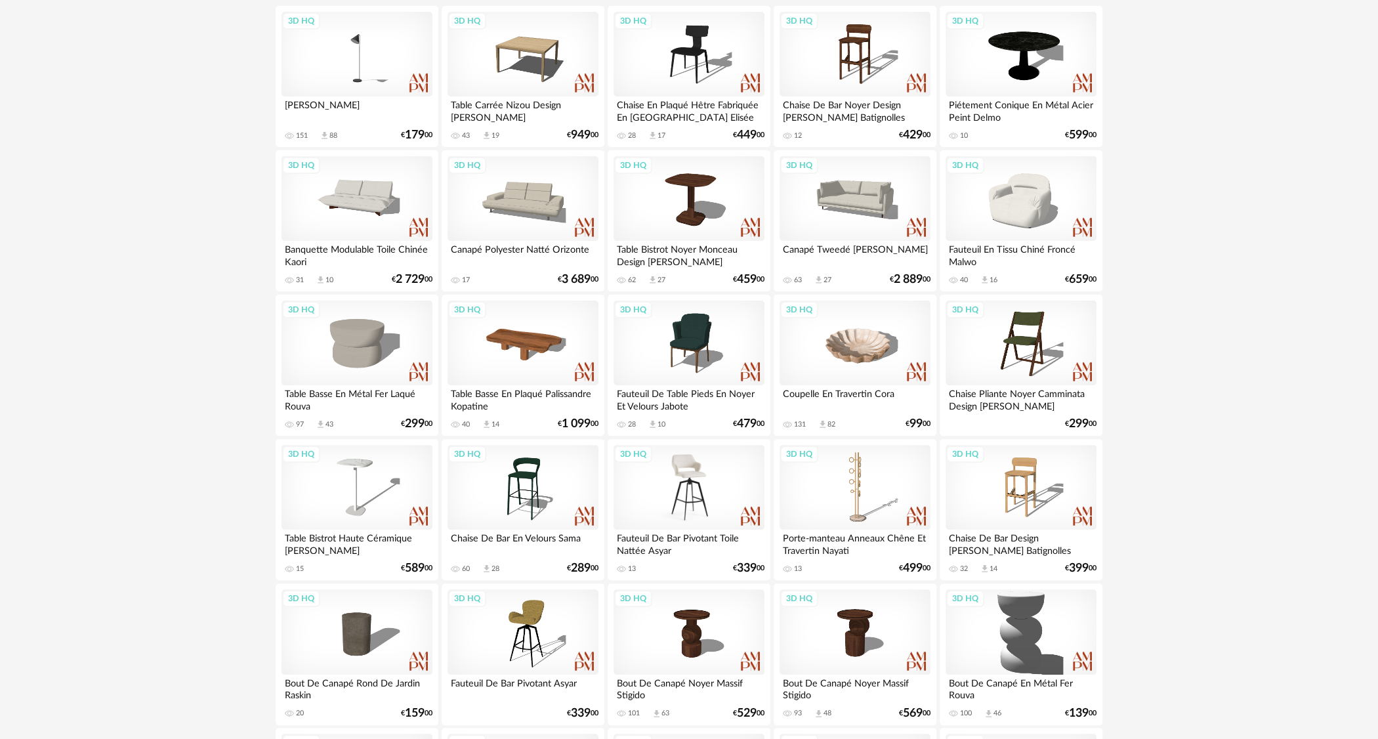
click at [692, 486] on div "3D HQ" at bounding box center [689, 487] width 151 height 85
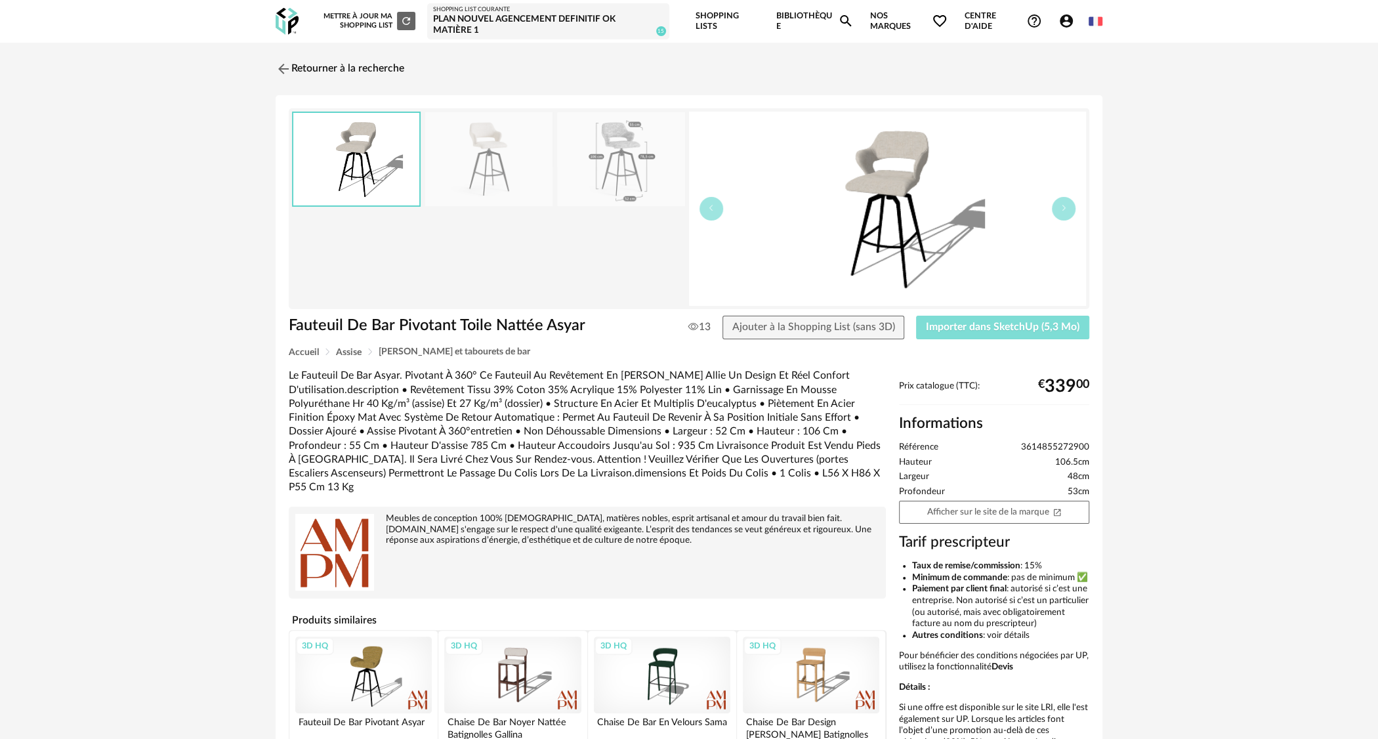
click at [1011, 329] on span "Importer dans SketchUp (5,3 Mo)" at bounding box center [1003, 327] width 154 height 11
click at [810, 322] on span "Ajouter à la Shopping List (sans 3D)" at bounding box center [813, 327] width 163 height 11
